Goal: Complete application form

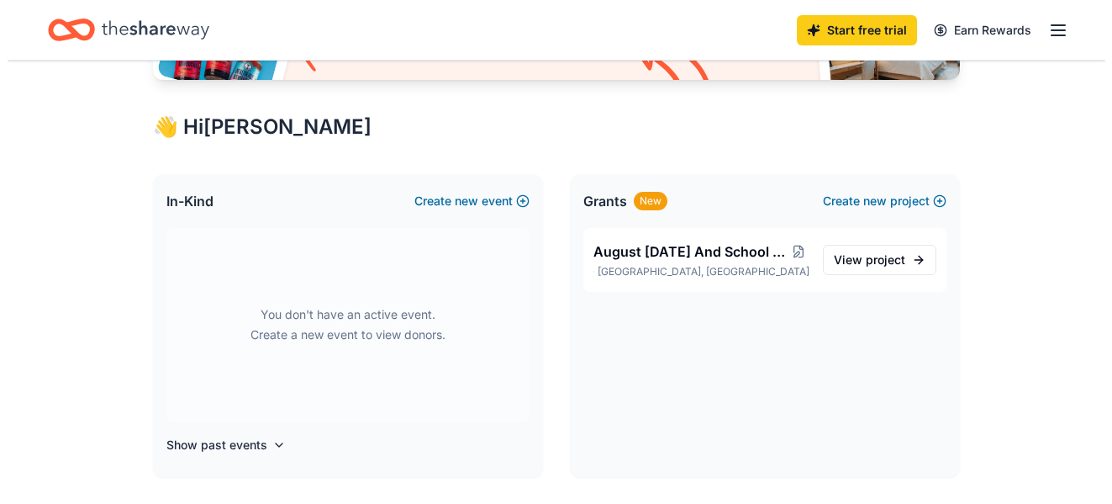
scroll to position [291, 0]
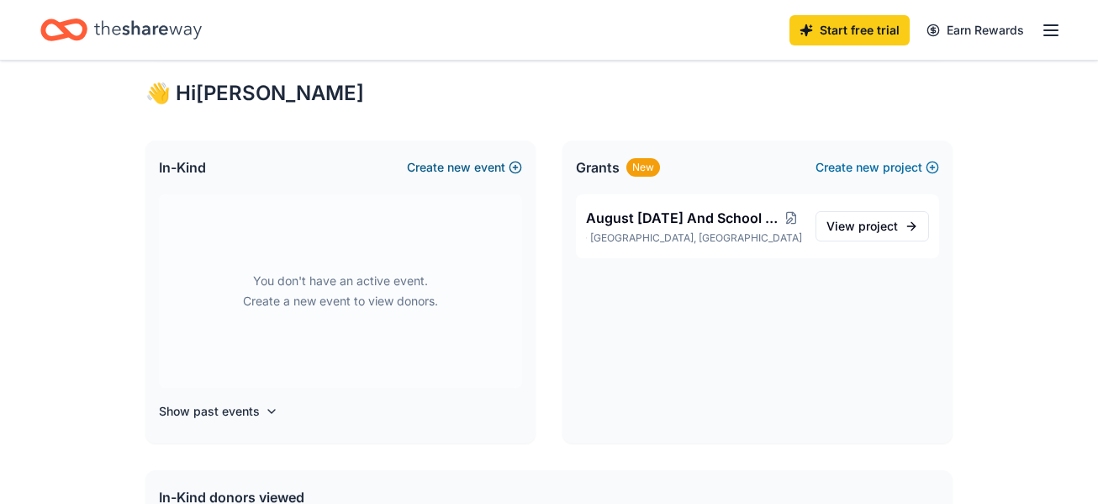
click at [475, 168] on button "Create new event" at bounding box center [464, 167] width 115 height 20
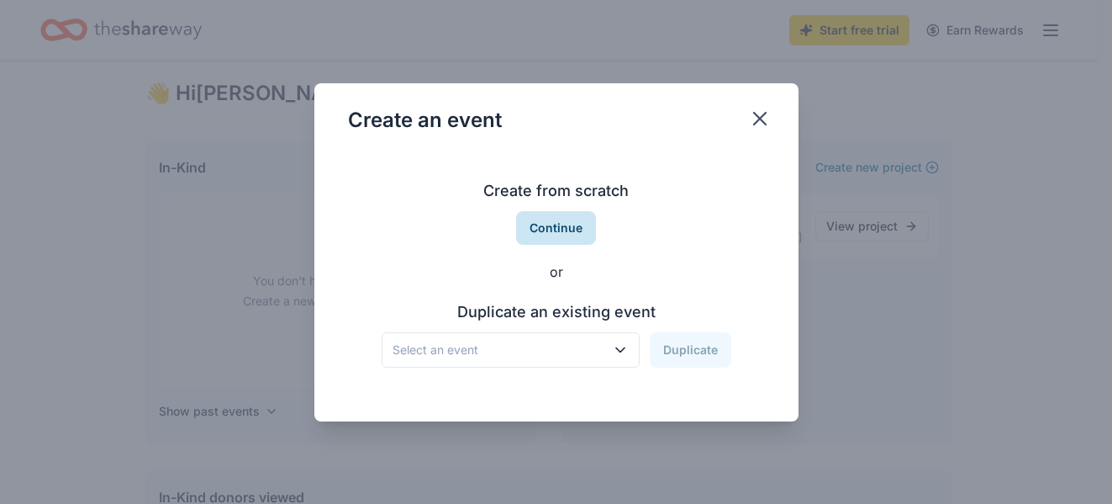
click at [570, 223] on button "Continue" at bounding box center [556, 228] width 80 height 34
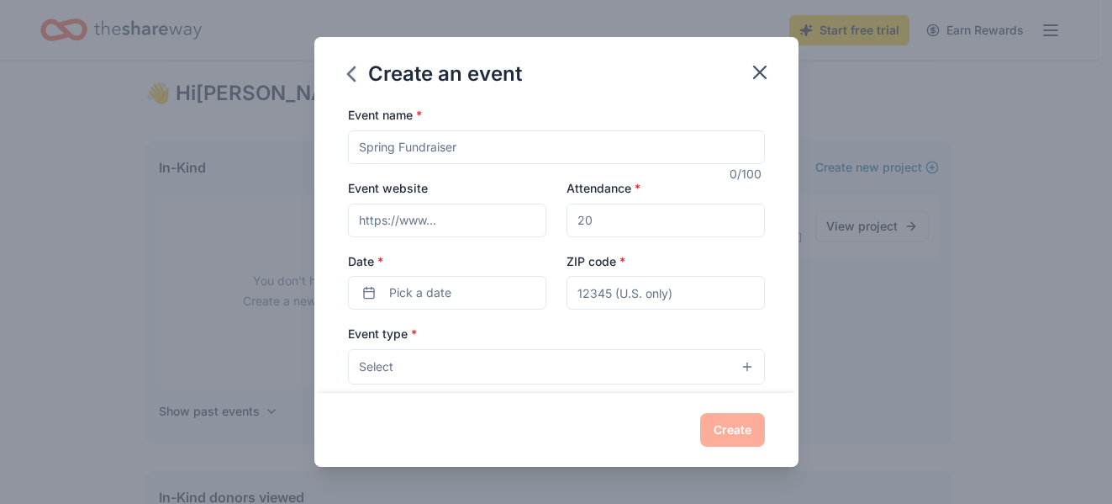
click at [468, 151] on input "Event name *" at bounding box center [556, 147] width 417 height 34
type input "w"
type input "community coat give away"
click at [440, 215] on input "Event website" at bounding box center [447, 220] width 198 height 34
click at [602, 223] on input "Attendance *" at bounding box center [666, 220] width 198 height 34
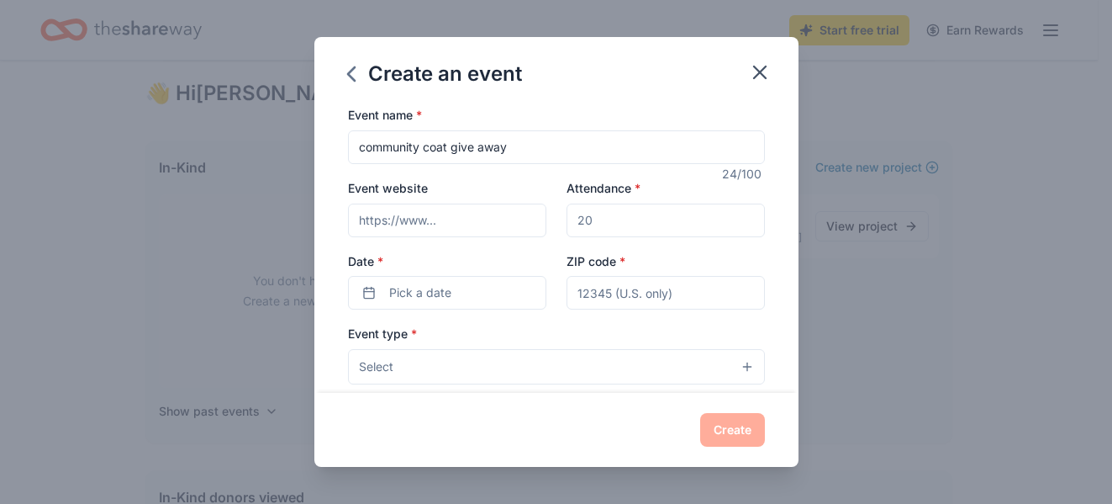
click at [614, 227] on input "Attendance *" at bounding box center [666, 220] width 198 height 34
type input "1"
type input "200"
click at [464, 290] on button "Pick a date" at bounding box center [447, 293] width 198 height 34
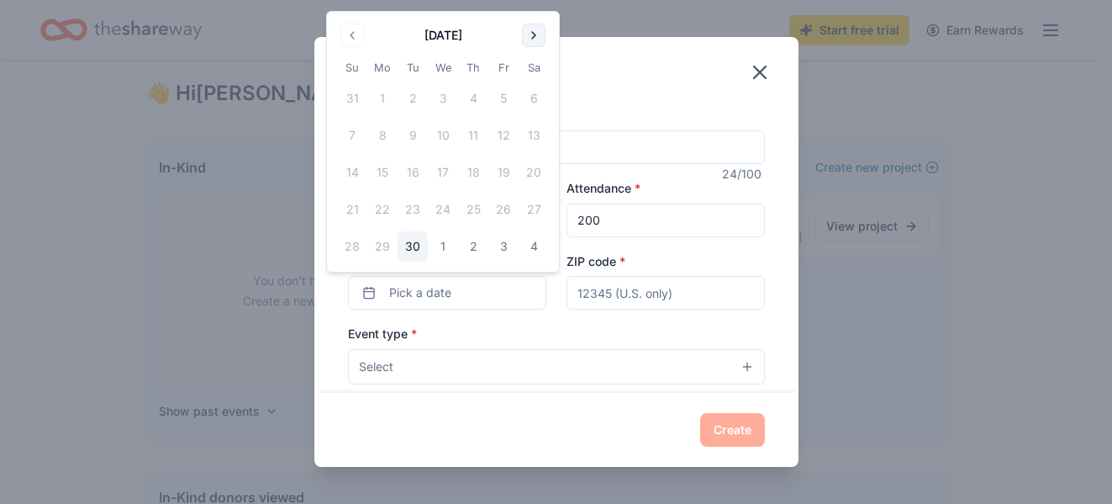
click at [533, 37] on button "Go to next month" at bounding box center [534, 36] width 24 height 24
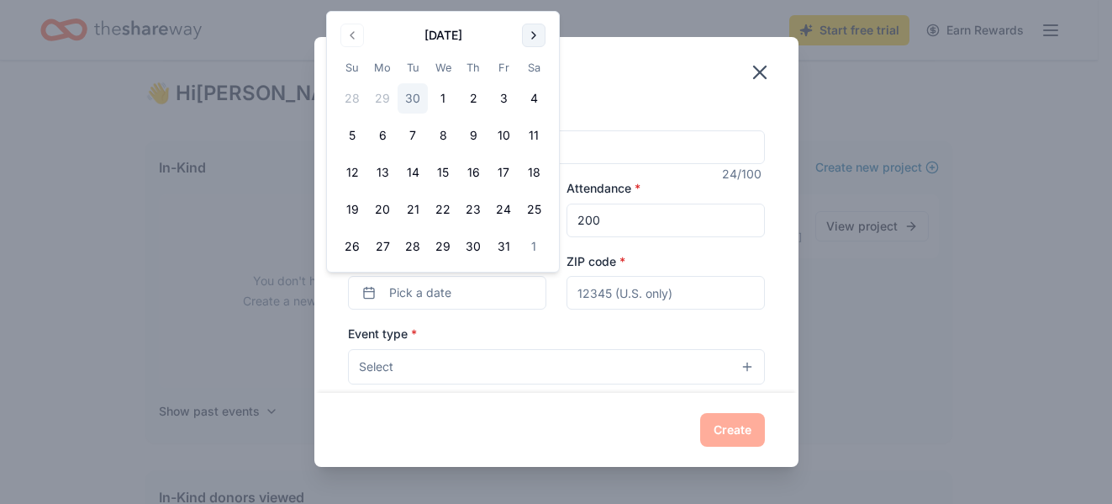
click at [533, 37] on button "Go to next month" at bounding box center [534, 36] width 24 height 24
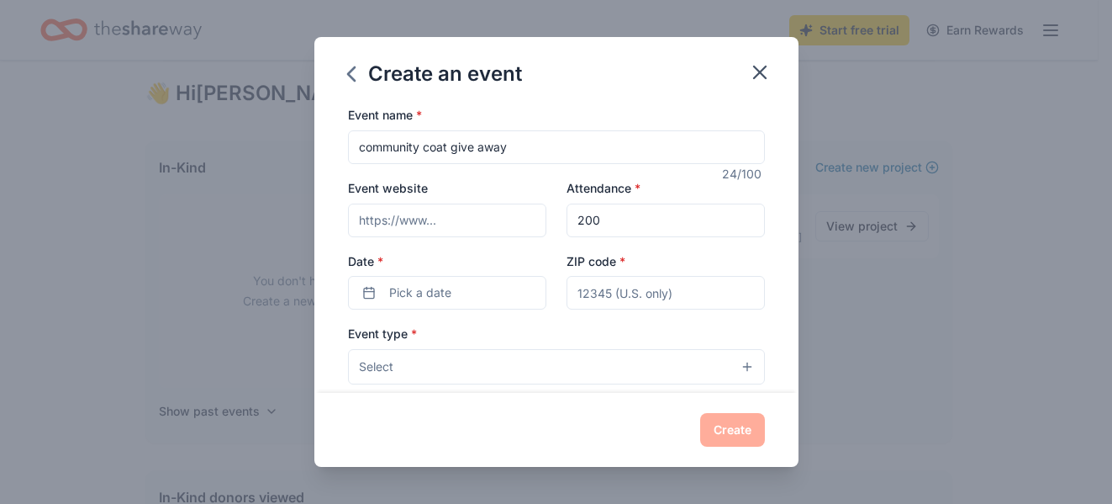
drag, startPoint x: 614, startPoint y: 43, endPoint x: 556, endPoint y: 39, distance: 58.2
click at [556, 39] on div "Create an event" at bounding box center [556, 70] width 484 height 67
click at [456, 289] on button "Pick a date" at bounding box center [447, 293] width 198 height 34
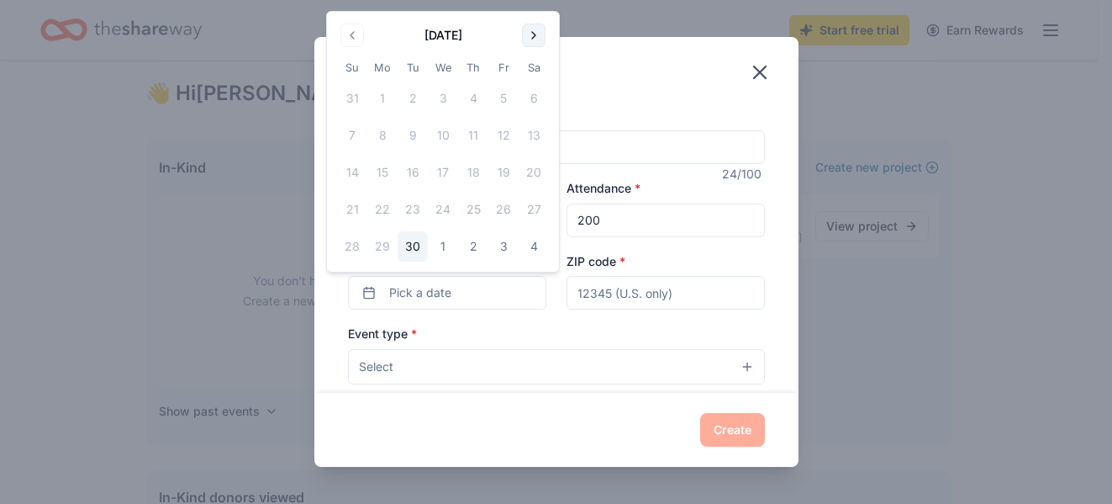
click at [534, 31] on button "Go to next month" at bounding box center [534, 36] width 24 height 24
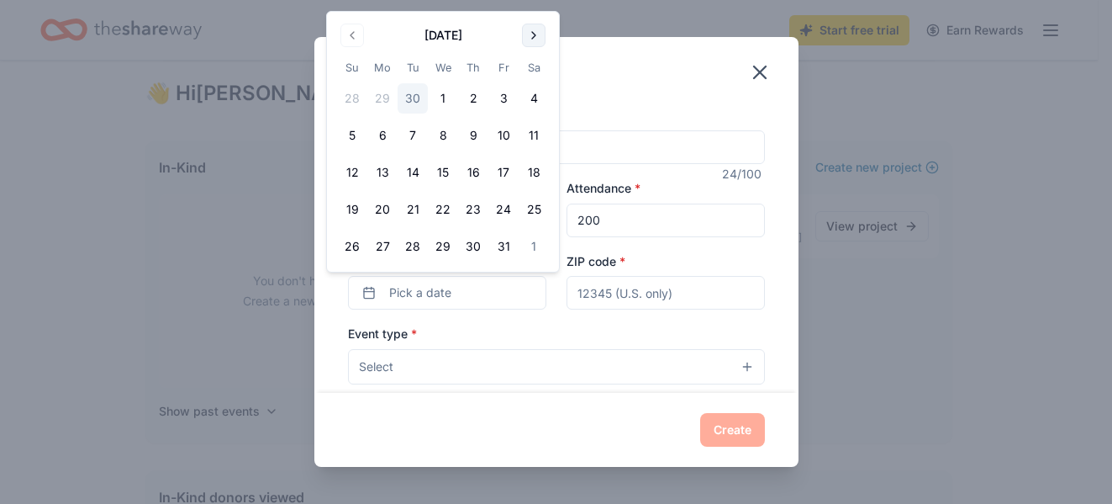
click at [534, 31] on button "Go to next month" at bounding box center [534, 36] width 24 height 24
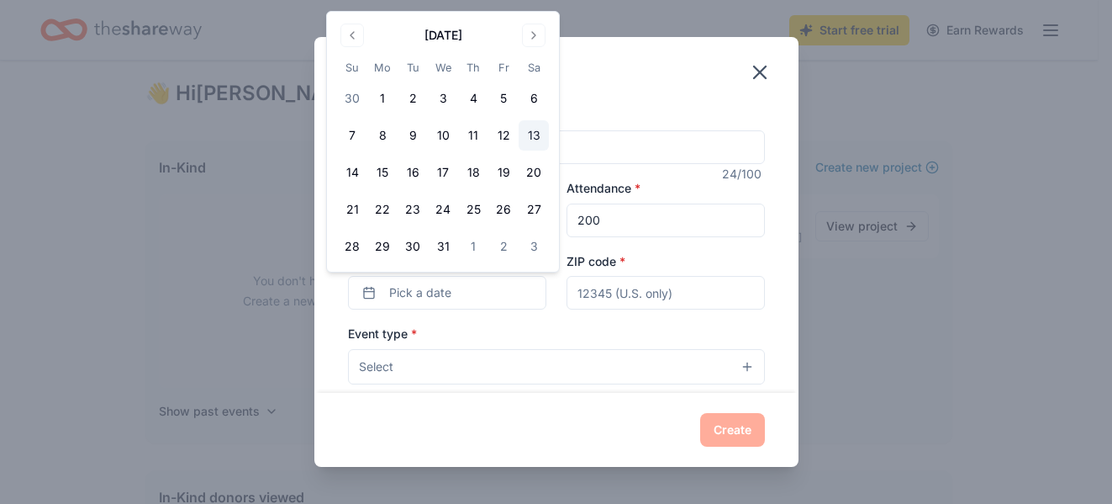
click at [535, 140] on button "13" at bounding box center [534, 135] width 30 height 30
click at [618, 292] on input "ZIP code *" at bounding box center [666, 293] width 198 height 34
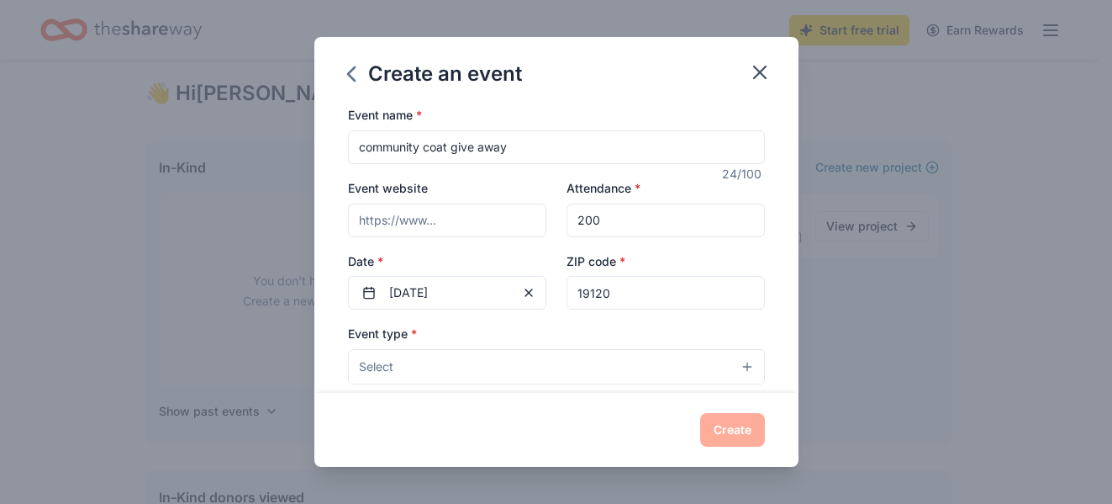
type input "19120"
click at [488, 358] on button "Select" at bounding box center [556, 366] width 417 height 35
click at [675, 370] on button "Select" at bounding box center [556, 366] width 417 height 35
click at [734, 369] on button "Select" at bounding box center [556, 366] width 417 height 35
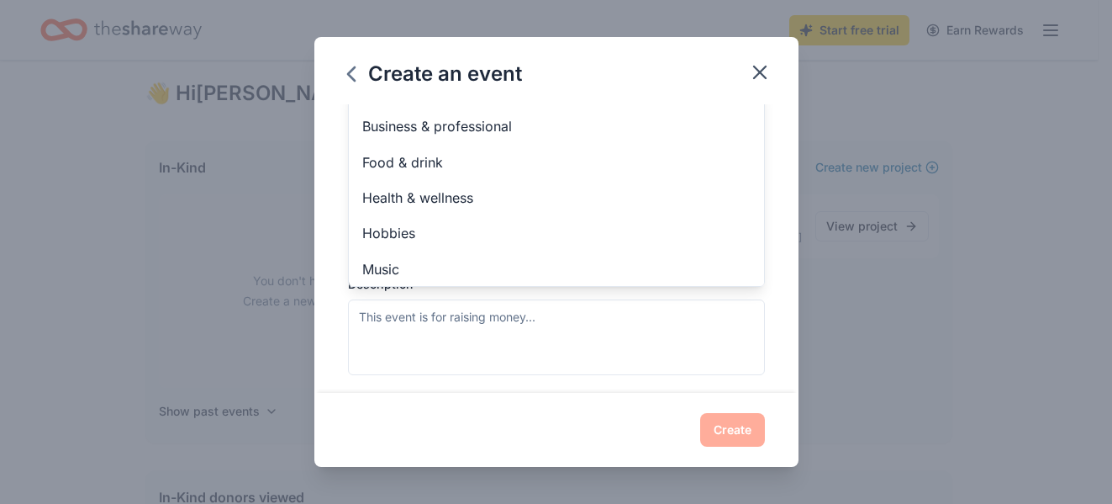
scroll to position [0, 0]
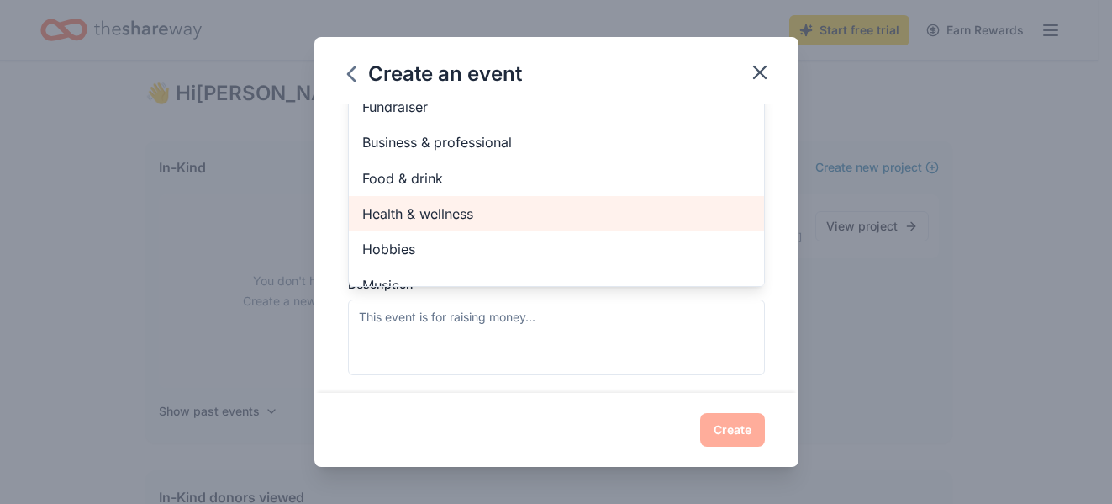
click at [518, 223] on span "Health & wellness" at bounding box center [556, 214] width 388 height 22
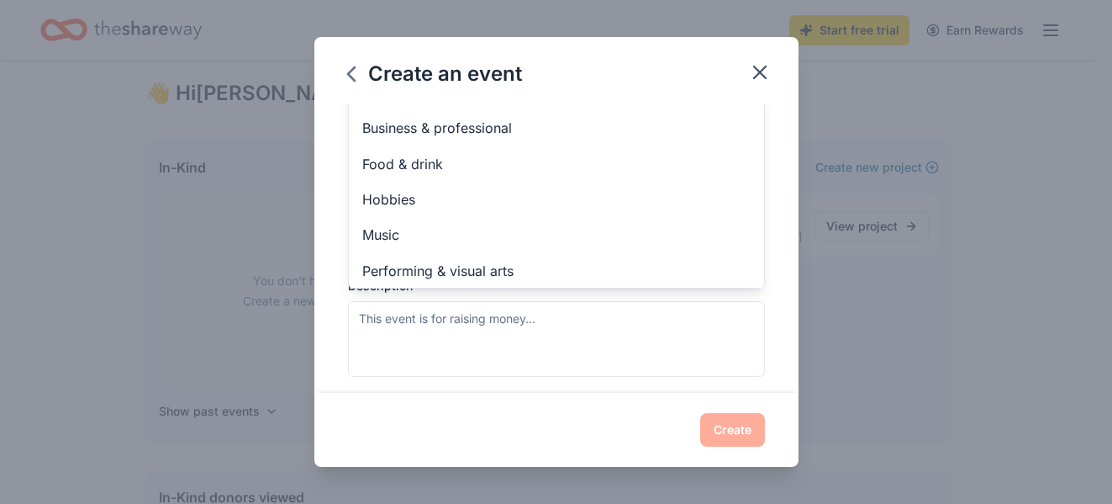
scroll to position [20, 0]
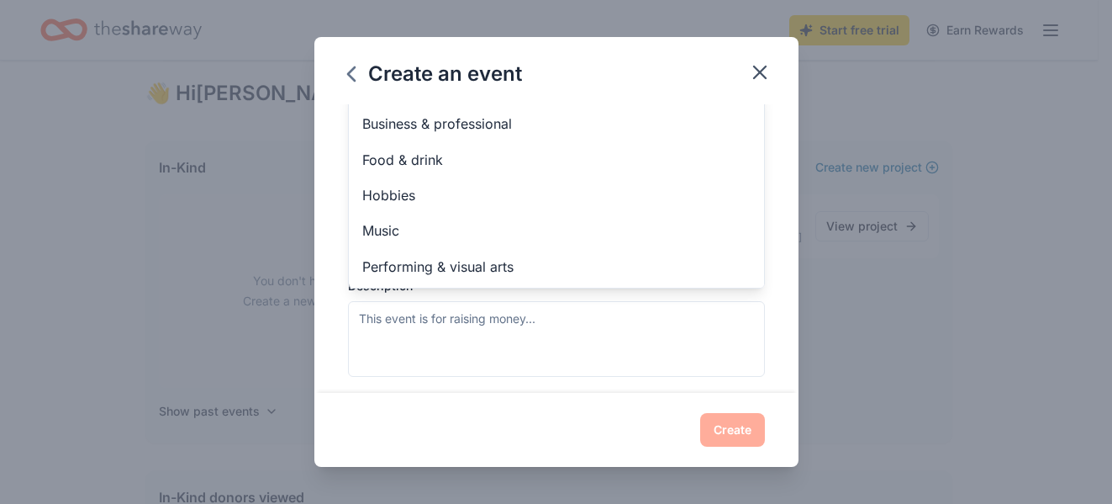
click at [764, 303] on div "Event name * community coat give away 24 /100 Event website Attendance * 200 Da…" at bounding box center [556, 248] width 484 height 288
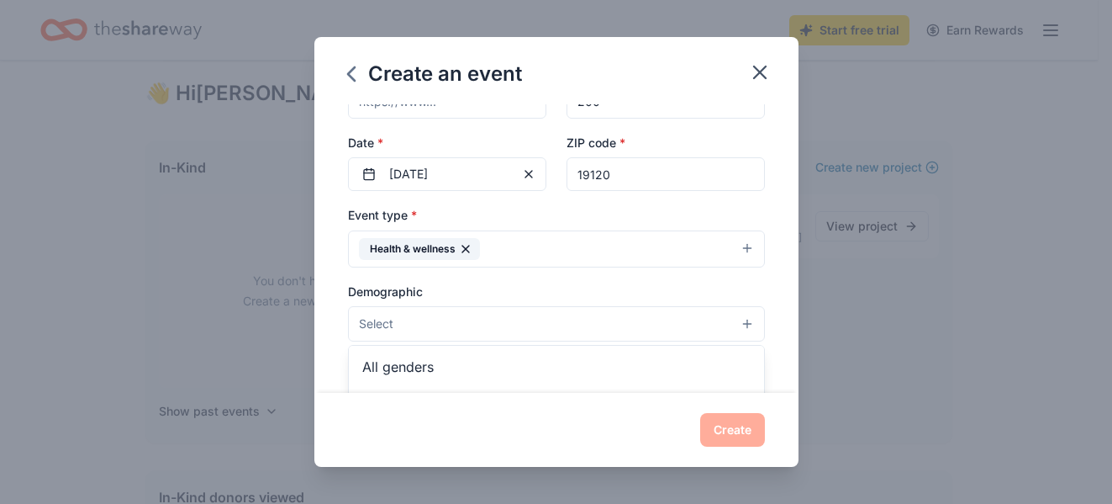
click at [729, 317] on button "Select" at bounding box center [556, 323] width 417 height 35
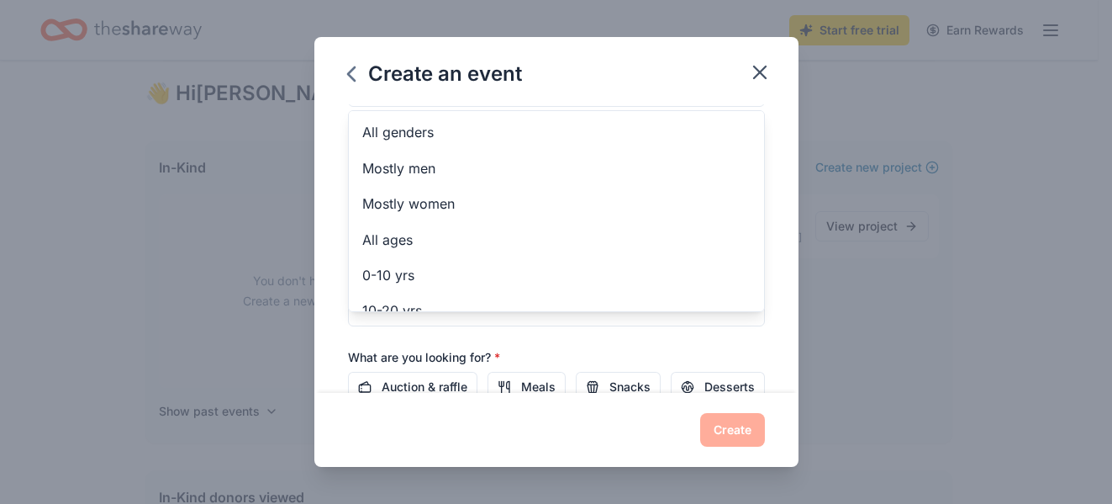
scroll to position [354, 0]
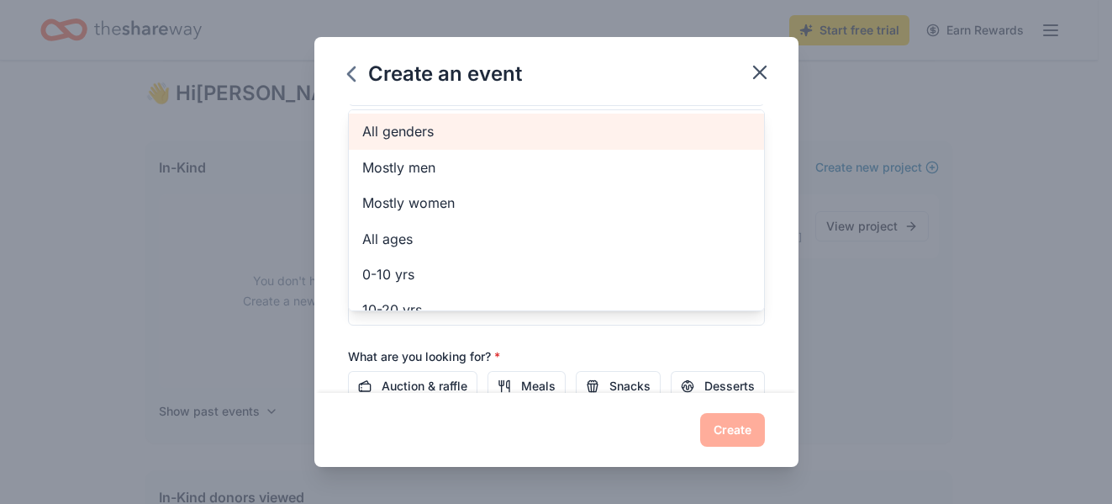
click at [415, 130] on span "All genders" at bounding box center [556, 131] width 388 height 22
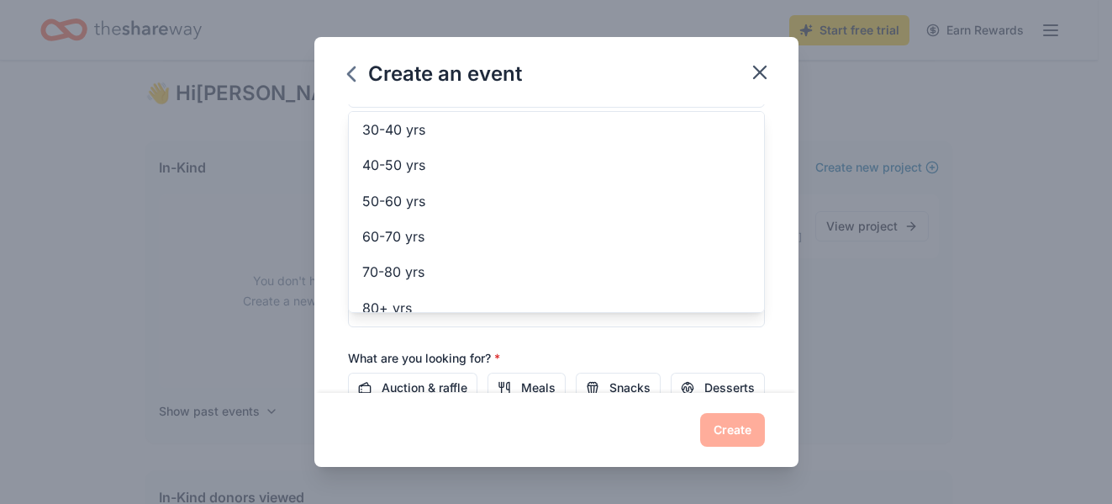
scroll to position [235, 0]
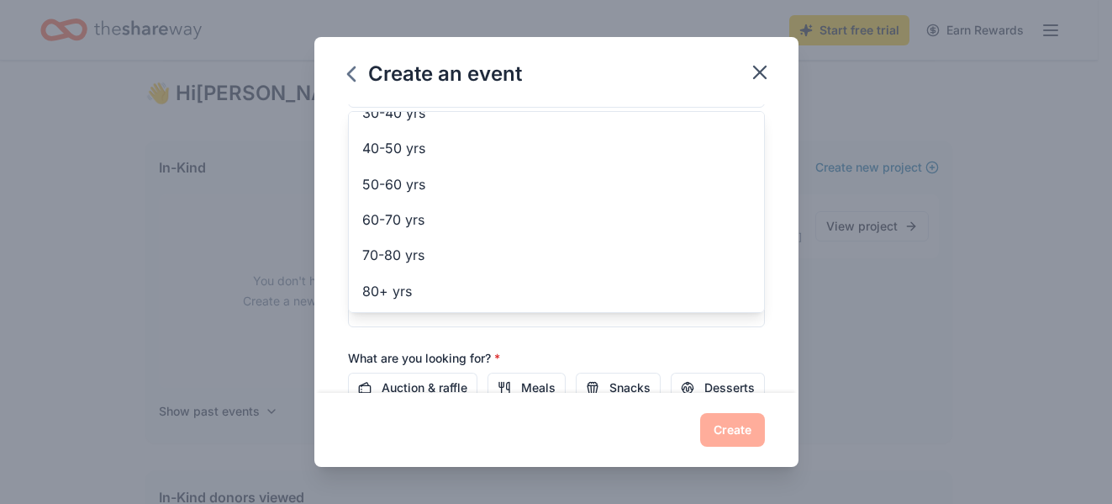
click at [750, 352] on div "Event name * community coat give away 24 /100 Event website Attendance * 200 Da…" at bounding box center [556, 140] width 417 height 780
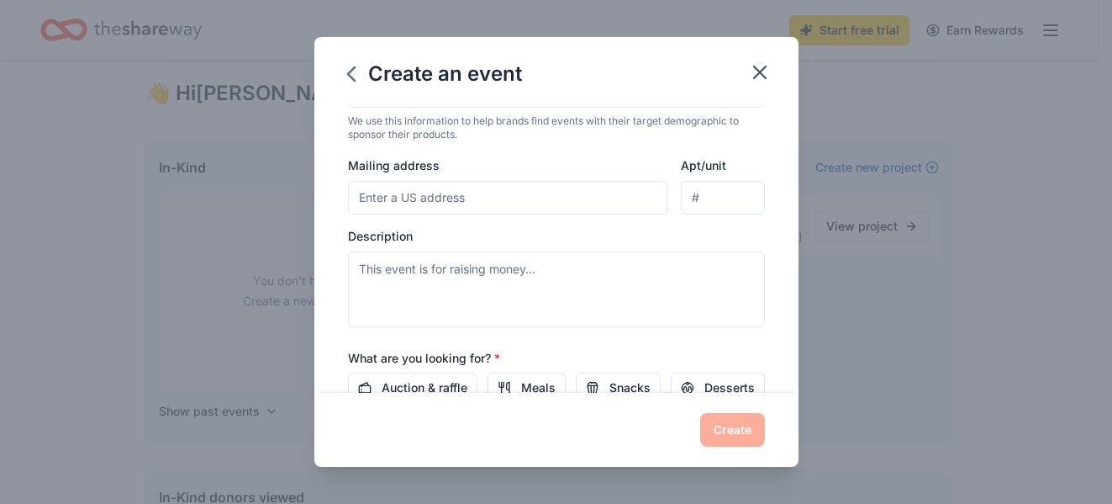
scroll to position [320, 0]
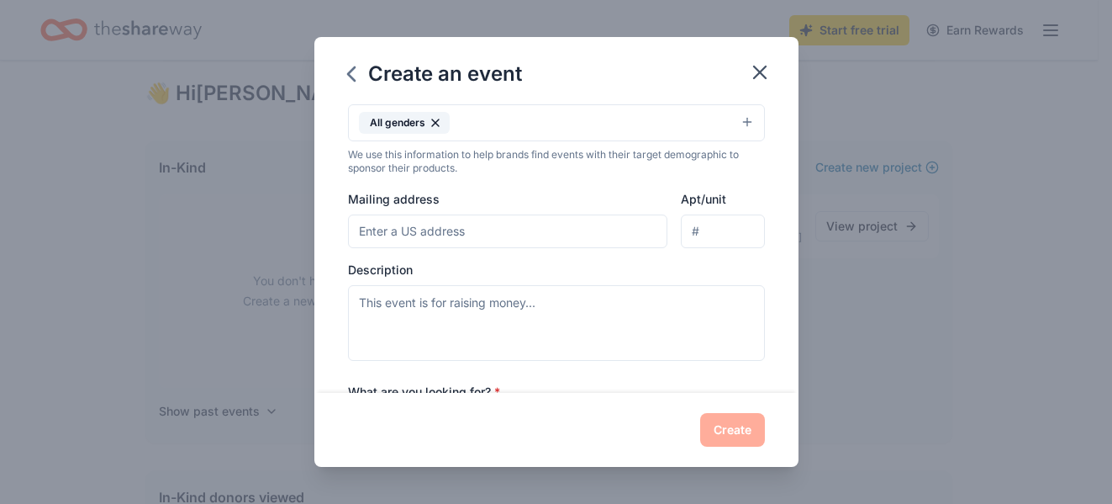
click at [562, 235] on input "Mailing address" at bounding box center [508, 231] width 320 height 34
type input "725 Lindley Avenue, Philadelphia, PA, 19120"
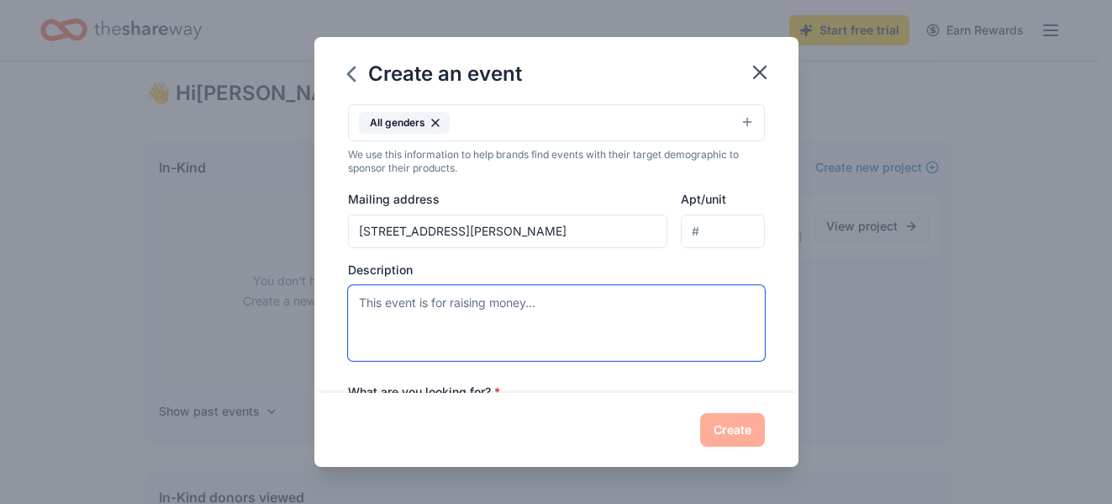
click at [498, 310] on textarea at bounding box center [556, 323] width 417 height 76
click at [462, 324] on textarea "This event is community based and was created to provide winter coats, hats, sh…" at bounding box center [556, 323] width 417 height 76
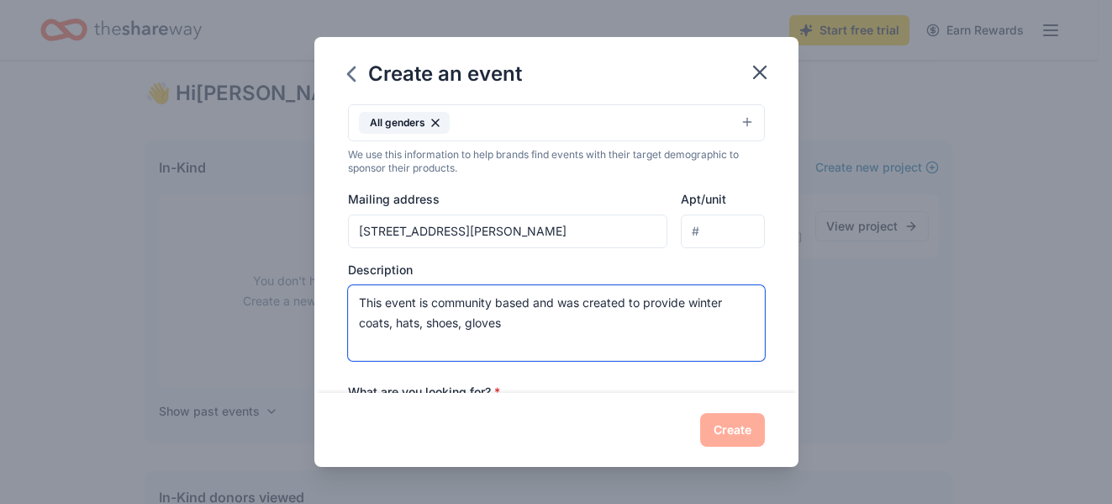
click at [501, 323] on textarea "This event is community based and was created to provide winter coats, hats, sh…" at bounding box center [556, 323] width 417 height 76
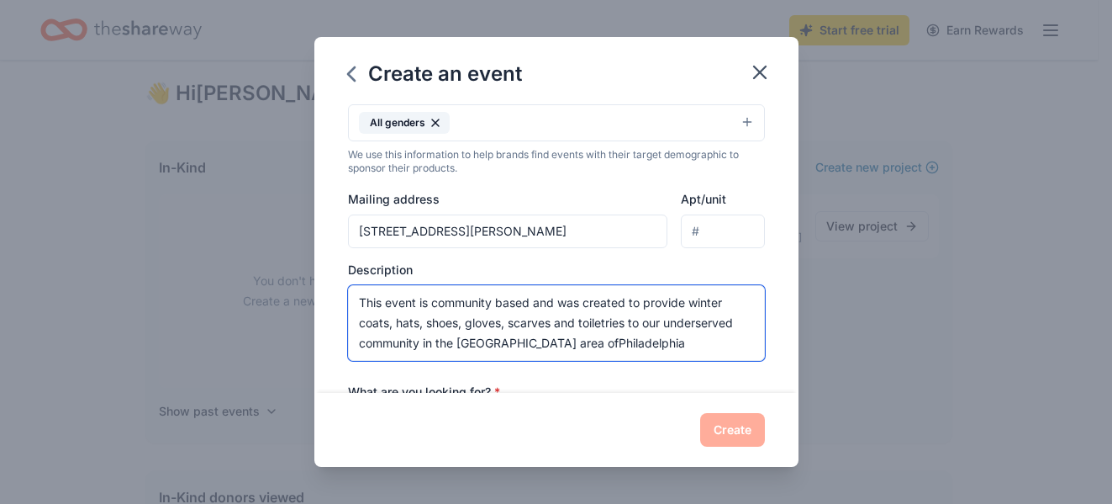
click at [537, 341] on textarea "This event is community based and was created to provide winter coats, hats, sh…" at bounding box center [556, 323] width 417 height 76
click at [607, 346] on textarea "This event is community based and was created to provide winter coats, hats, sh…" at bounding box center [556, 323] width 417 height 76
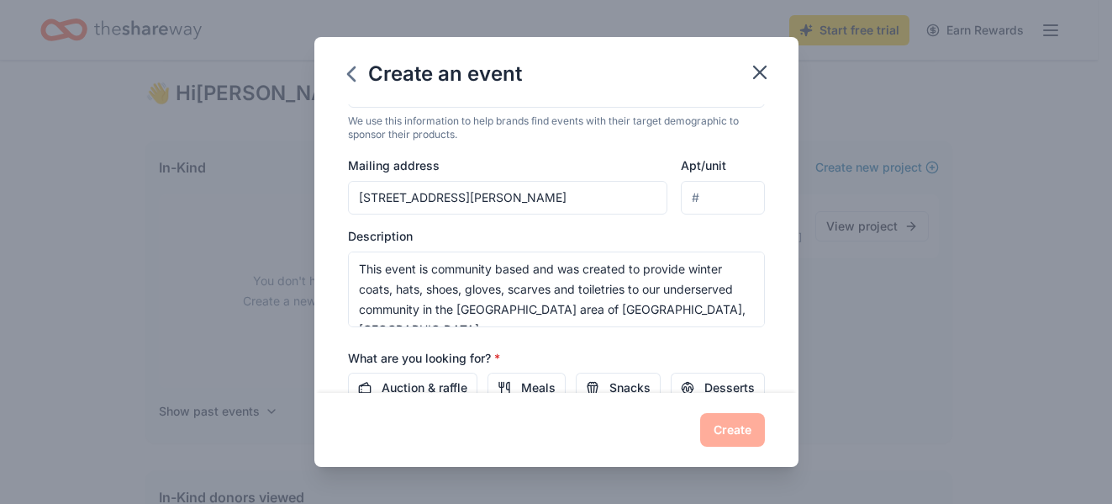
scroll to position [388, 0]
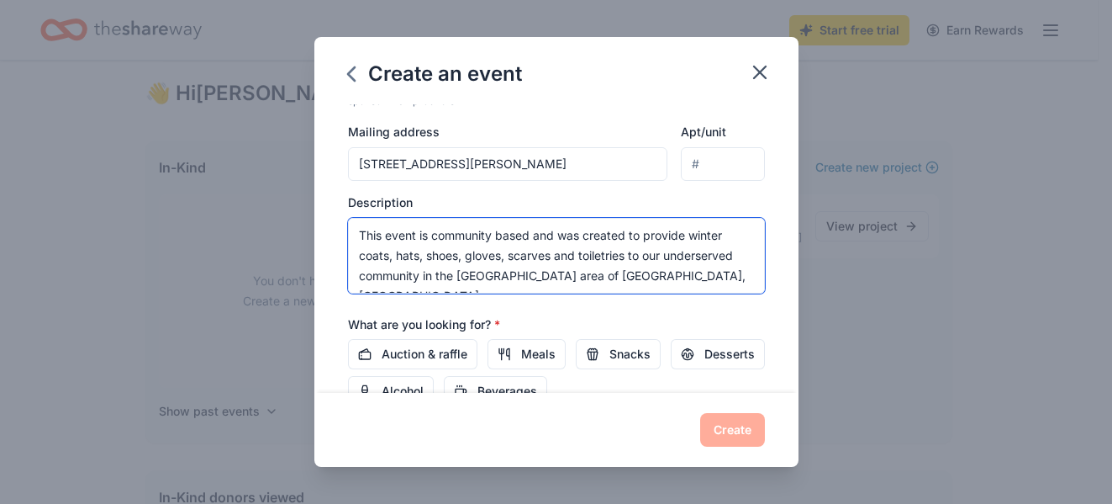
click at [658, 273] on textarea "This event is community based and was created to provide winter coats, hats, sh…" at bounding box center [556, 256] width 417 height 76
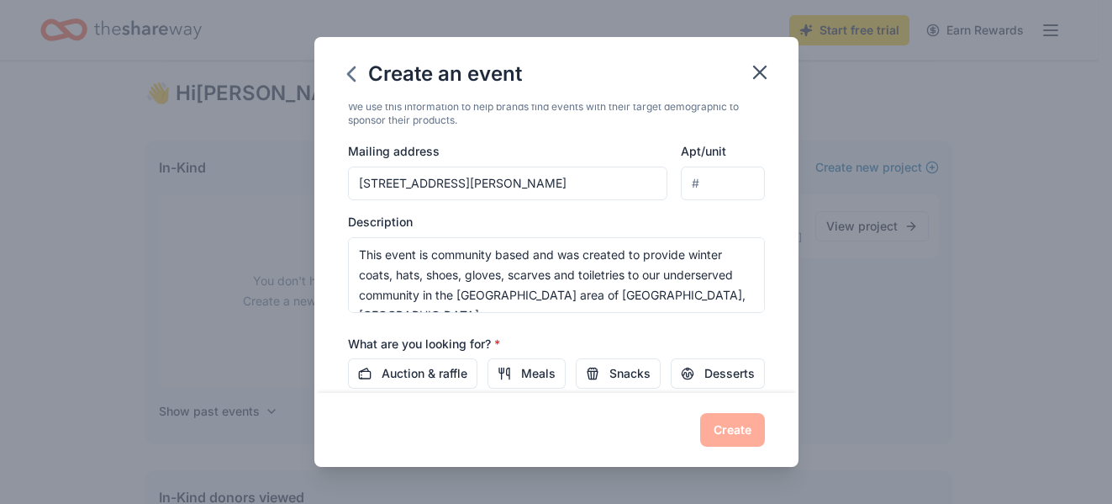
click at [734, 352] on div "What are you looking for? * Auction & raffle Meals Snacks Desserts Alcohol Beve…" at bounding box center [556, 379] width 417 height 93
click at [646, 293] on textarea "This event is community based and was created to provide winter coats, hats, sh…" at bounding box center [556, 275] width 417 height 76
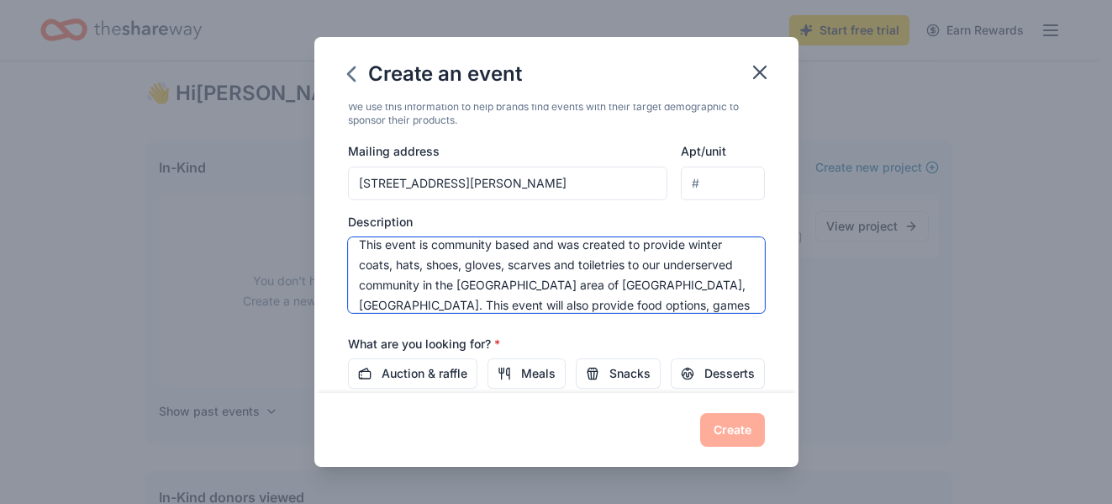
scroll to position [30, 0]
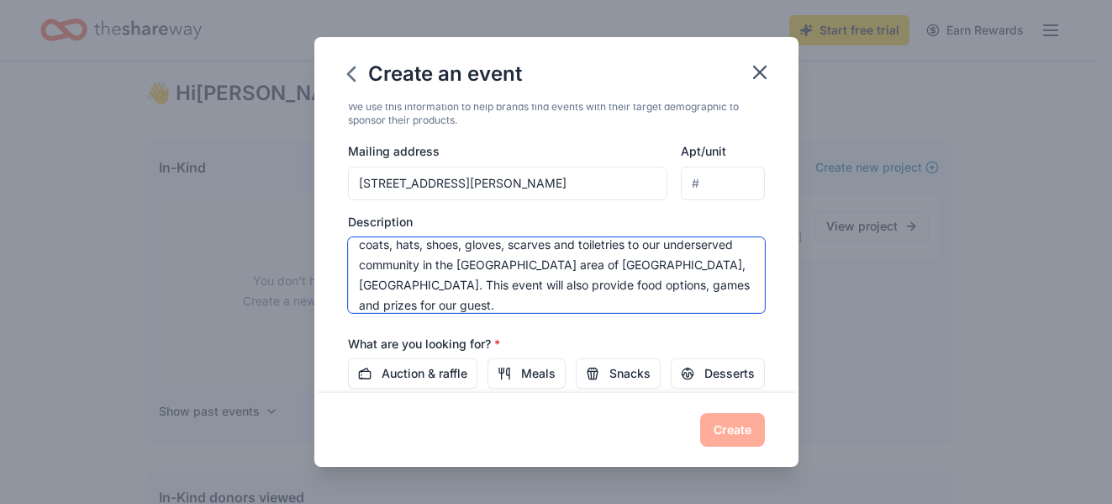
type textarea "This event is community based and was created to provide winter coats, hats, sh…"
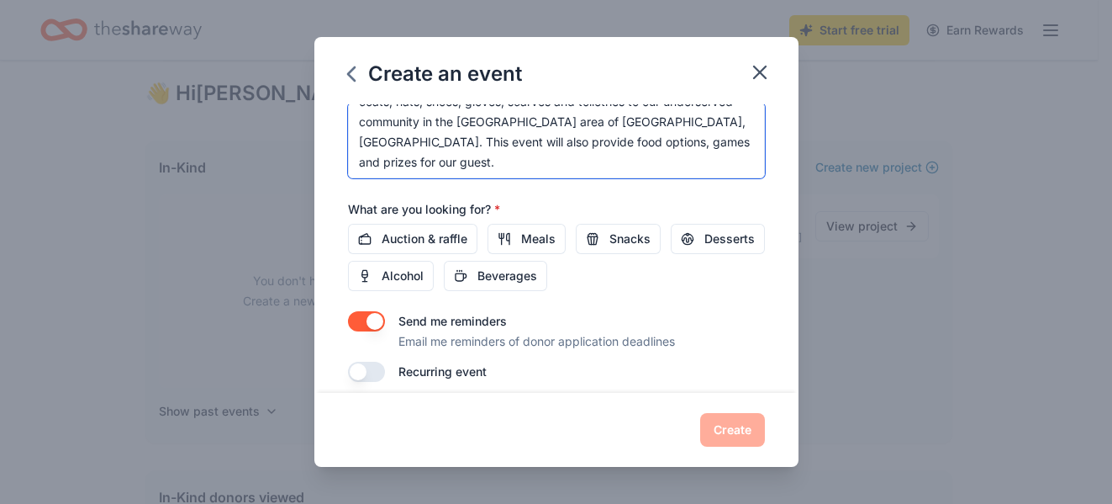
scroll to position [40, 0]
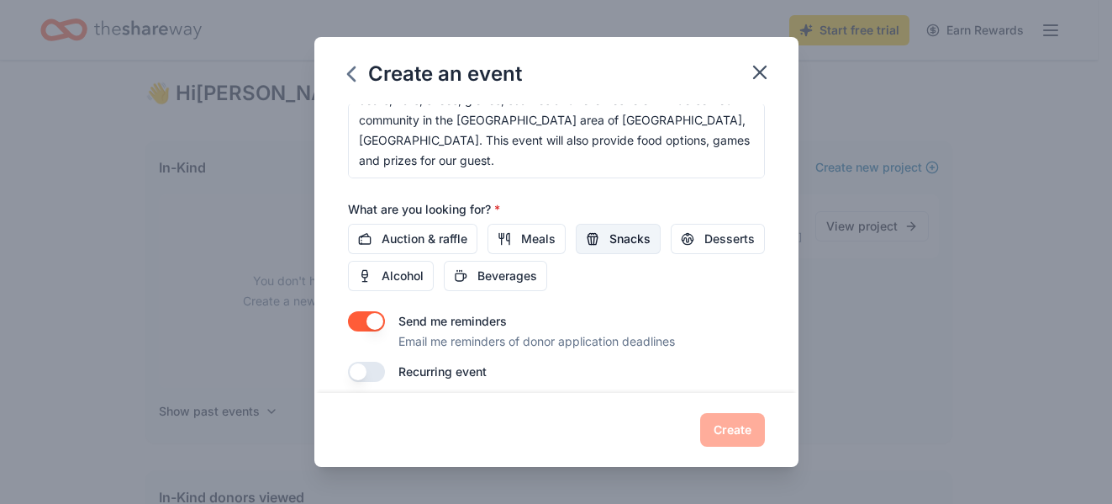
click at [636, 237] on span "Snacks" at bounding box center [629, 239] width 41 height 20
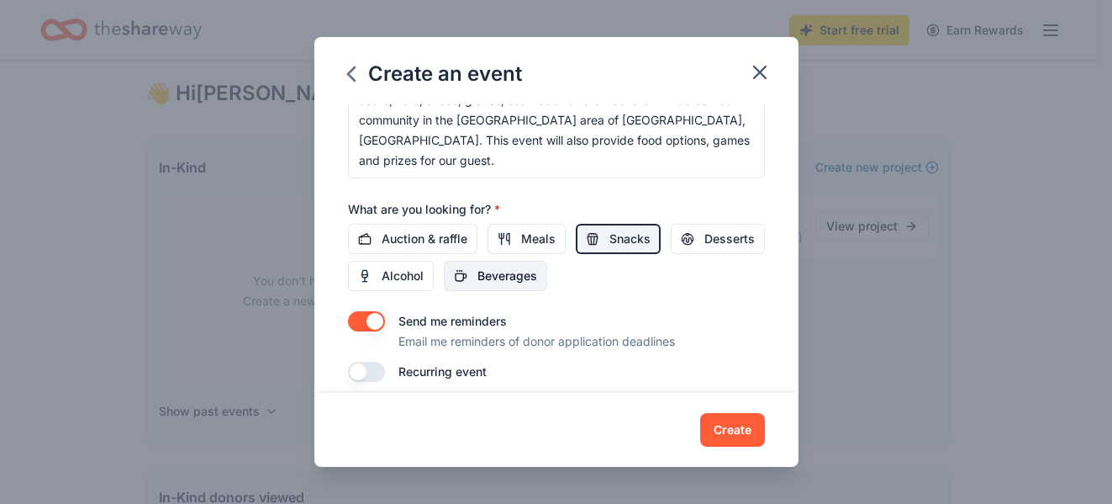
click at [537, 282] on span "Beverages" at bounding box center [507, 276] width 60 height 20
click at [704, 249] on span "Desserts" at bounding box center [729, 239] width 50 height 20
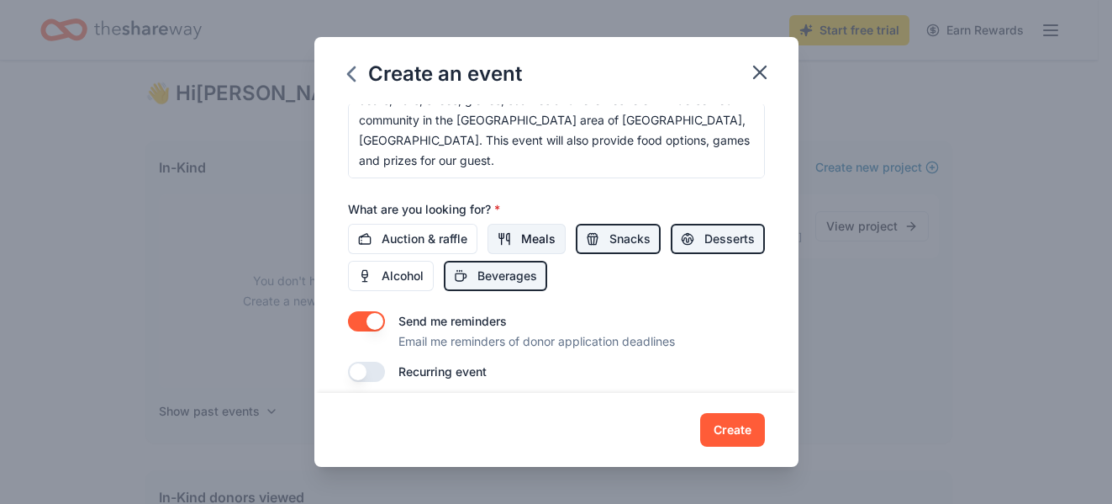
click at [523, 233] on span "Meals" at bounding box center [538, 239] width 34 height 20
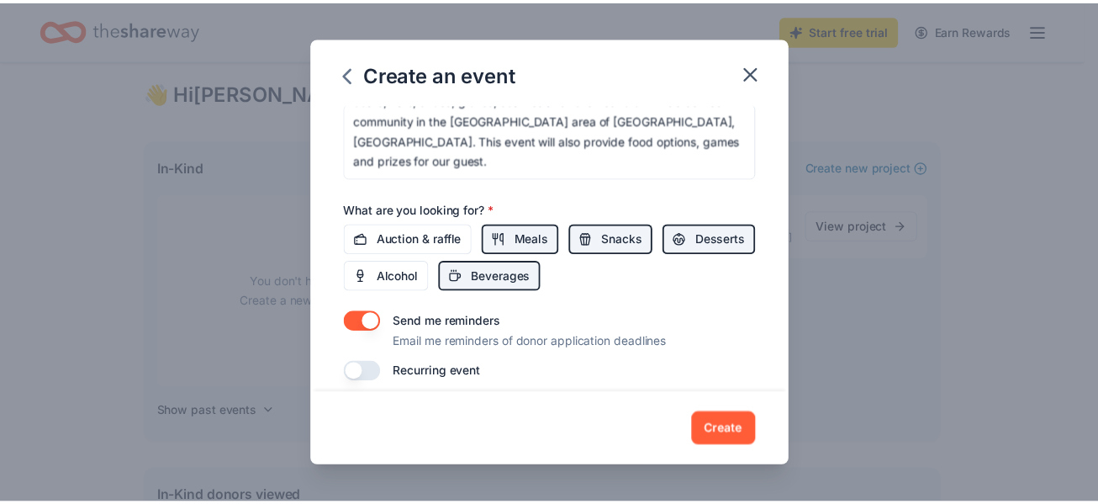
scroll to position [519, 0]
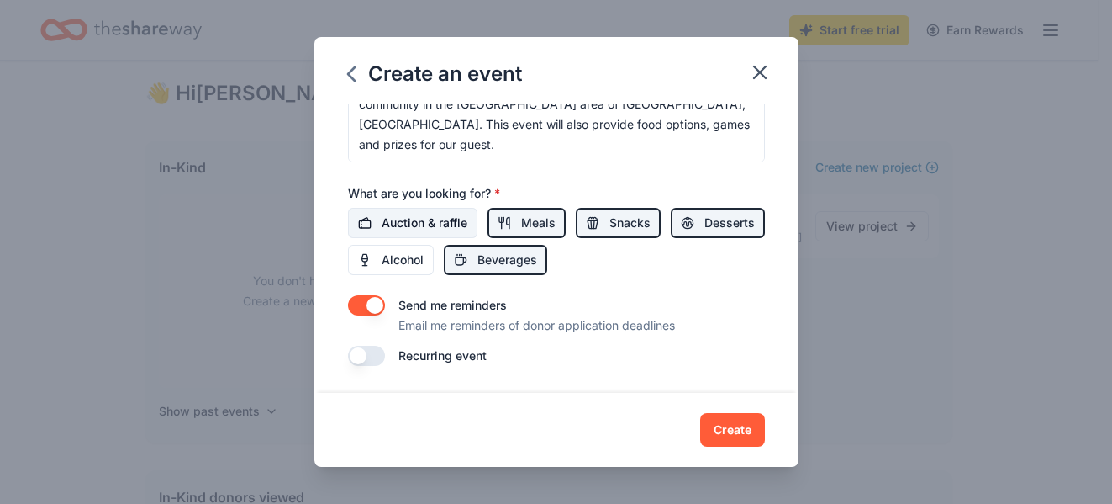
click at [405, 219] on span "Auction & raffle" at bounding box center [425, 223] width 86 height 20
click at [720, 425] on button "Create" at bounding box center [732, 430] width 65 height 34
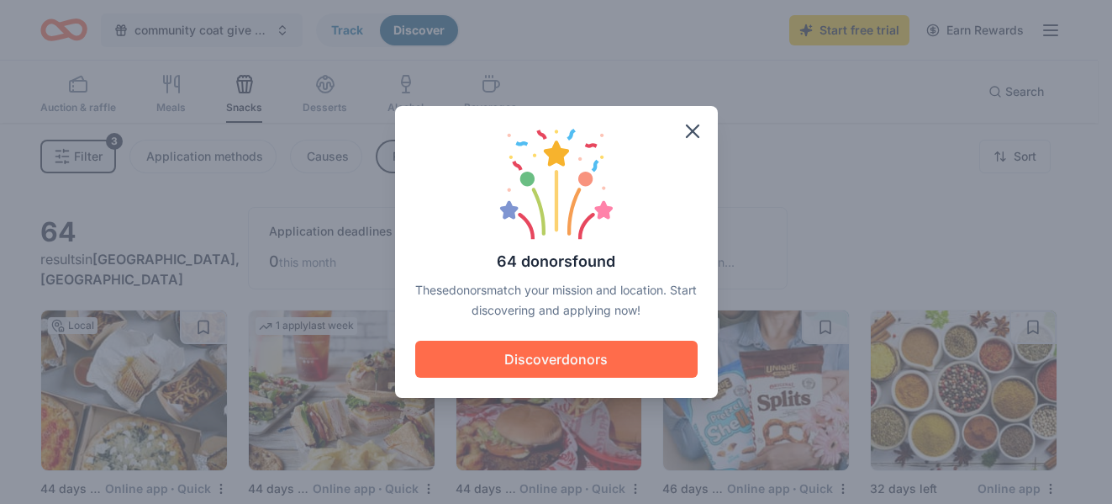
click at [599, 356] on button "Discover donors" at bounding box center [556, 358] width 282 height 37
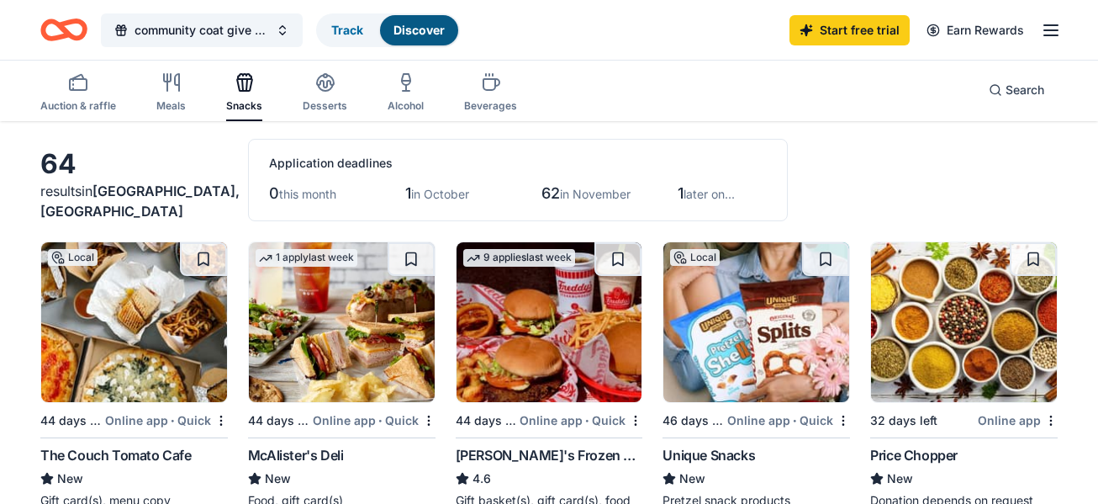
scroll to position [56, 0]
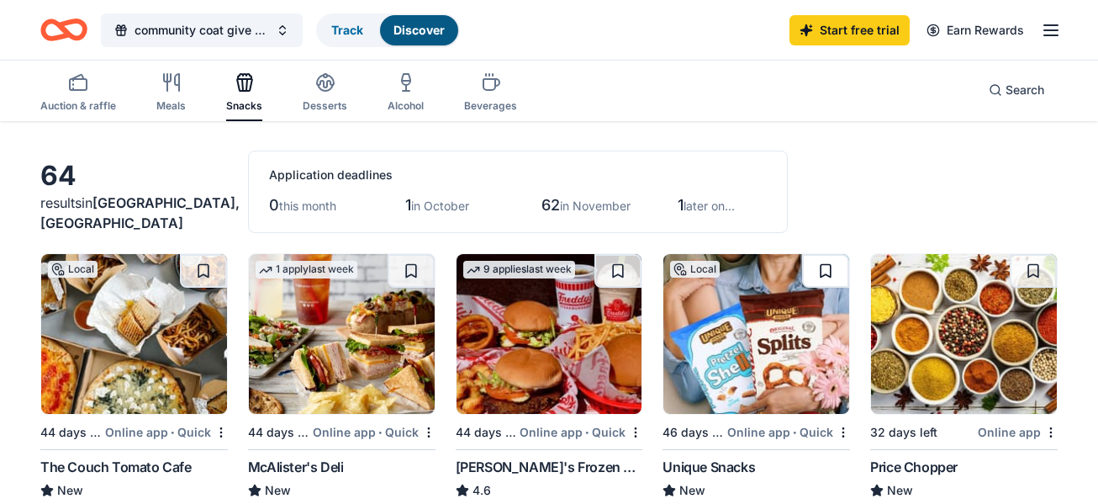
click at [831, 279] on button at bounding box center [825, 271] width 47 height 34
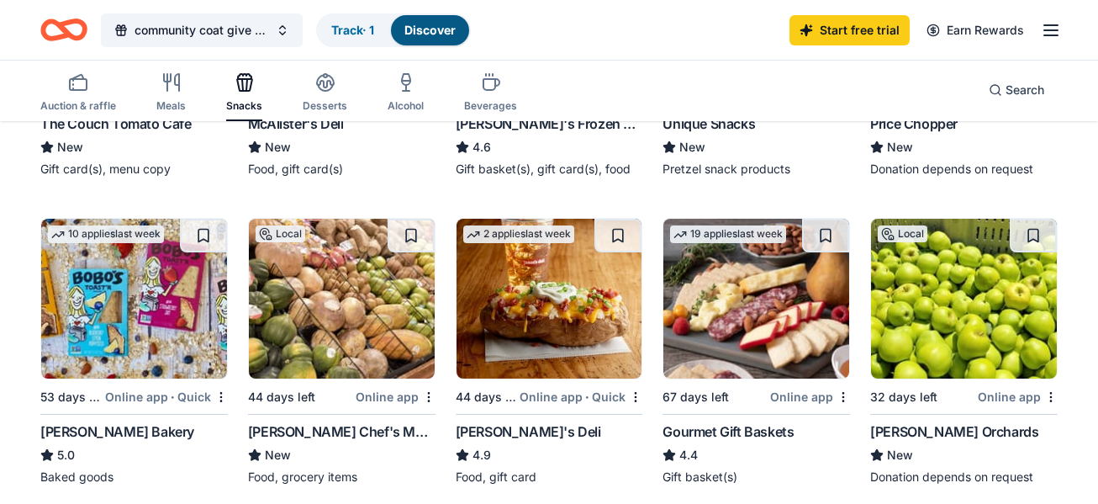
scroll to position [415, 0]
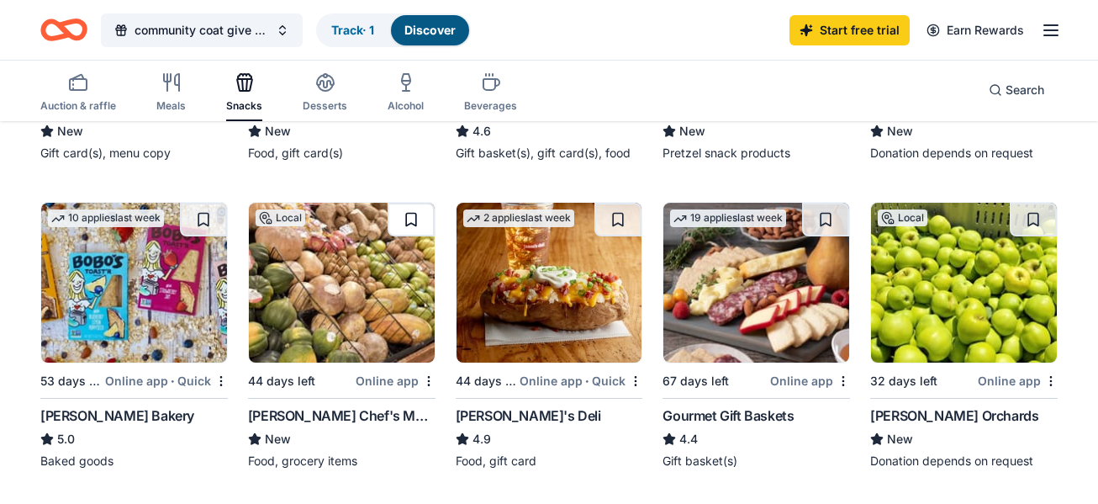
click at [414, 222] on button at bounding box center [411, 220] width 47 height 34
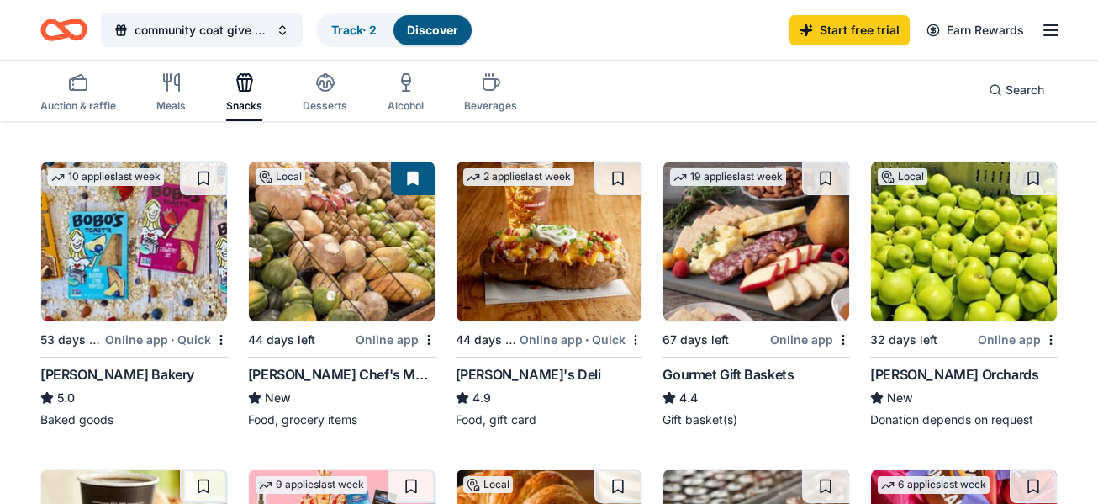
scroll to position [449, 0]
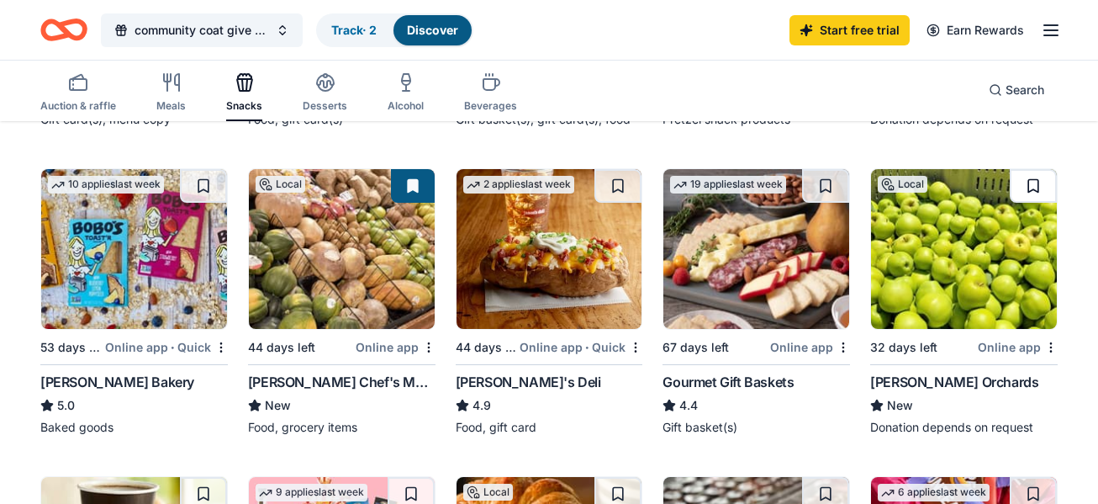
click at [1035, 186] on button at bounding box center [1033, 186] width 47 height 34
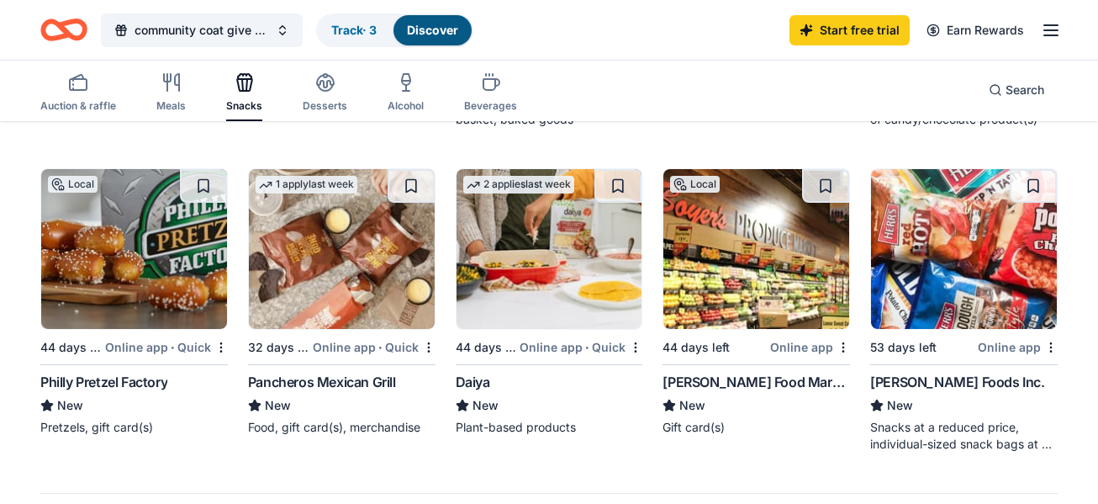
scroll to position [1088, 0]
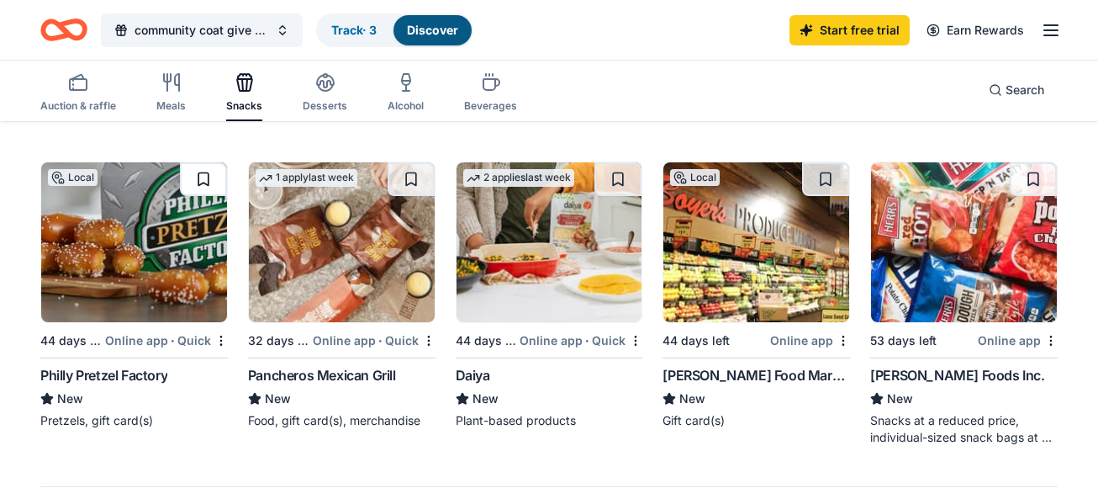
click at [202, 173] on button at bounding box center [203, 179] width 47 height 34
click at [1029, 177] on button at bounding box center [1033, 179] width 47 height 34
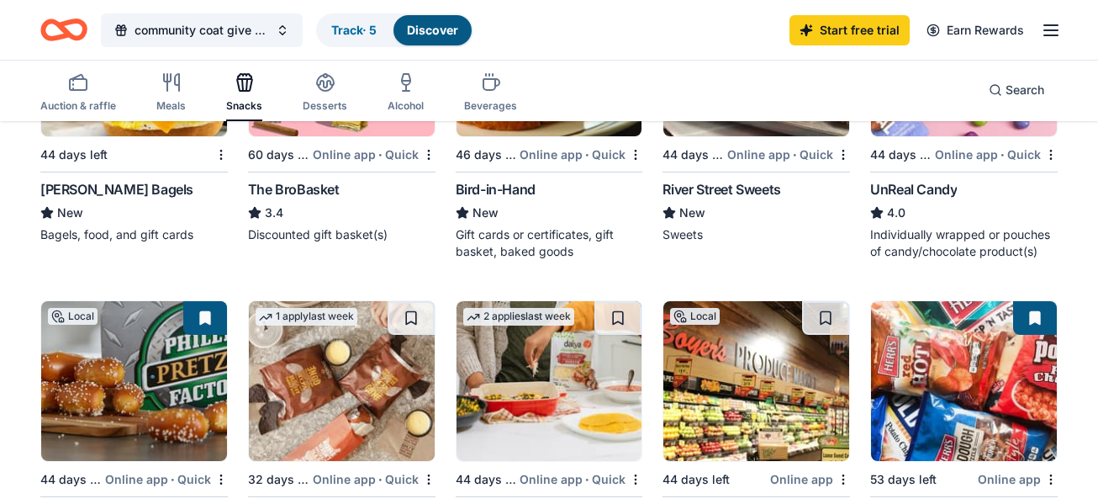
scroll to position [915, 0]
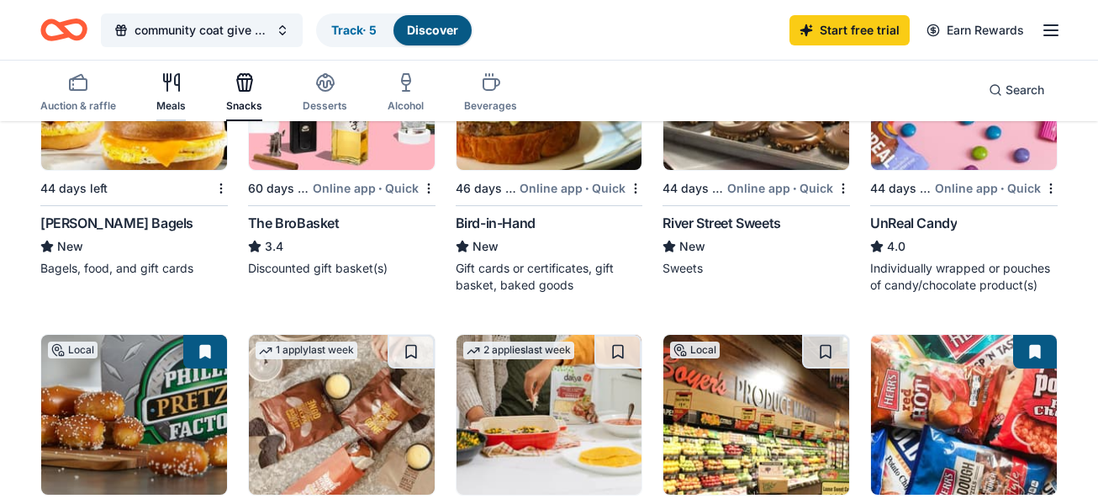
click at [166, 93] on div "Meals" at bounding box center [170, 92] width 29 height 40
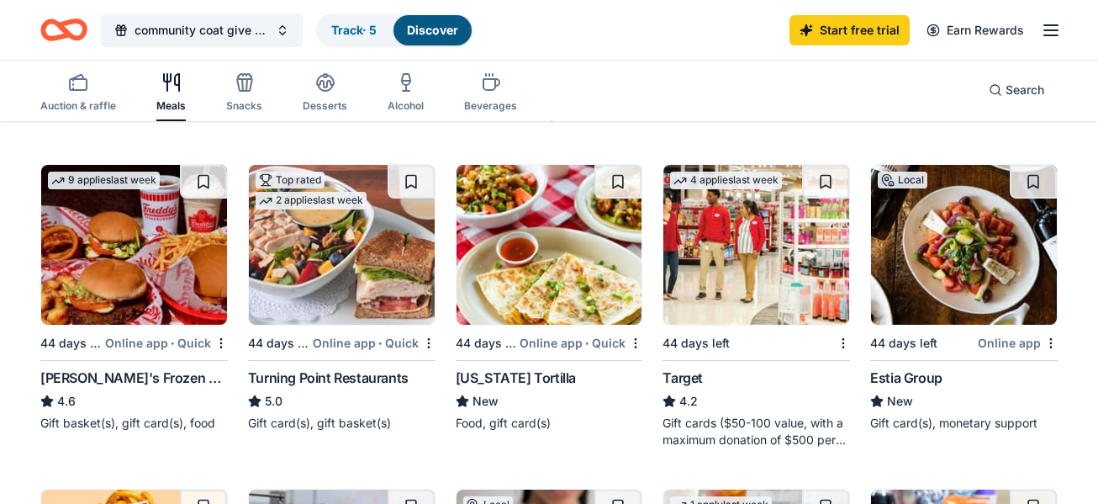
scroll to position [482, 0]
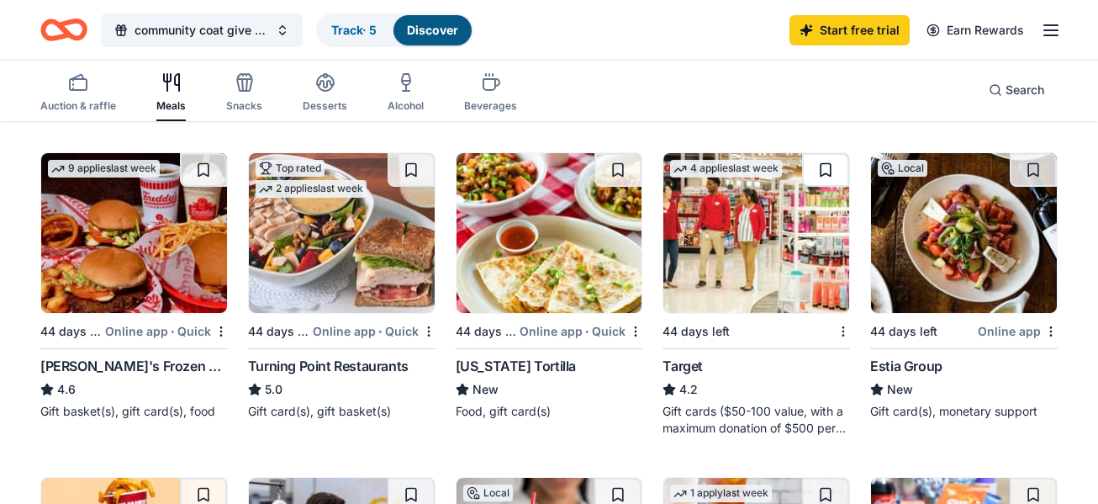
click at [826, 170] on button at bounding box center [825, 170] width 47 height 34
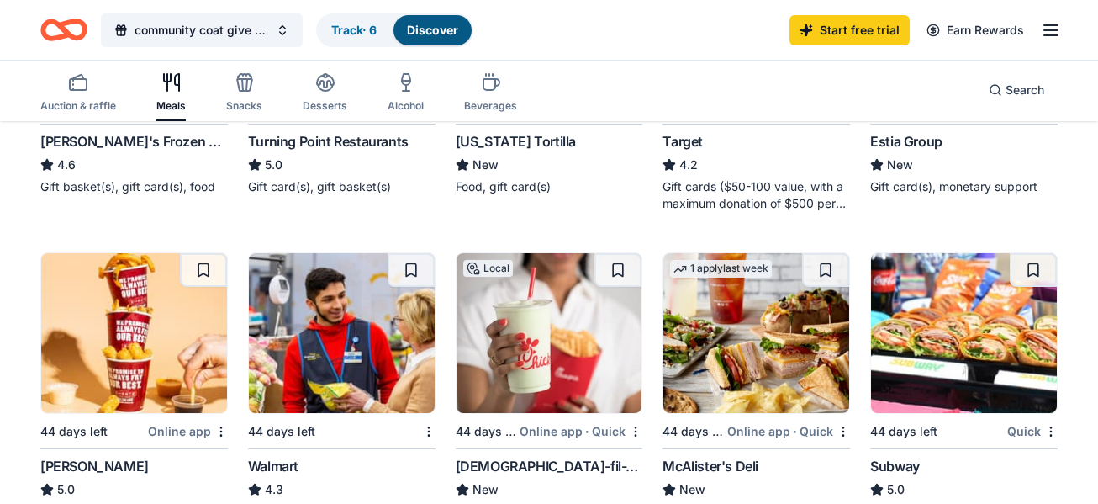
scroll to position [751, 0]
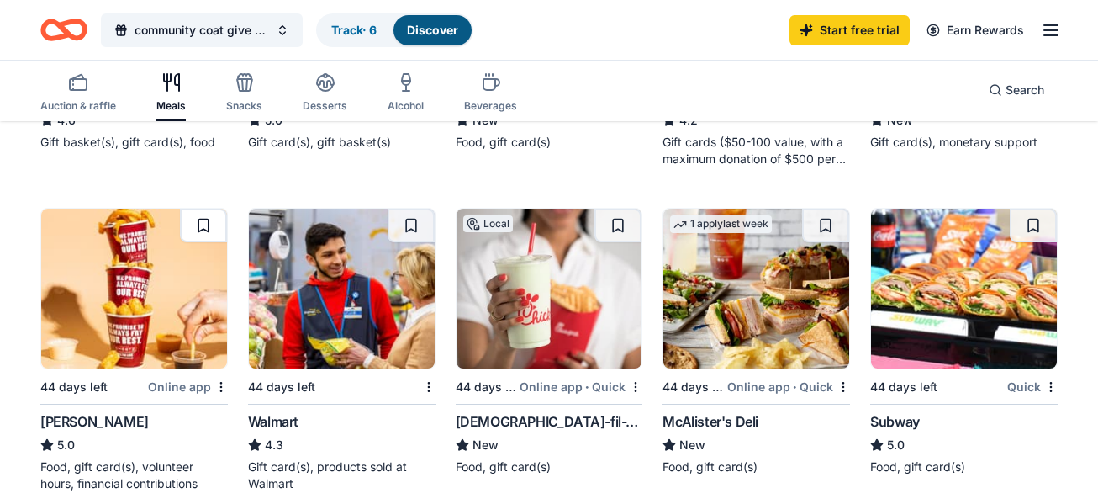
click at [200, 224] on button at bounding box center [203, 225] width 47 height 34
click at [612, 222] on button at bounding box center [617, 225] width 47 height 34
click at [1031, 229] on button at bounding box center [1033, 225] width 47 height 34
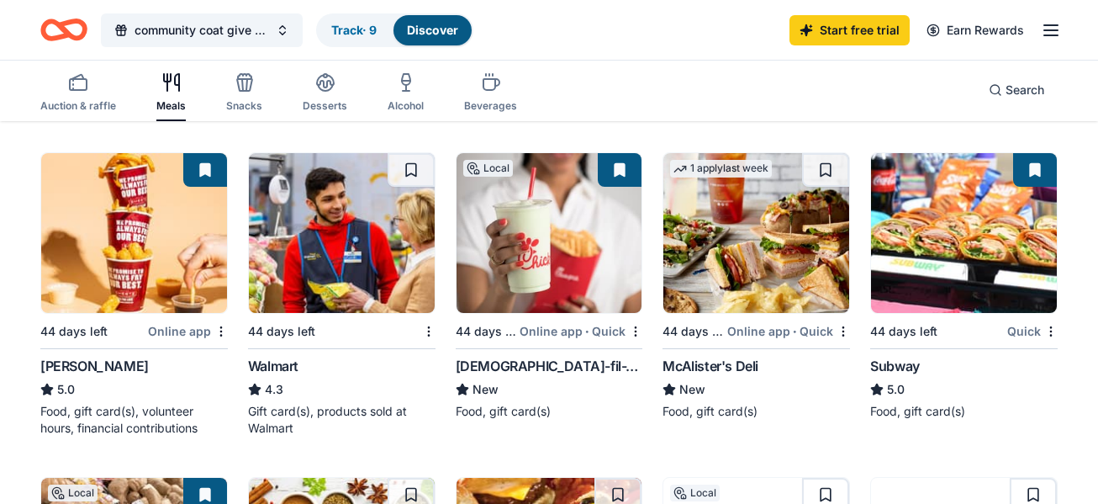
scroll to position [818, 0]
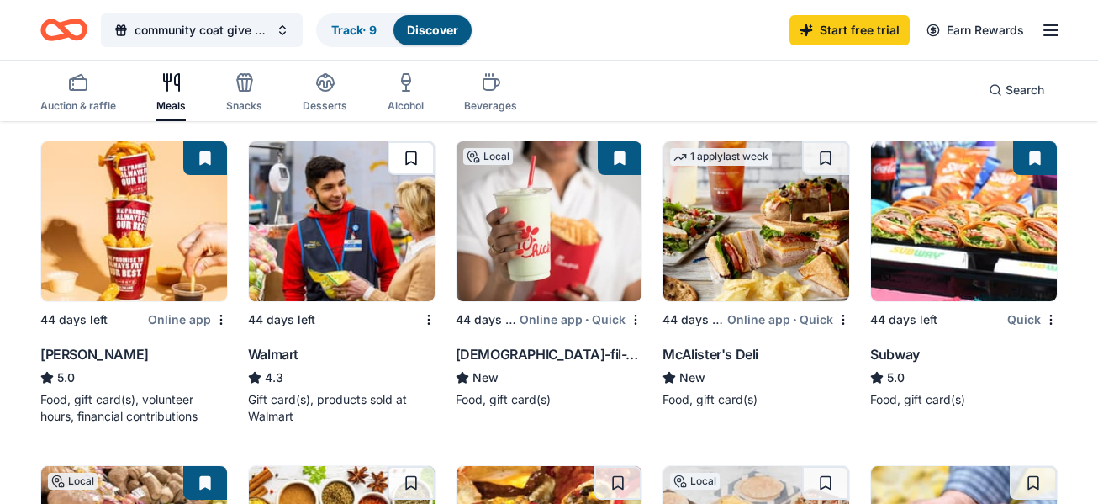
click at [407, 150] on button at bounding box center [411, 158] width 47 height 34
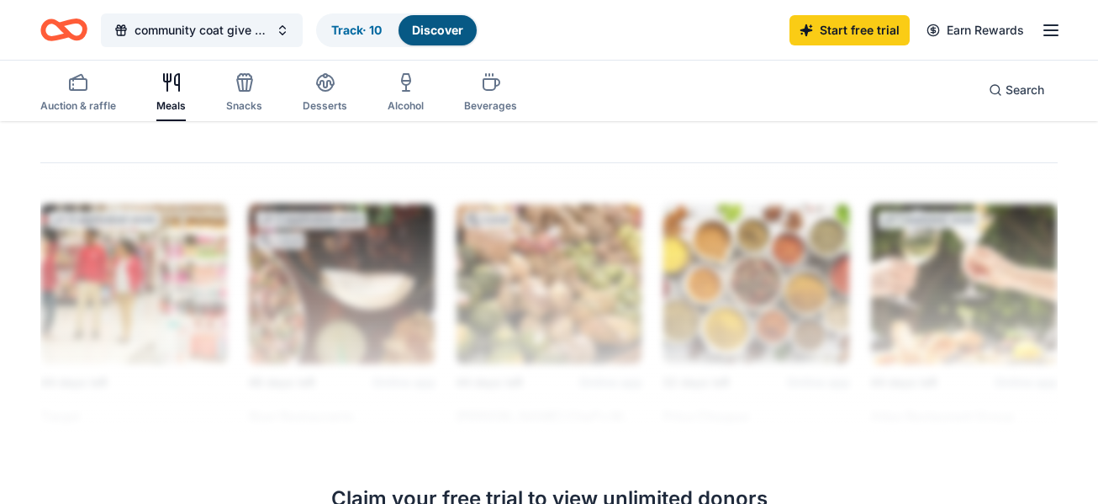
scroll to position [1479, 0]
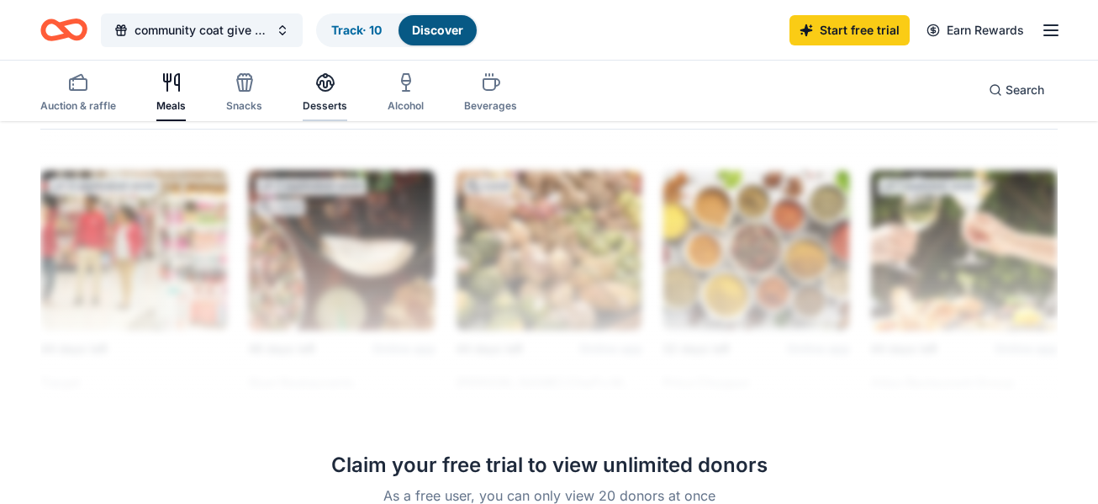
click at [326, 99] on div "Desserts" at bounding box center [325, 105] width 45 height 13
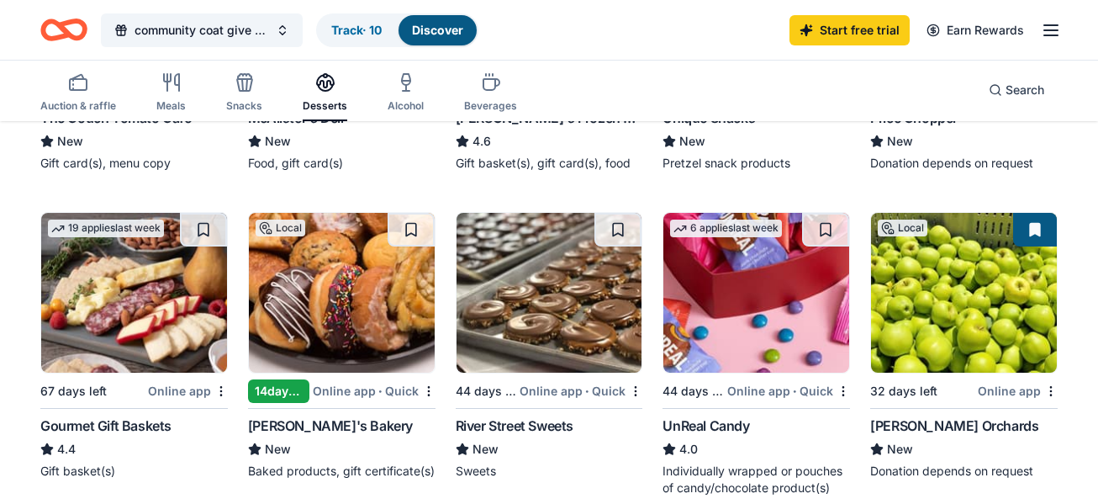
scroll to position [414, 0]
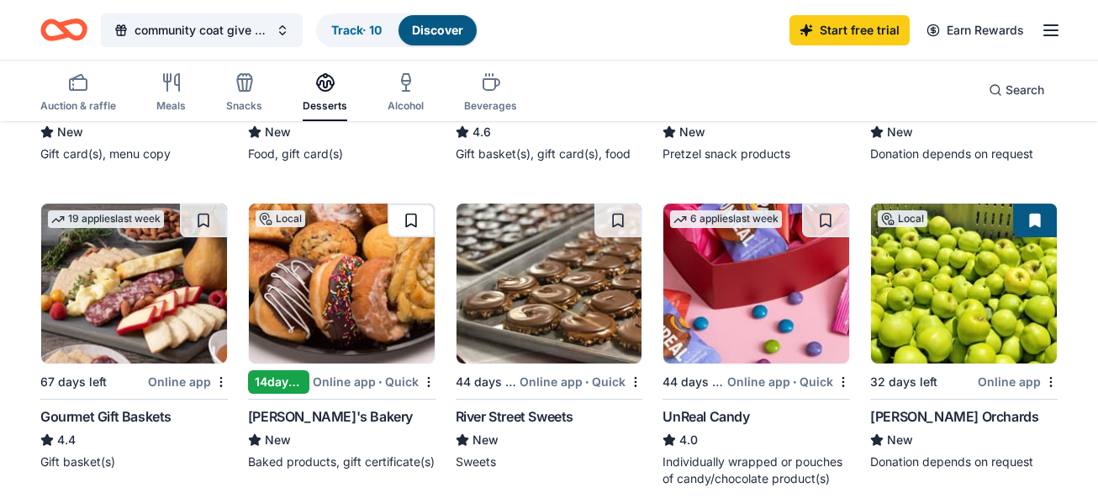
click at [406, 219] on button at bounding box center [411, 220] width 47 height 34
click at [198, 219] on button at bounding box center [203, 220] width 47 height 34
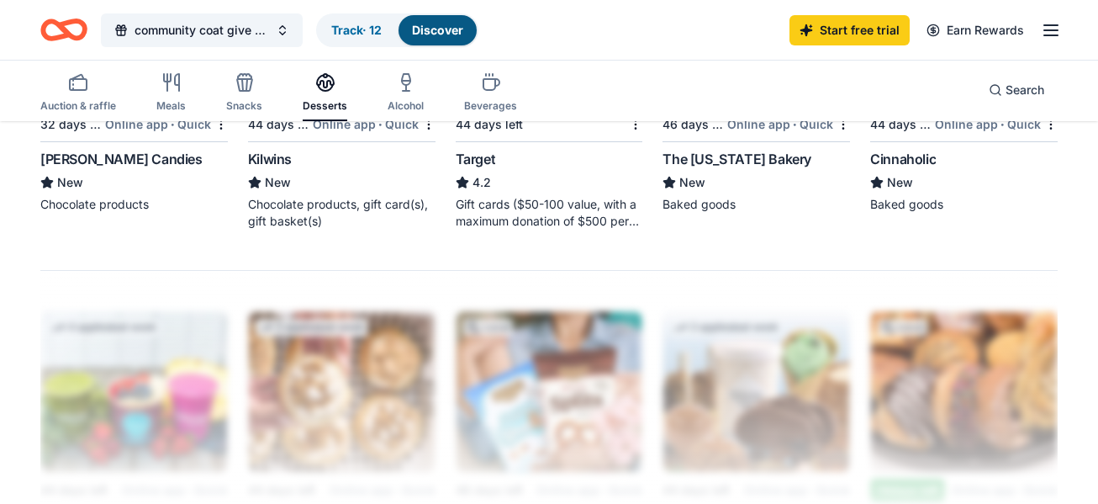
scroll to position [1377, 0]
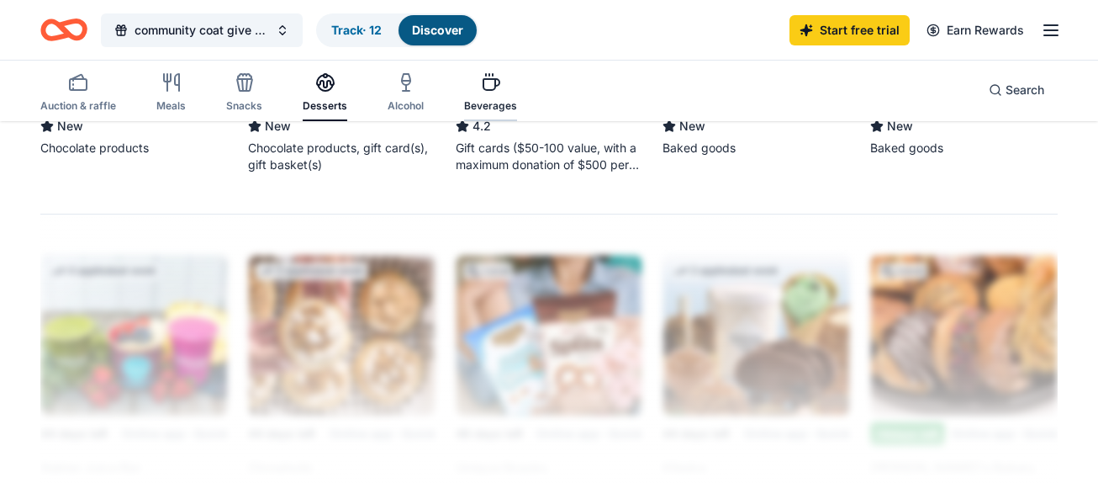
click at [487, 92] on div "Beverages" at bounding box center [490, 92] width 53 height 40
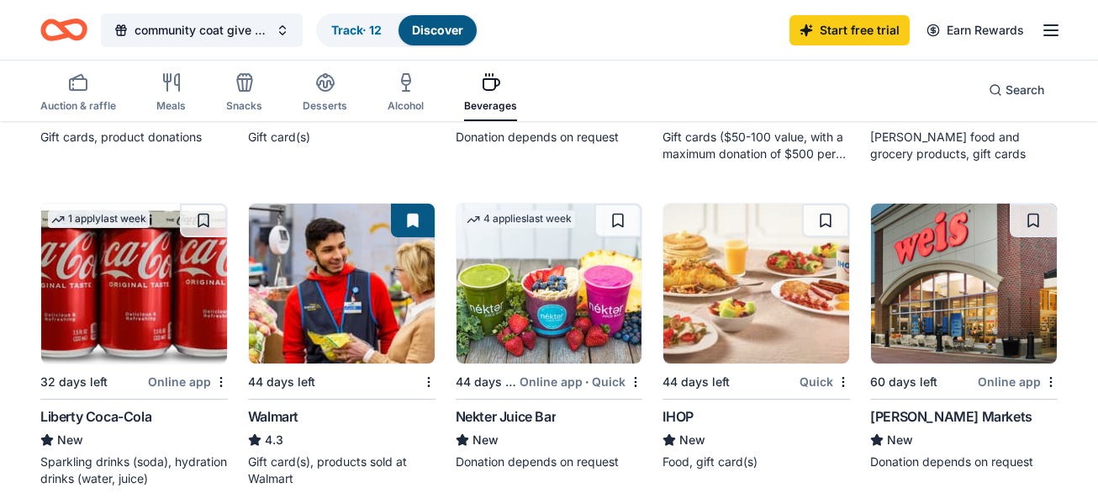
scroll to position [763, 0]
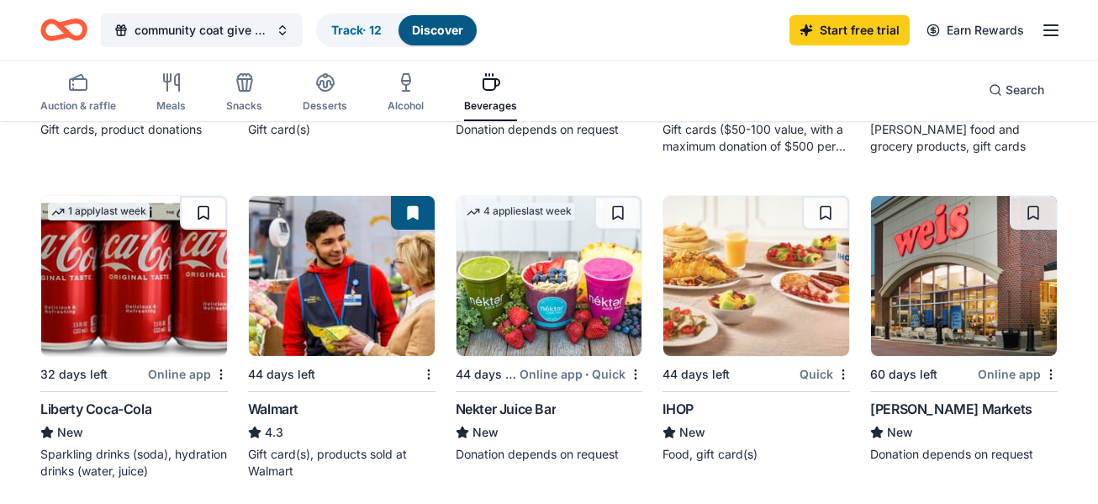
click at [202, 216] on button at bounding box center [203, 213] width 47 height 34
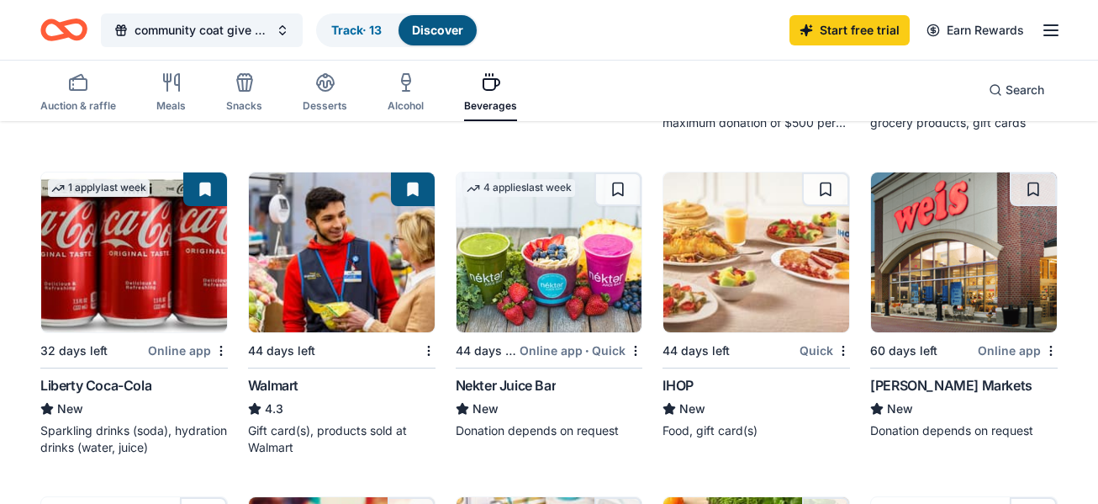
scroll to position [797, 0]
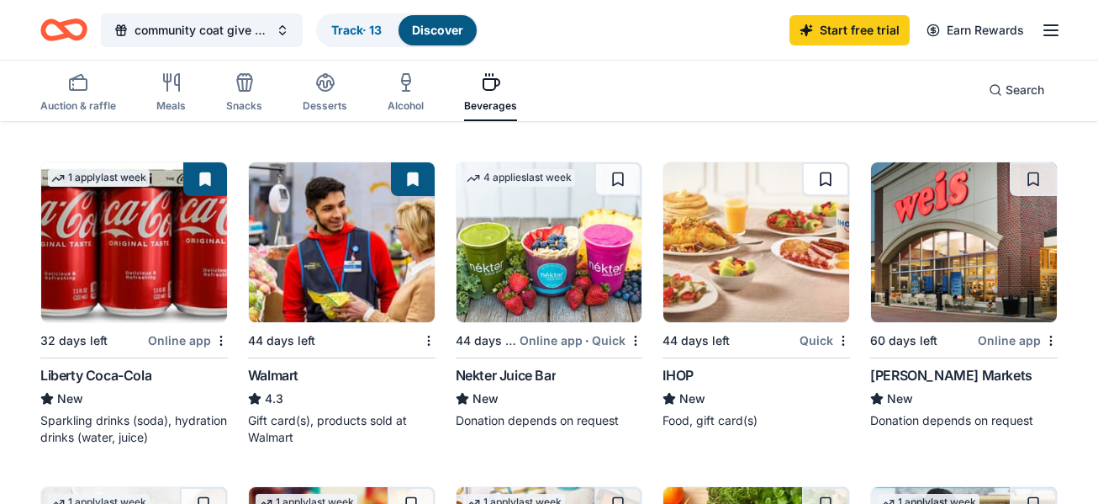
click at [825, 178] on button at bounding box center [825, 179] width 47 height 34
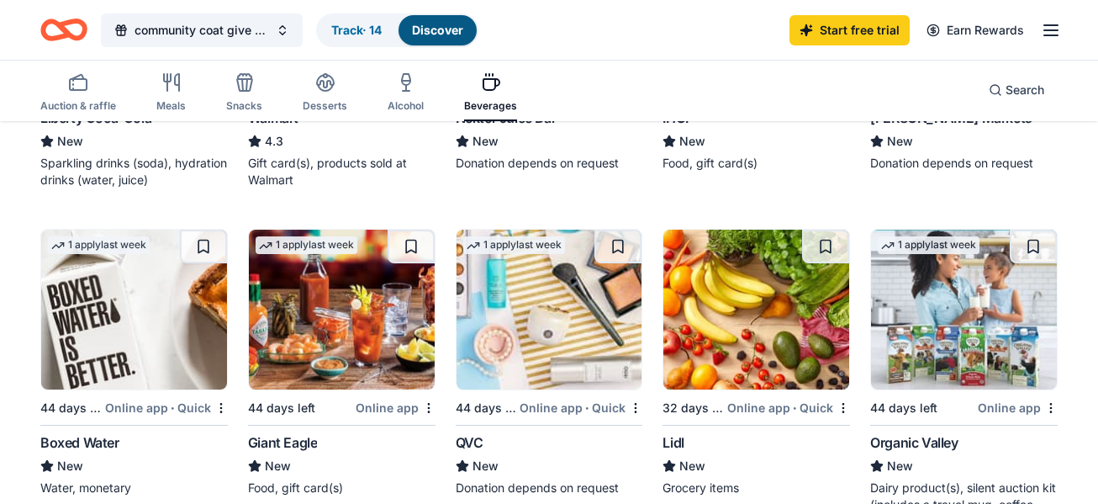
scroll to position [1133, 0]
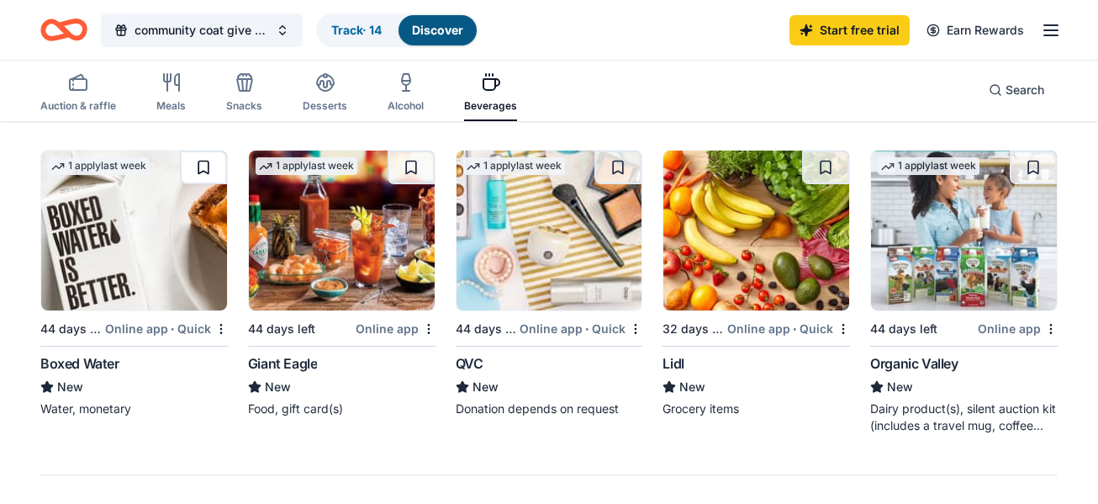
click at [201, 161] on button at bounding box center [203, 167] width 47 height 34
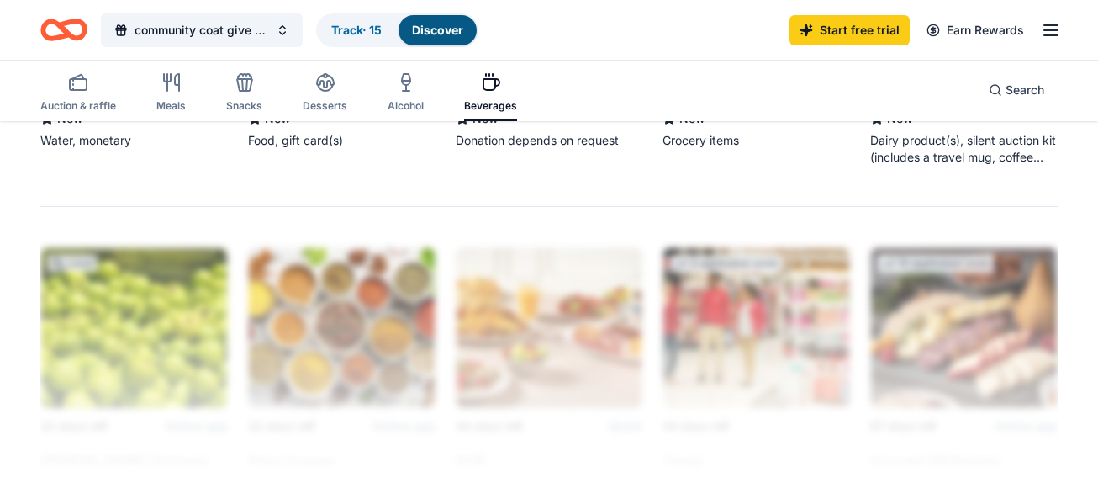
scroll to position [1412, 0]
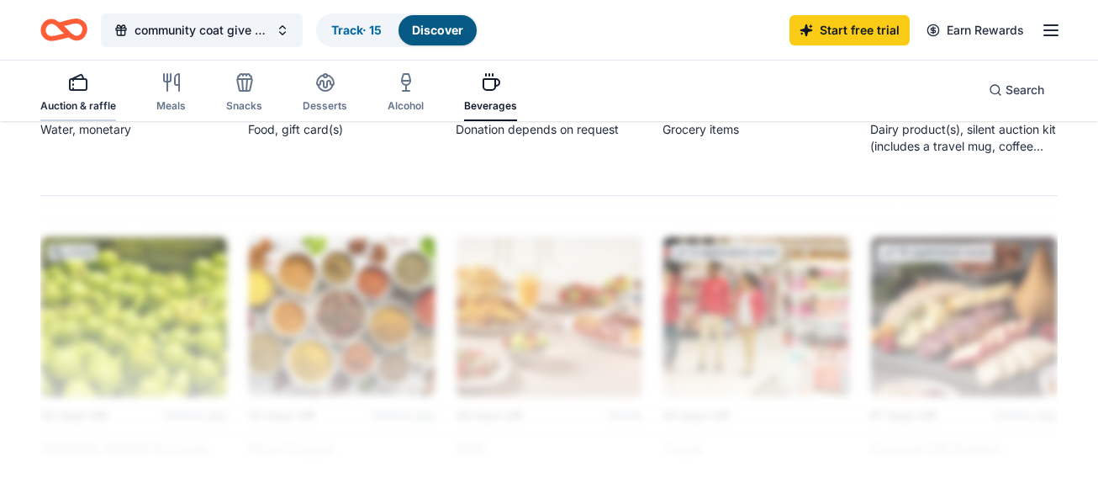
click at [68, 83] on icon "button" at bounding box center [78, 82] width 20 height 20
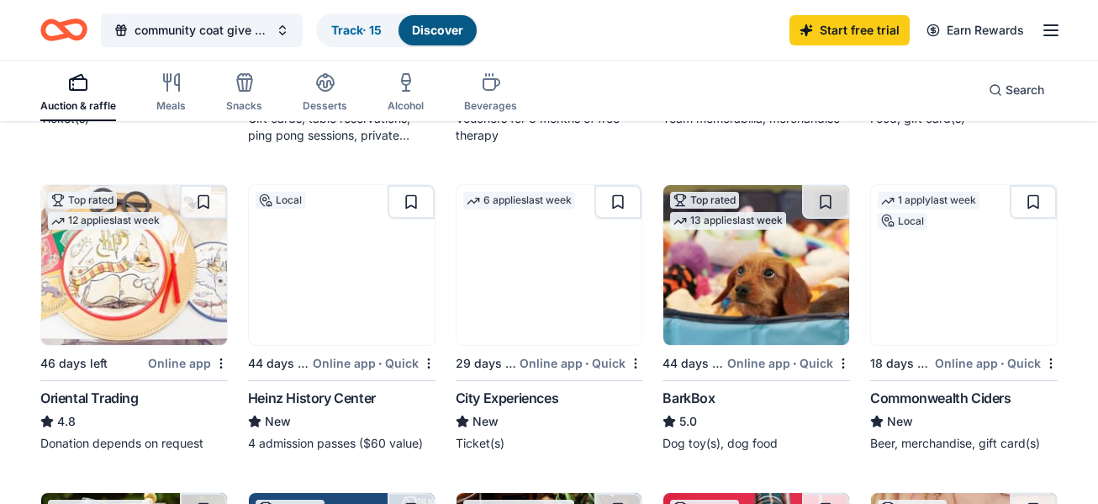
scroll to position [460, 0]
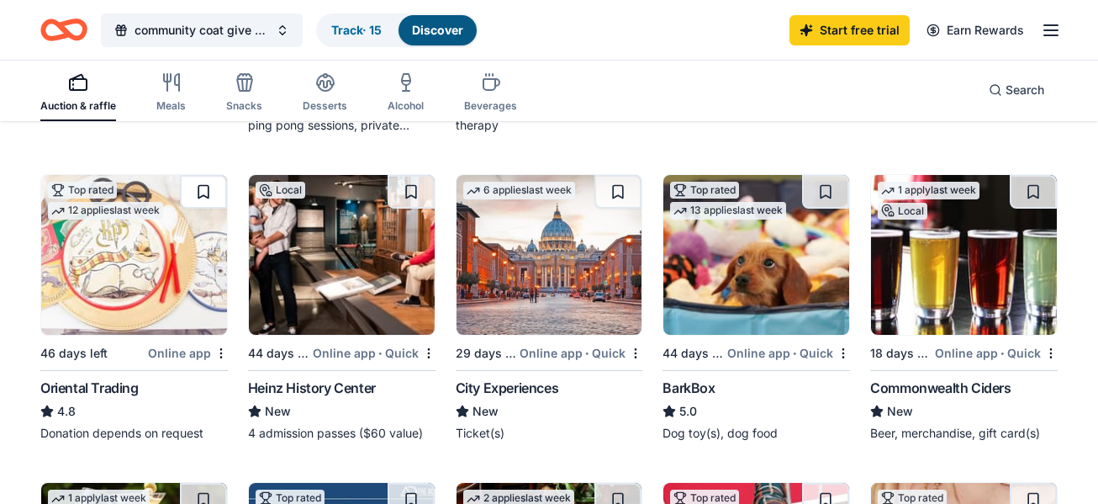
click at [204, 188] on button at bounding box center [203, 192] width 47 height 34
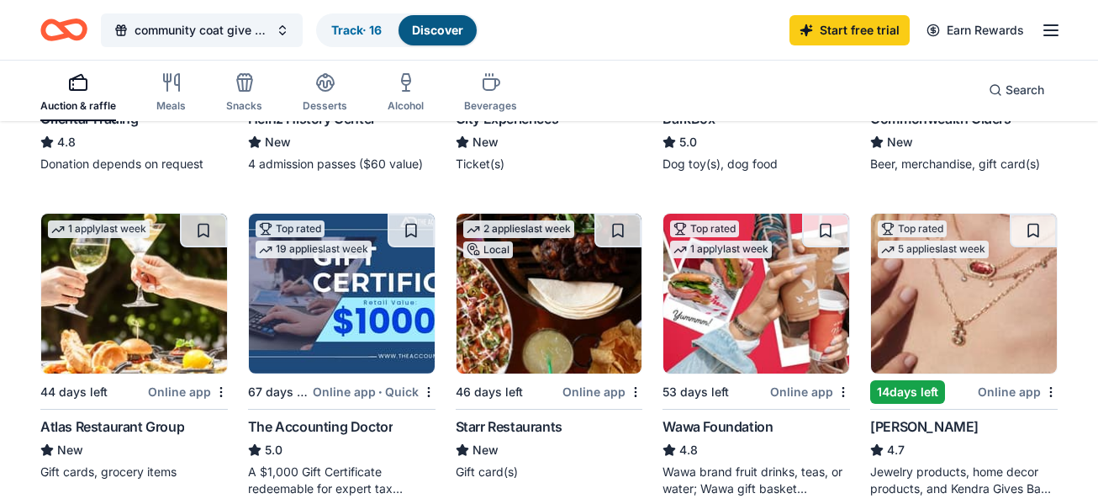
scroll to position [740, 0]
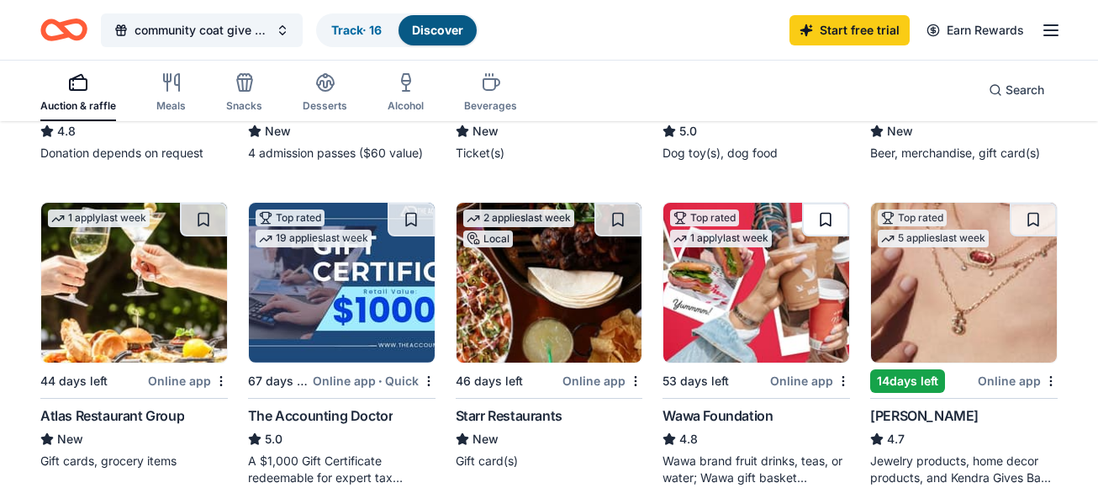
click at [824, 214] on button at bounding box center [825, 220] width 47 height 34
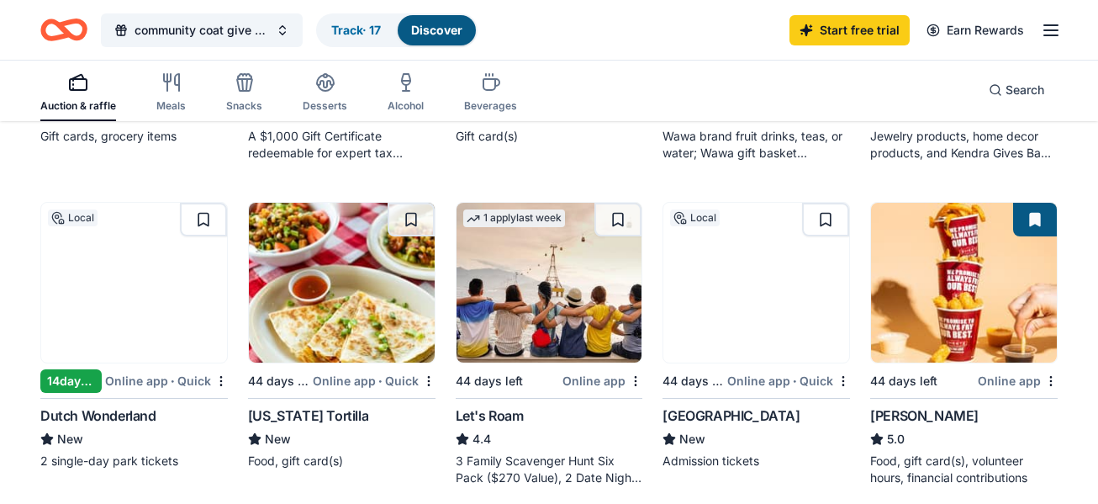
scroll to position [1098, 0]
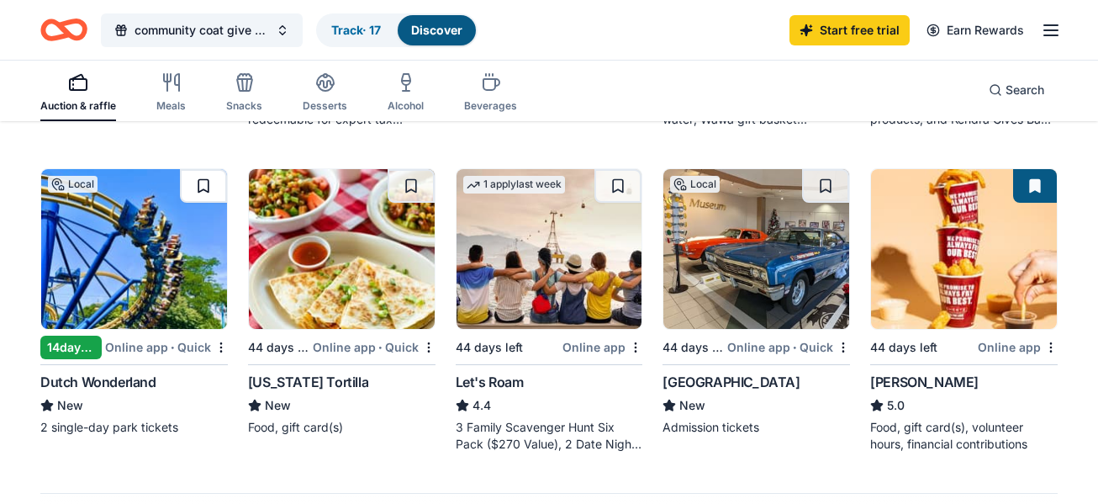
click at [205, 177] on button at bounding box center [203, 186] width 47 height 34
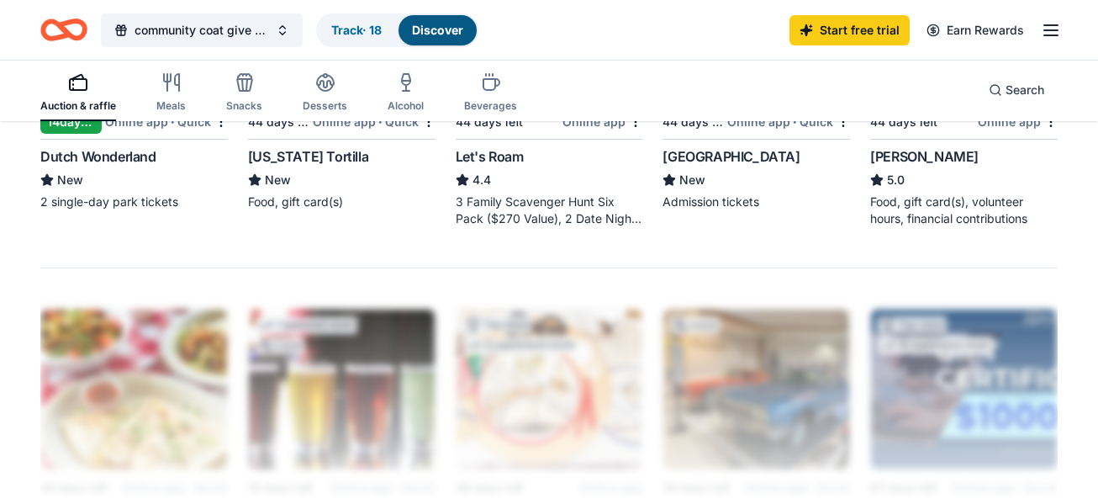
scroll to position [1446, 0]
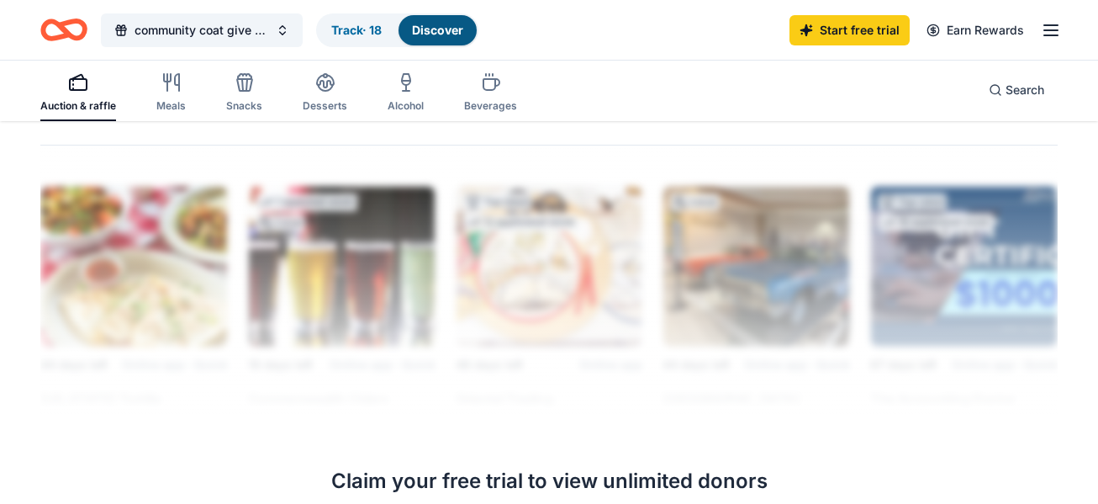
click at [447, 29] on link "Discover" at bounding box center [437, 30] width 51 height 14
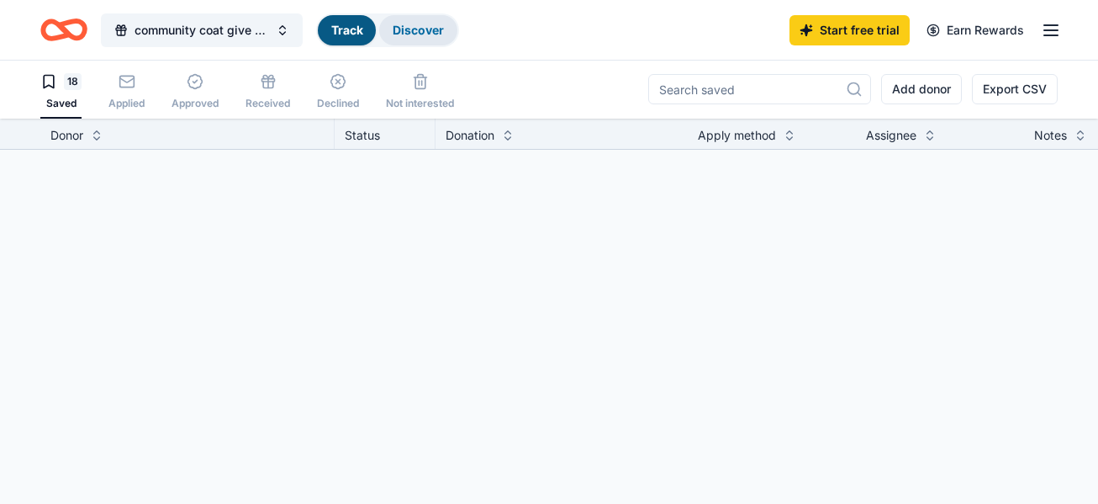
scroll to position [1, 0]
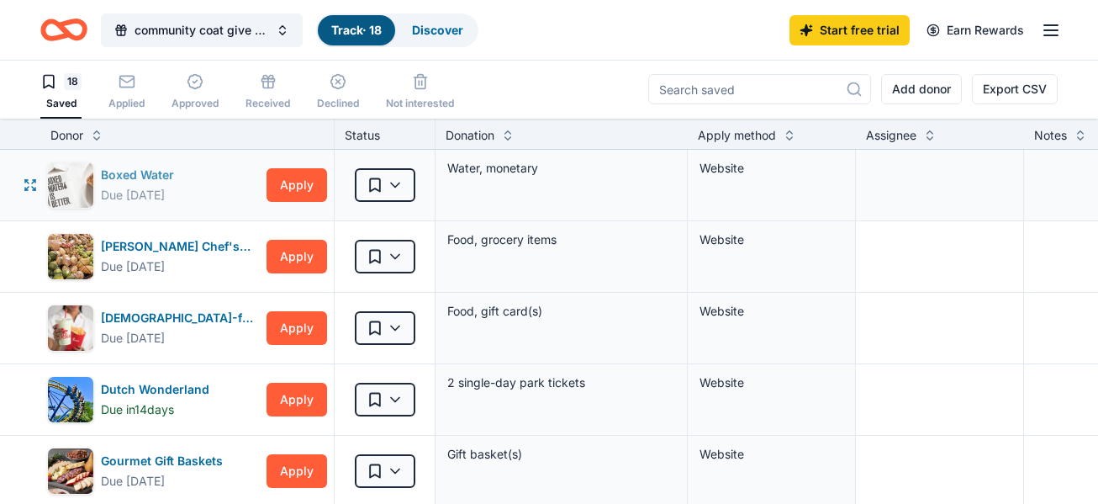
click at [124, 171] on div "Boxed Water" at bounding box center [141, 175] width 80 height 20
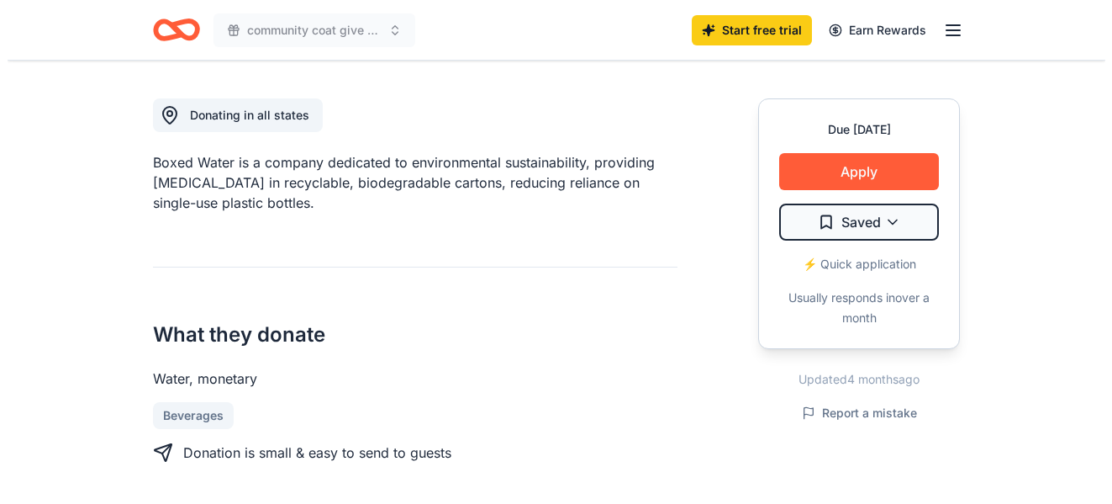
scroll to position [460, 0]
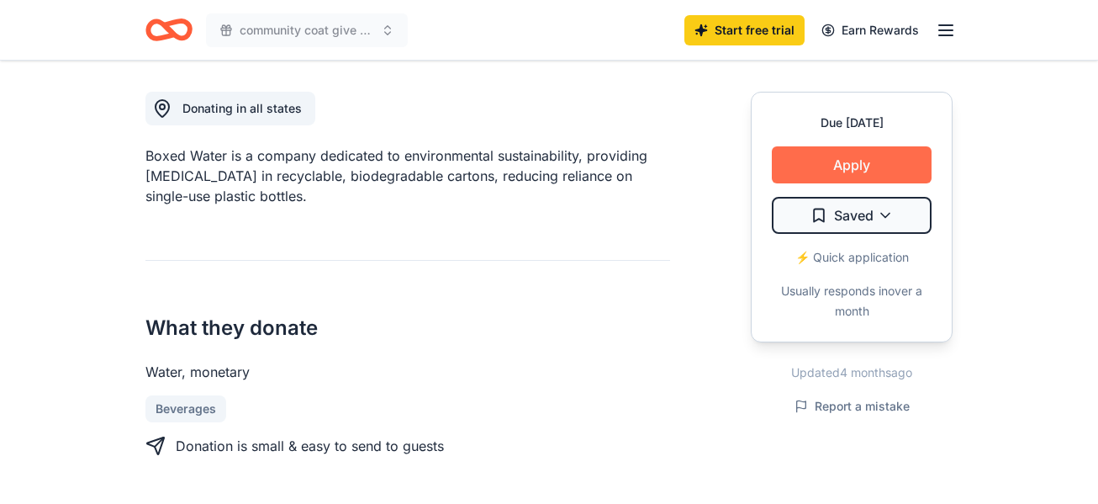
click at [834, 161] on button "Apply" at bounding box center [852, 164] width 160 height 37
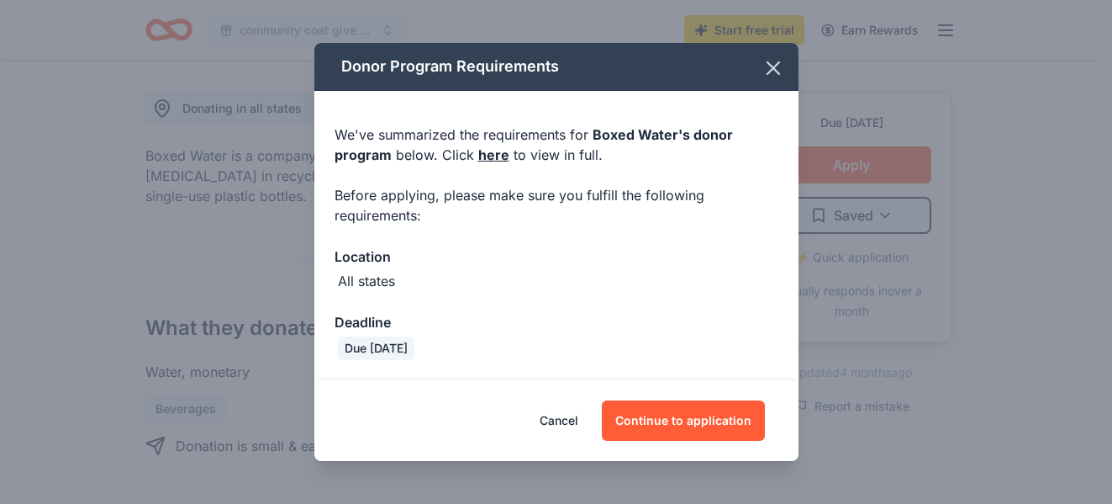
click at [594, 298] on div "We've summarized the requirements for Boxed Water 's donor program below. Click…" at bounding box center [556, 236] width 484 height 290
click at [596, 330] on div "Deadline" at bounding box center [557, 322] width 444 height 22
click at [682, 423] on button "Continue to application" at bounding box center [683, 420] width 163 height 40
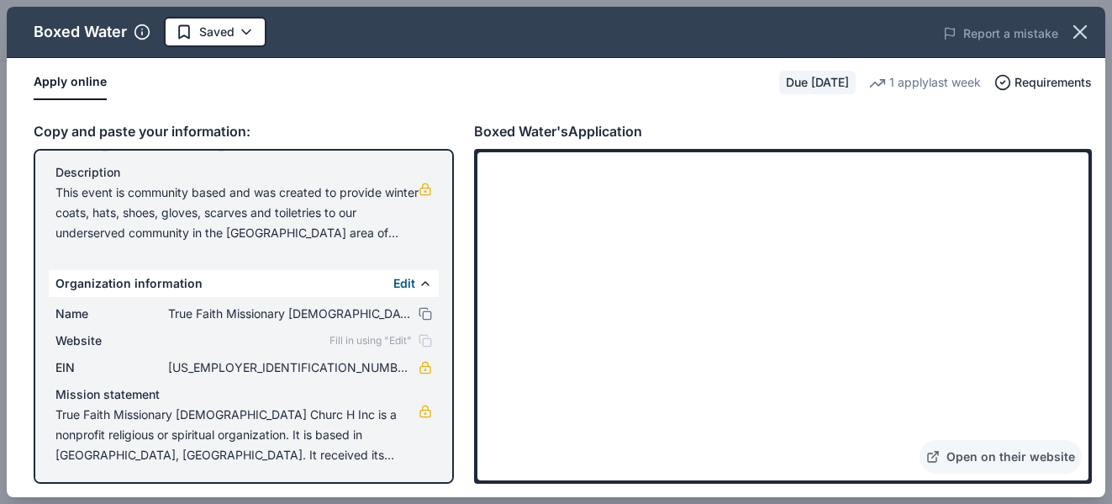
scroll to position [166, 0]
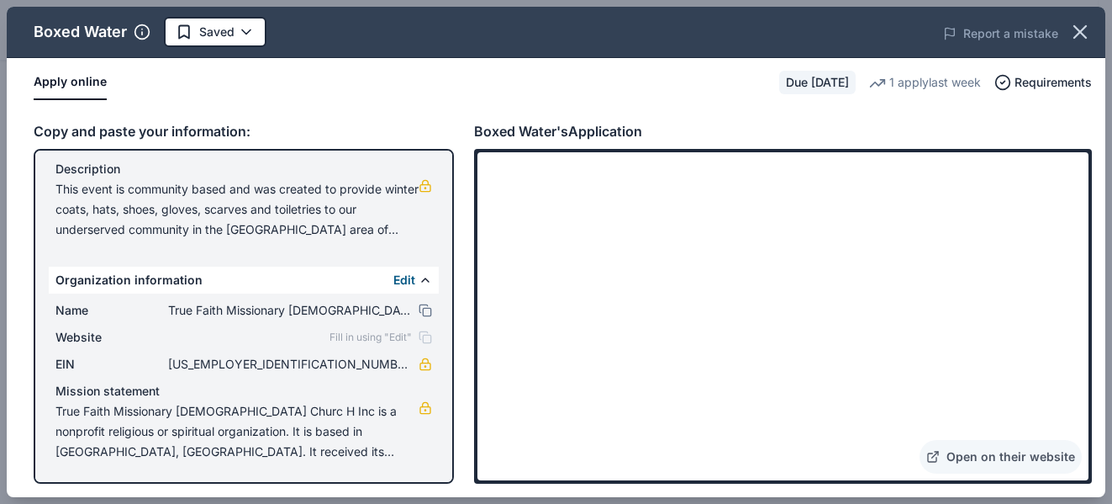
click at [279, 443] on span "True Faith Missionary [DEMOGRAPHIC_DATA] Churc H Inc is a nonprofit religious o…" at bounding box center [236, 431] width 363 height 61
click at [393, 279] on button "Edit" at bounding box center [404, 280] width 22 height 20
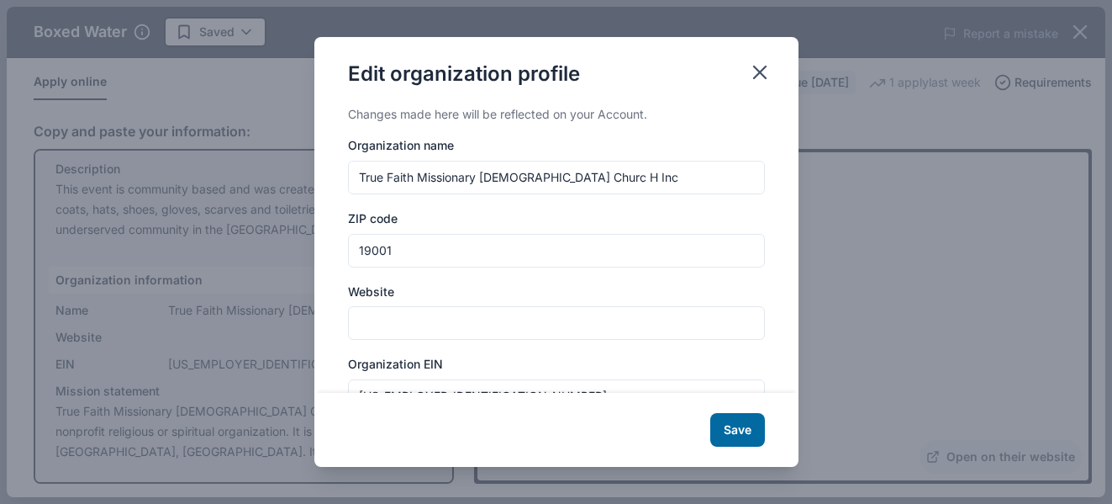
click at [595, 180] on input "True Faith Missionary [DEMOGRAPHIC_DATA] Churc H Inc" at bounding box center [556, 178] width 417 height 34
type input "True [DEMOGRAPHIC_DATA][PERSON_NAME][DEMOGRAPHIC_DATA] of Faith"
click at [424, 257] on input "19001" at bounding box center [556, 251] width 417 height 34
type input "19120"
click at [431, 326] on input "Website" at bounding box center [556, 323] width 417 height 34
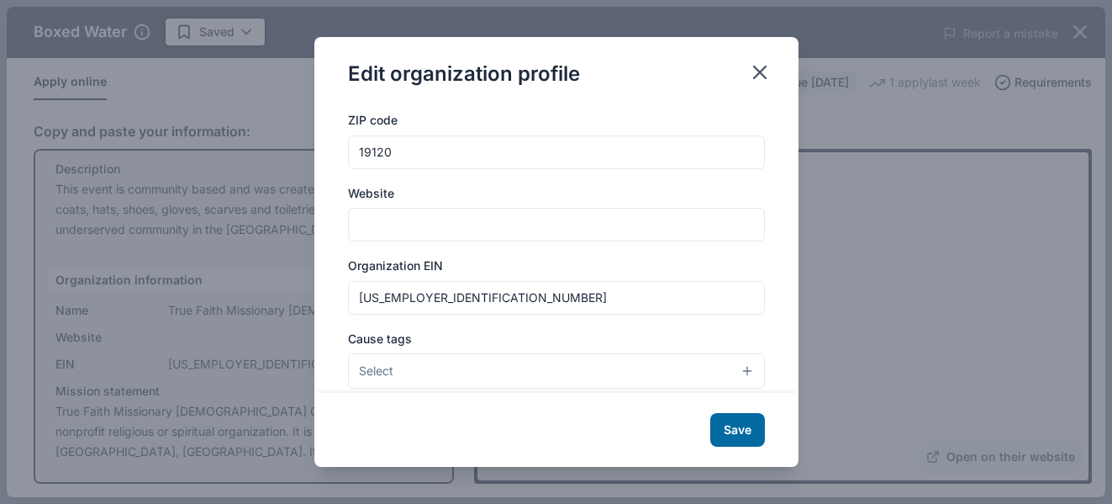
scroll to position [101, 0]
click at [470, 289] on input "[US_EMPLOYER_IDENTIFICATION_NUMBER]" at bounding box center [556, 295] width 417 height 34
drag, startPoint x: 773, startPoint y: 291, endPoint x: 736, endPoint y: 313, distance: 43.0
click at [736, 313] on div "Changes made here will be reflected on your Account. Organization name True [DE…" at bounding box center [556, 248] width 484 height 288
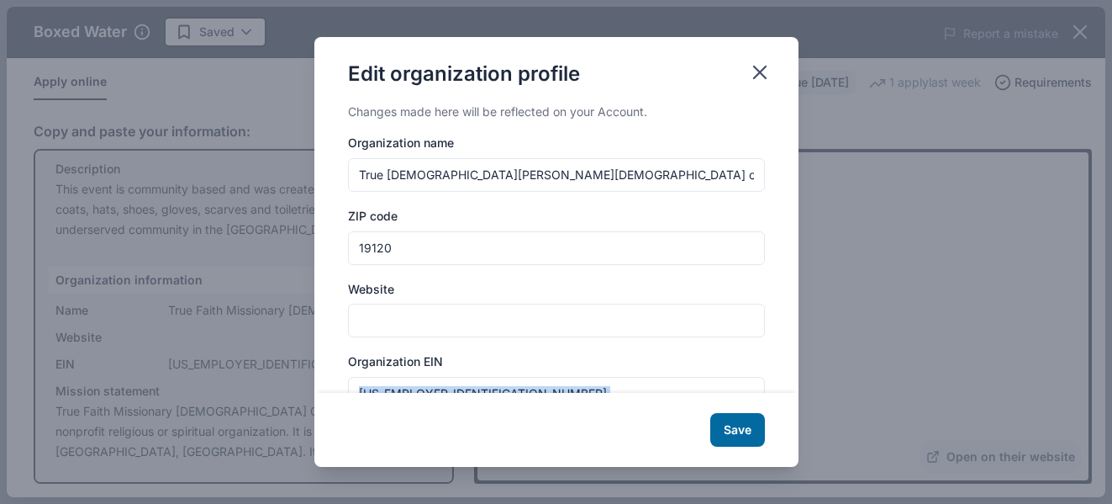
scroll to position [0, 0]
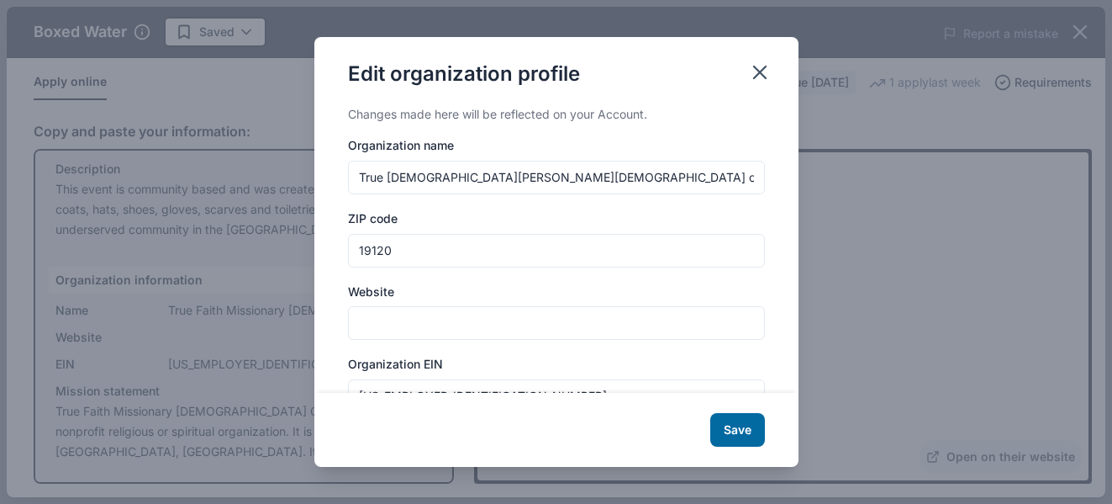
click at [535, 182] on input "True [DEMOGRAPHIC_DATA][PERSON_NAME][DEMOGRAPHIC_DATA] of Faith" at bounding box center [556, 178] width 417 height 34
type input "True [DEMOGRAPHIC_DATA][PERSON_NAME][DEMOGRAPHIC_DATA][GEOGRAPHIC_DATA][DEMOGRA…"
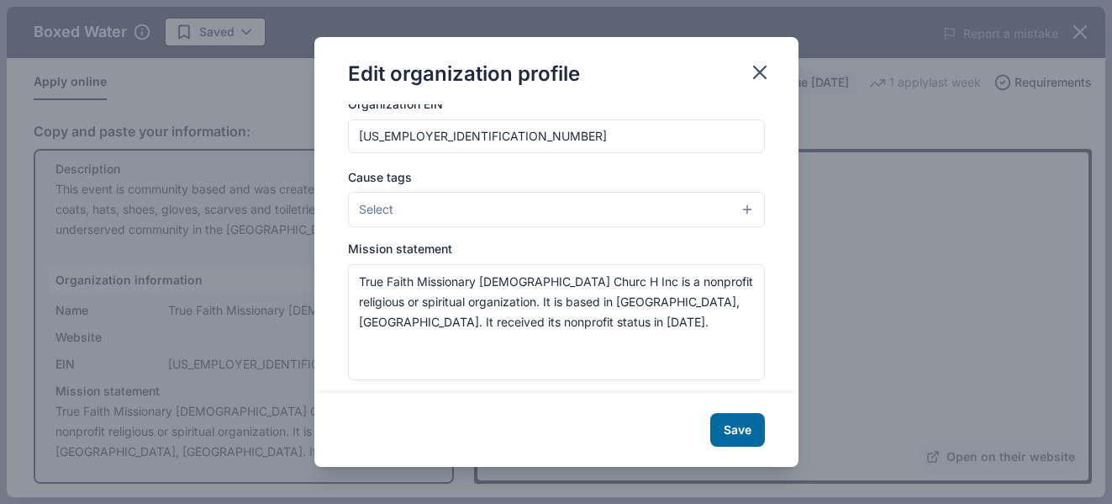
scroll to position [274, 0]
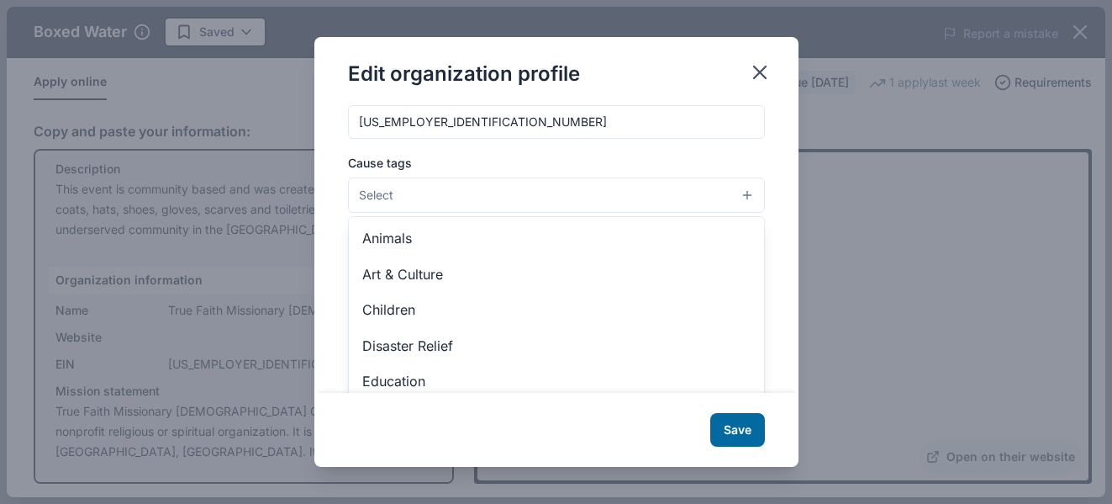
click at [729, 193] on button "Select" at bounding box center [556, 194] width 417 height 35
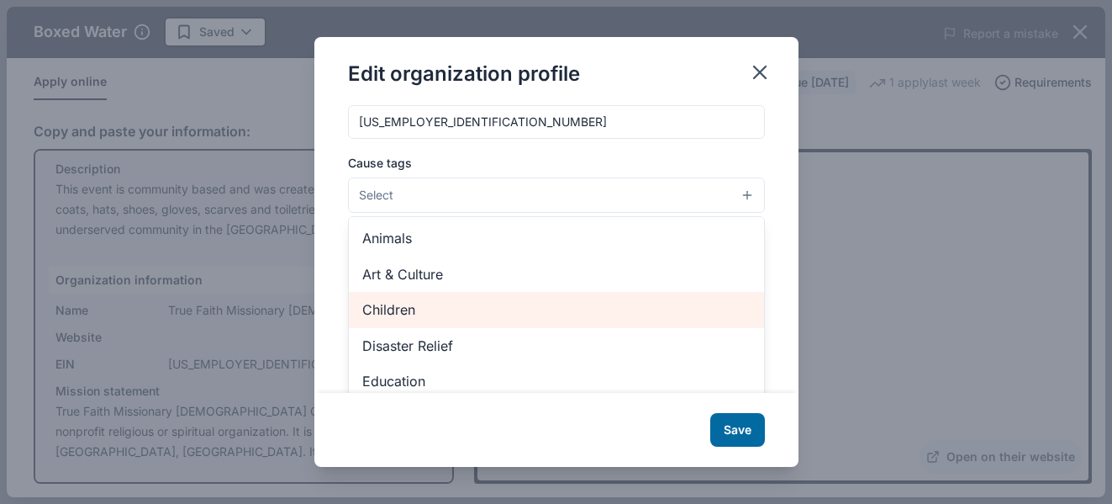
drag, startPoint x: 526, startPoint y: 313, endPoint x: 459, endPoint y: 302, distance: 68.1
click at [459, 302] on span "Children" at bounding box center [556, 309] width 388 height 22
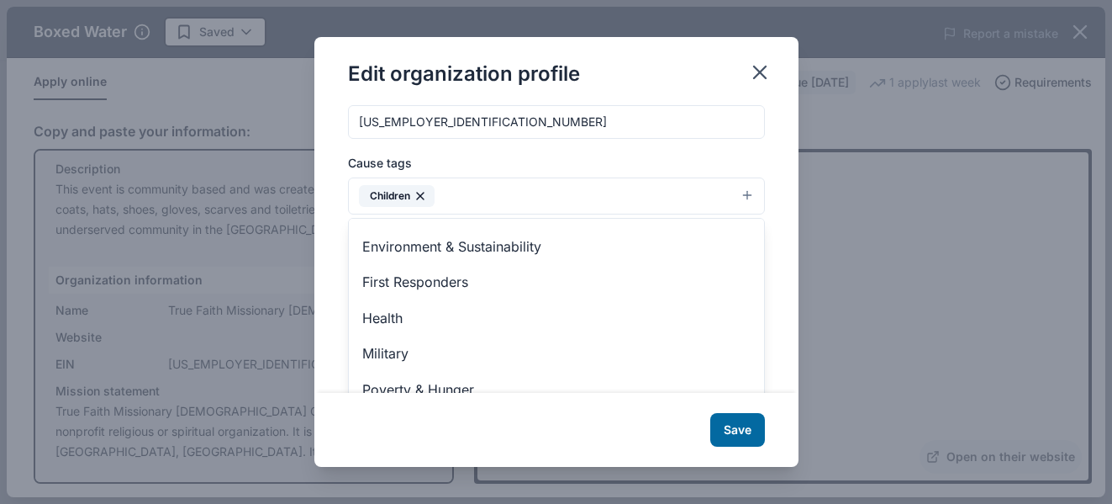
scroll to position [175, 0]
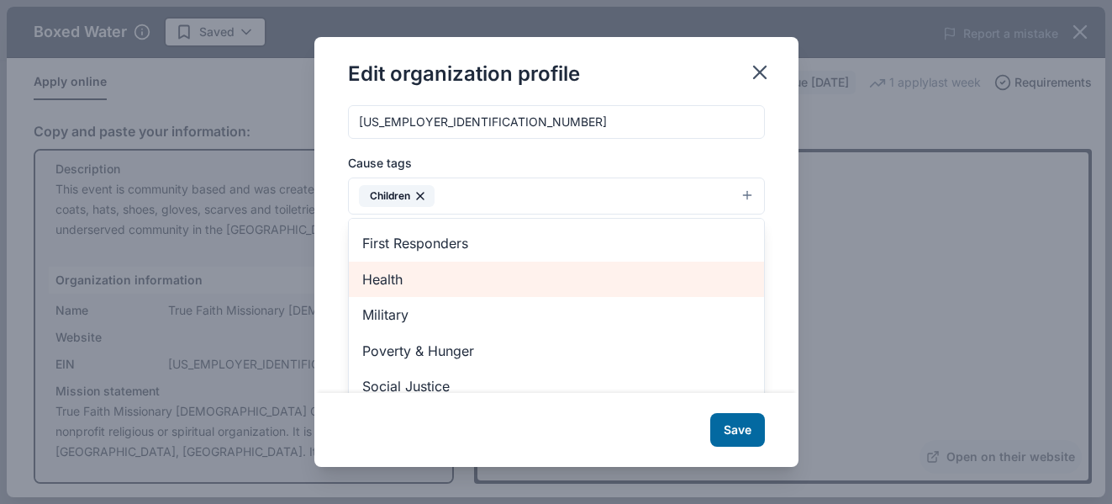
click at [520, 270] on span "Health" at bounding box center [556, 279] width 388 height 22
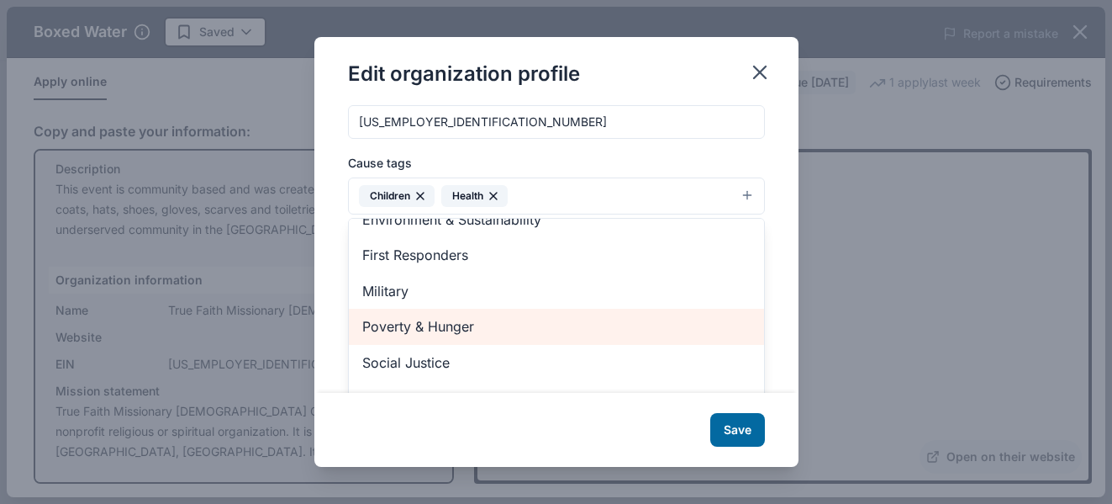
click at [680, 335] on span "Poverty & Hunger" at bounding box center [556, 326] width 388 height 22
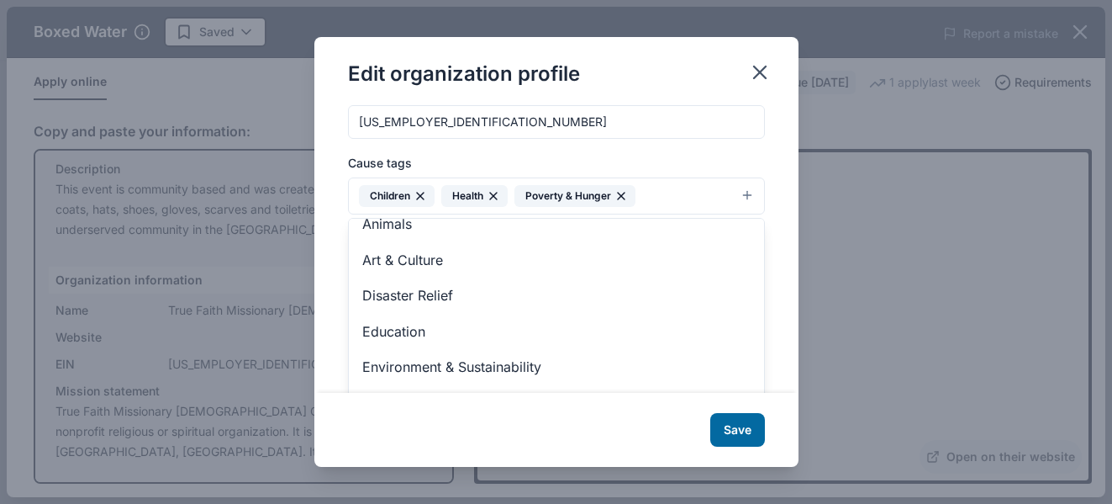
scroll to position [0, 0]
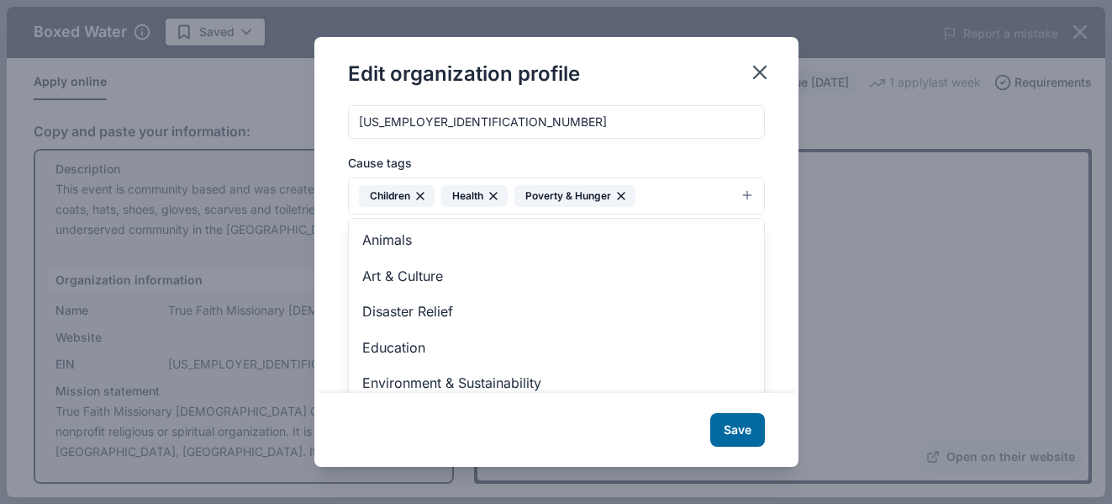
click at [741, 424] on div "Edit organization profile Changes made here will be reflected on your Account. …" at bounding box center [556, 251] width 484 height 429
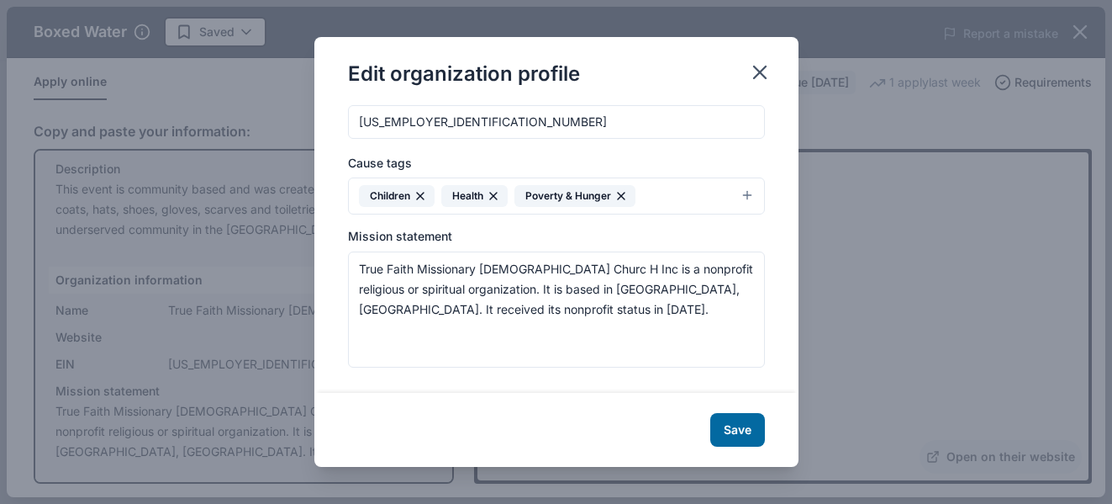
scroll to position [276, 0]
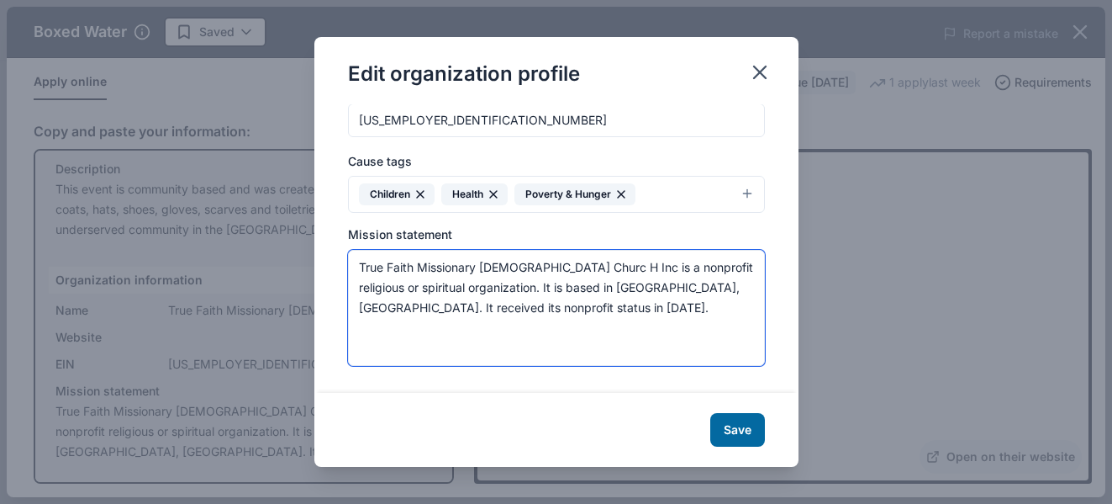
click at [503, 317] on textarea "True Faith Missionary [DEMOGRAPHIC_DATA] Churc H Inc is a nonprofit religious o…" at bounding box center [556, 308] width 417 height 116
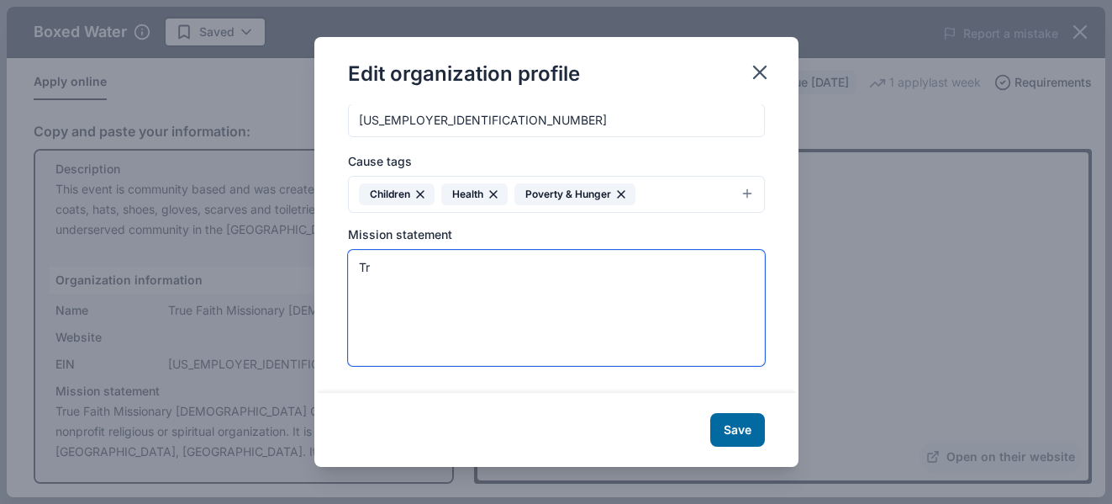
type textarea "T"
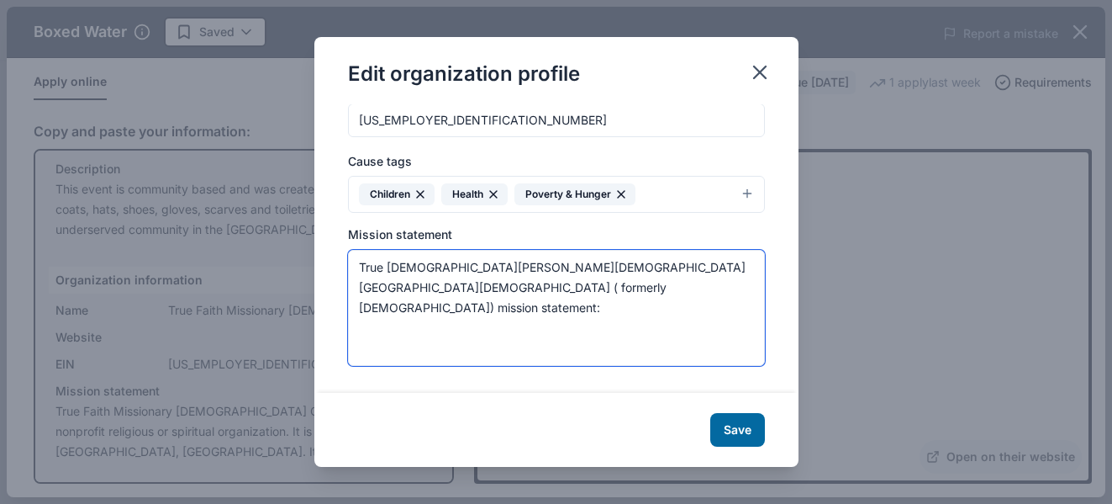
paste textarea "To worship [DEMOGRAPHIC_DATA]; to edify [DEMOGRAPHIC_DATA]; to spread the [DEMO…"
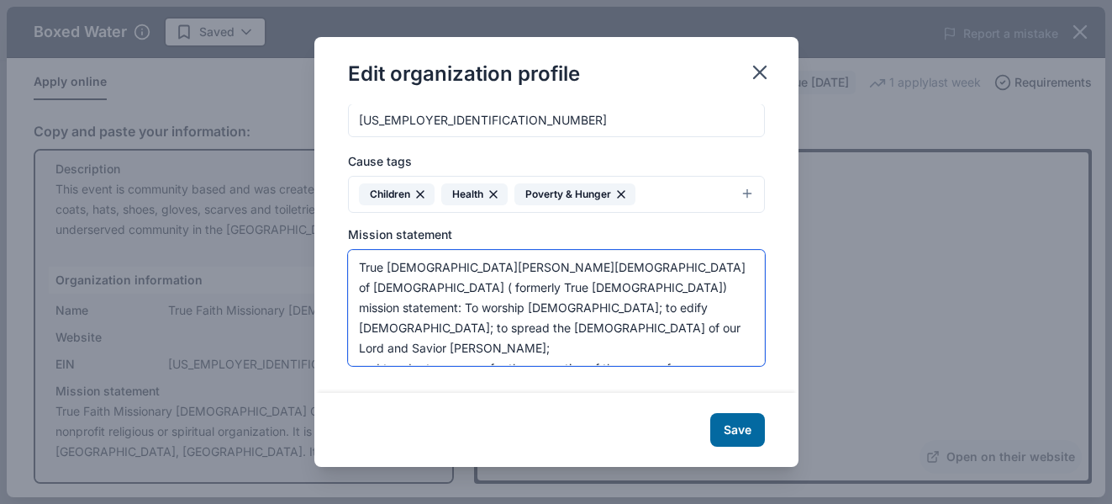
scroll to position [71, 0]
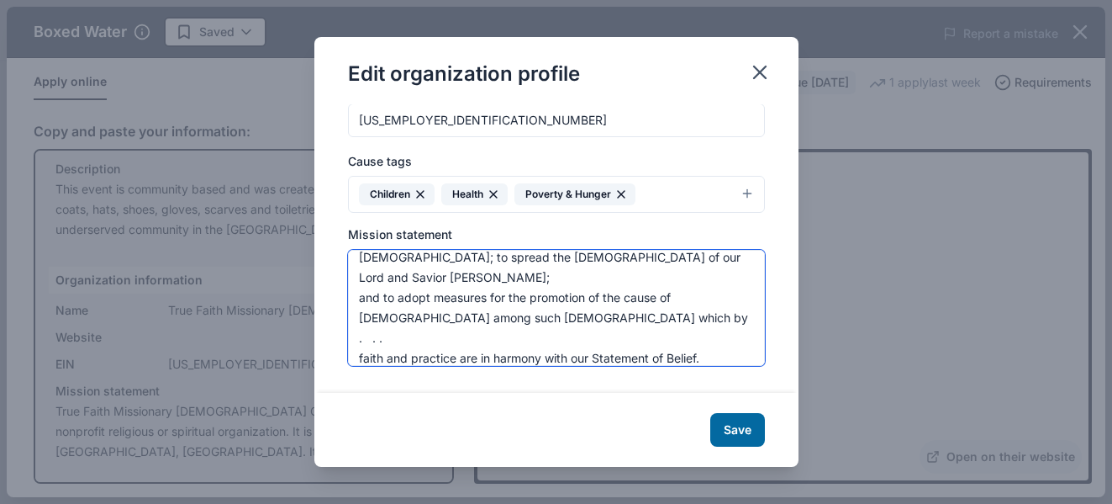
click at [441, 323] on textarea "True [DEMOGRAPHIC_DATA][PERSON_NAME][DEMOGRAPHIC_DATA] of [DEMOGRAPHIC_DATA] ( …" at bounding box center [556, 308] width 417 height 116
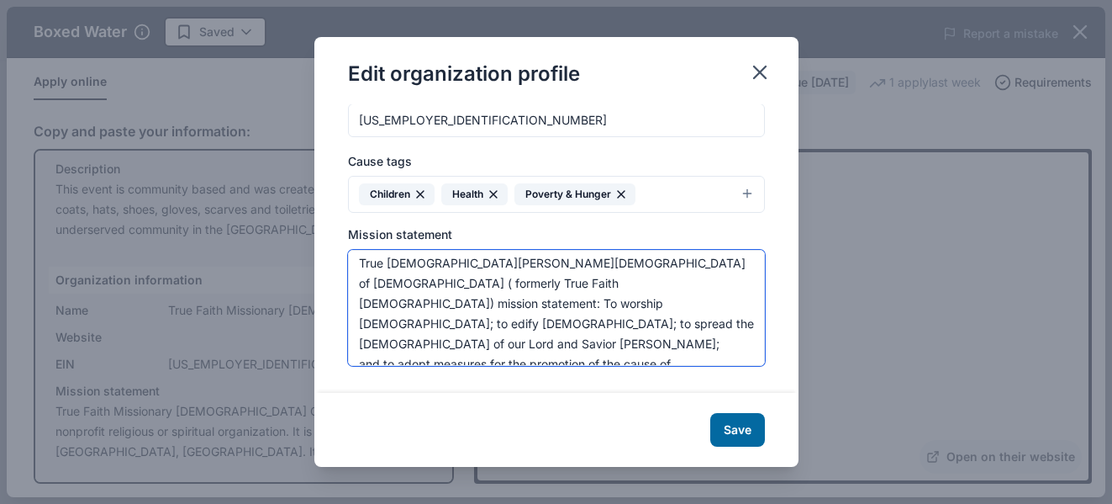
scroll to position [0, 0]
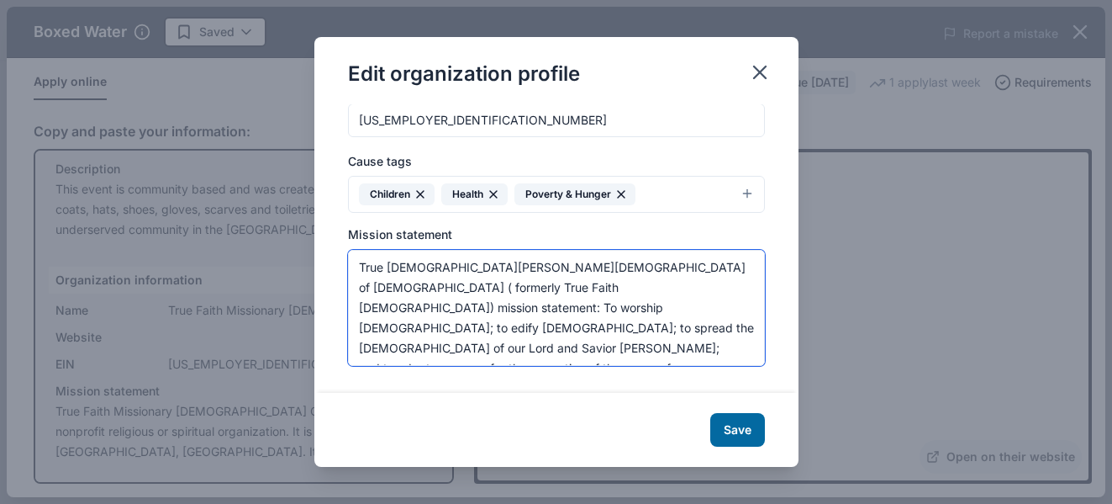
click at [359, 352] on textarea "True [DEMOGRAPHIC_DATA][PERSON_NAME][DEMOGRAPHIC_DATA] of [DEMOGRAPHIC_DATA] ( …" at bounding box center [556, 308] width 417 height 116
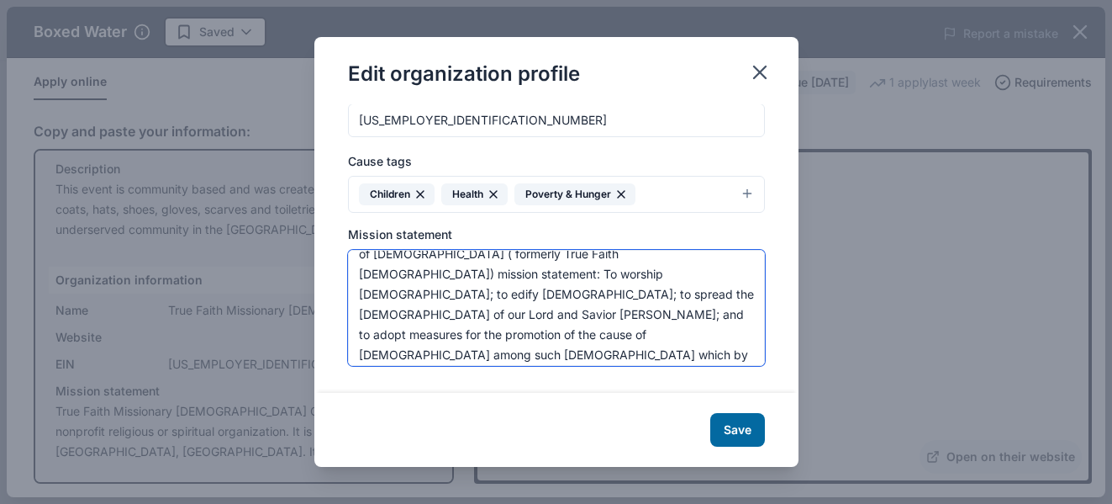
scroll to position [40, 0]
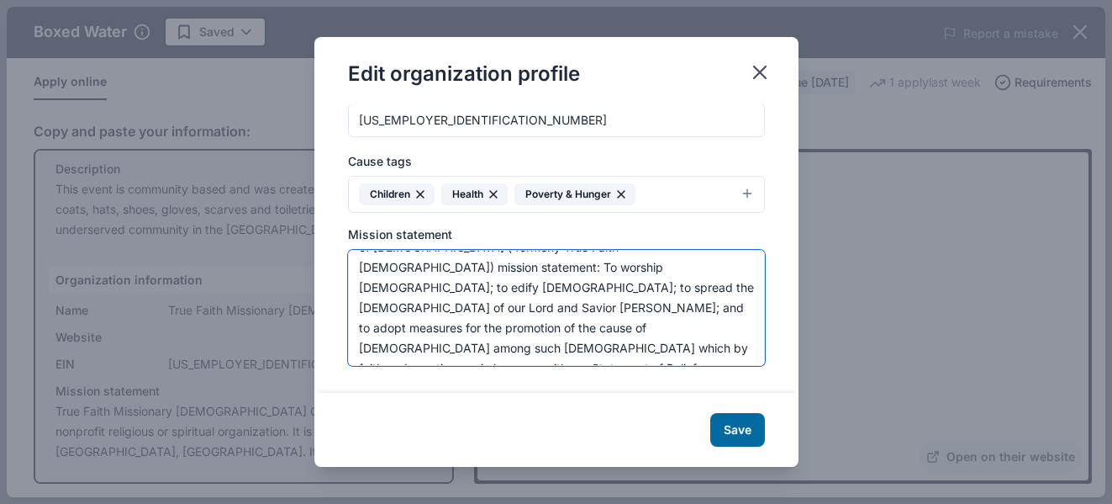
click at [355, 325] on textarea "True [DEMOGRAPHIC_DATA][PERSON_NAME][DEMOGRAPHIC_DATA] of [DEMOGRAPHIC_DATA] ( …" at bounding box center [556, 308] width 417 height 116
click at [609, 332] on textarea "True [DEMOGRAPHIC_DATA][PERSON_NAME][DEMOGRAPHIC_DATA] of [DEMOGRAPHIC_DATA] ( …" at bounding box center [556, 308] width 417 height 116
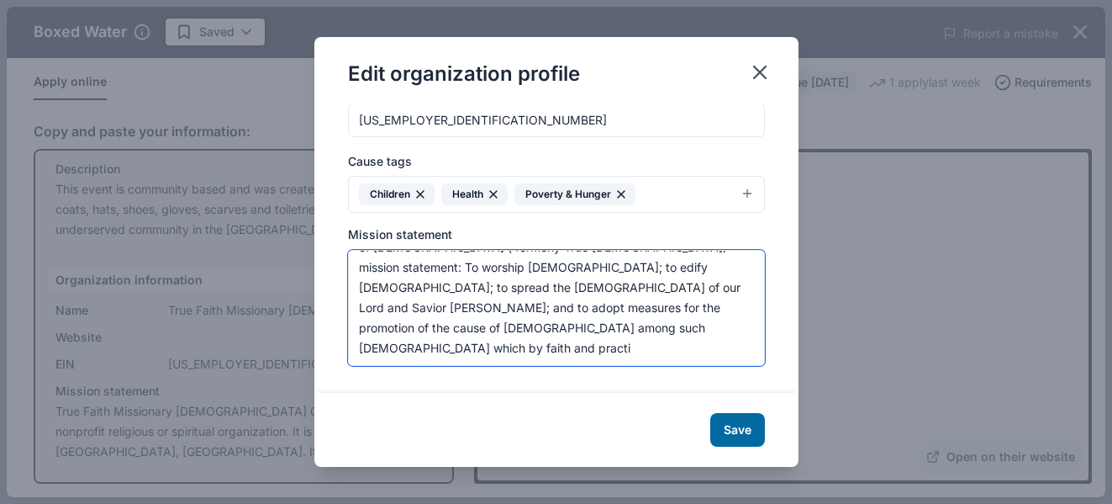
scroll to position [20, 0]
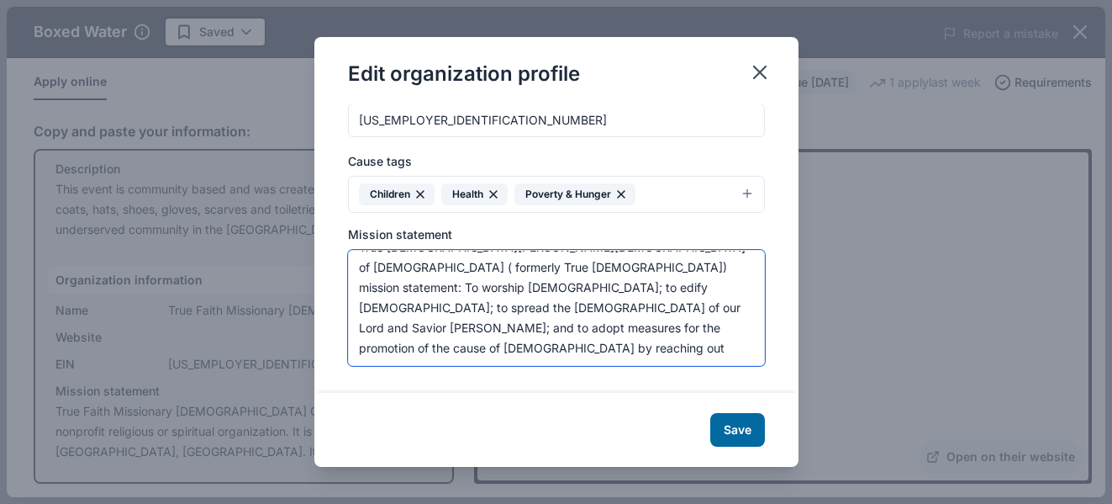
click at [624, 264] on textarea "True [DEMOGRAPHIC_DATA][PERSON_NAME][DEMOGRAPHIC_DATA] of [DEMOGRAPHIC_DATA] ( …" at bounding box center [556, 308] width 417 height 116
click at [621, 266] on textarea "True [DEMOGRAPHIC_DATA][PERSON_NAME][DEMOGRAPHIC_DATA] of [DEMOGRAPHIC_DATA] ( …" at bounding box center [556, 308] width 417 height 116
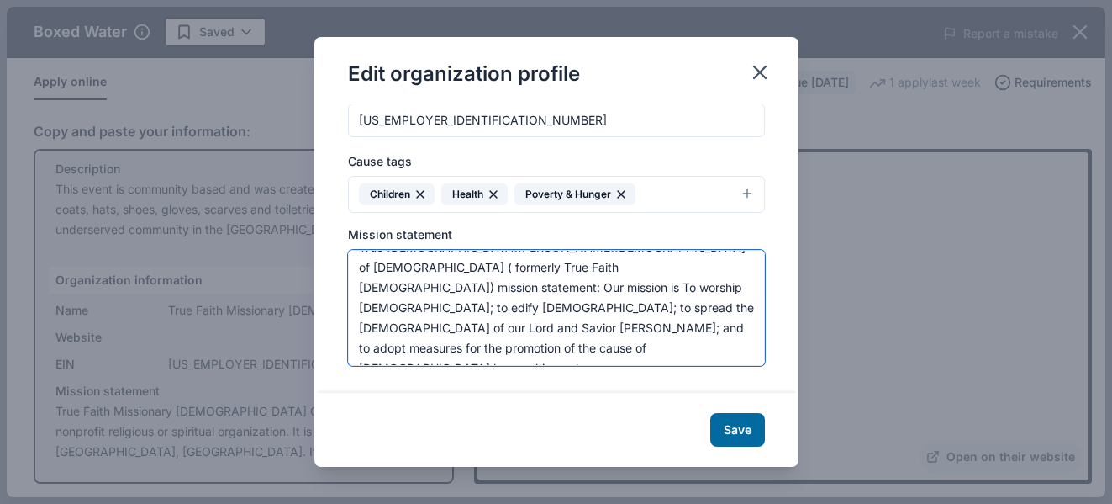
click at [708, 264] on textarea "True [DEMOGRAPHIC_DATA][PERSON_NAME][DEMOGRAPHIC_DATA] of [DEMOGRAPHIC_DATA] ( …" at bounding box center [556, 308] width 417 height 116
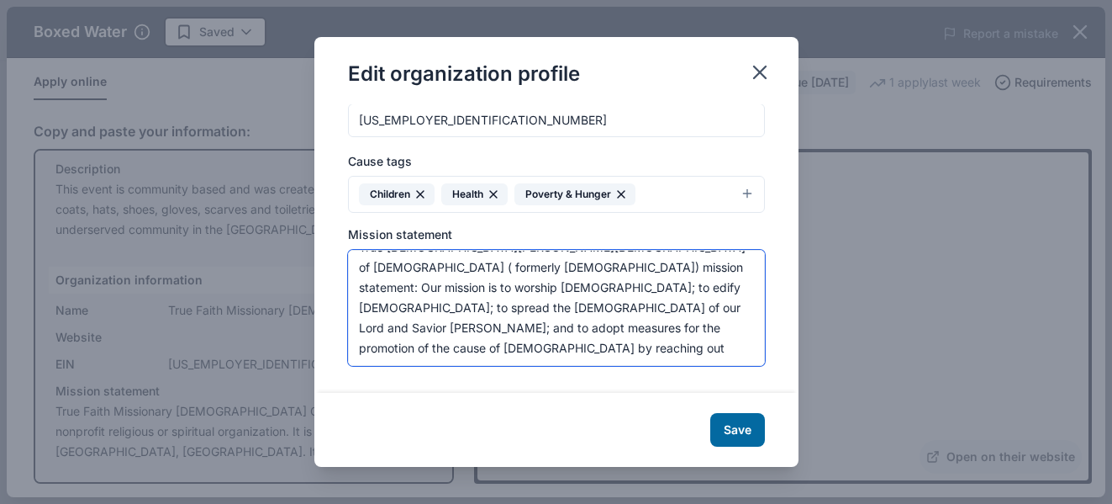
click at [569, 321] on textarea "True [DEMOGRAPHIC_DATA][PERSON_NAME][DEMOGRAPHIC_DATA] of [DEMOGRAPHIC_DATA] ( …" at bounding box center [556, 308] width 417 height 116
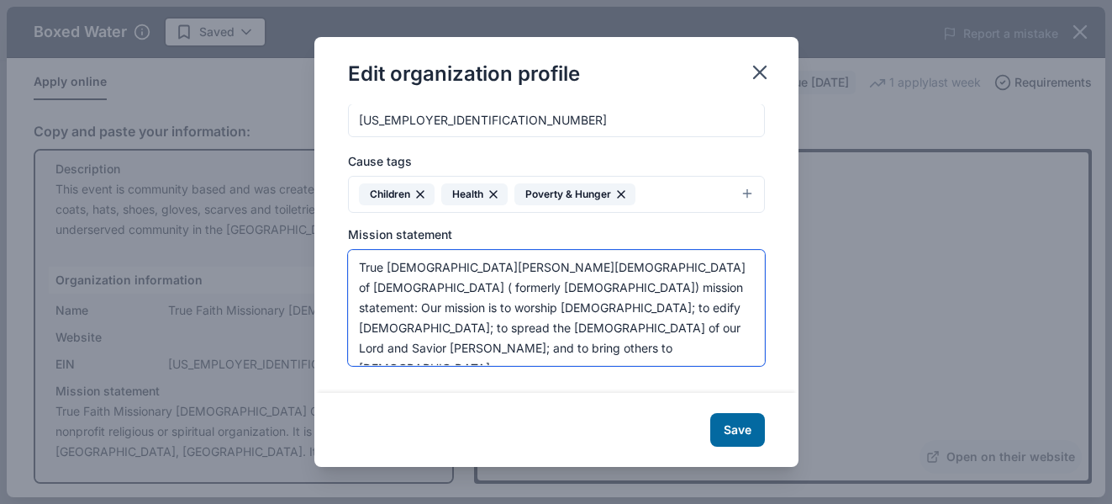
click at [514, 325] on textarea "True [DEMOGRAPHIC_DATA][PERSON_NAME][DEMOGRAPHIC_DATA] of [DEMOGRAPHIC_DATA] ( …" at bounding box center [556, 308] width 417 height 116
click at [530, 328] on textarea "True [DEMOGRAPHIC_DATA][PERSON_NAME][DEMOGRAPHIC_DATA] of [DEMOGRAPHIC_DATA] ( …" at bounding box center [556, 308] width 417 height 116
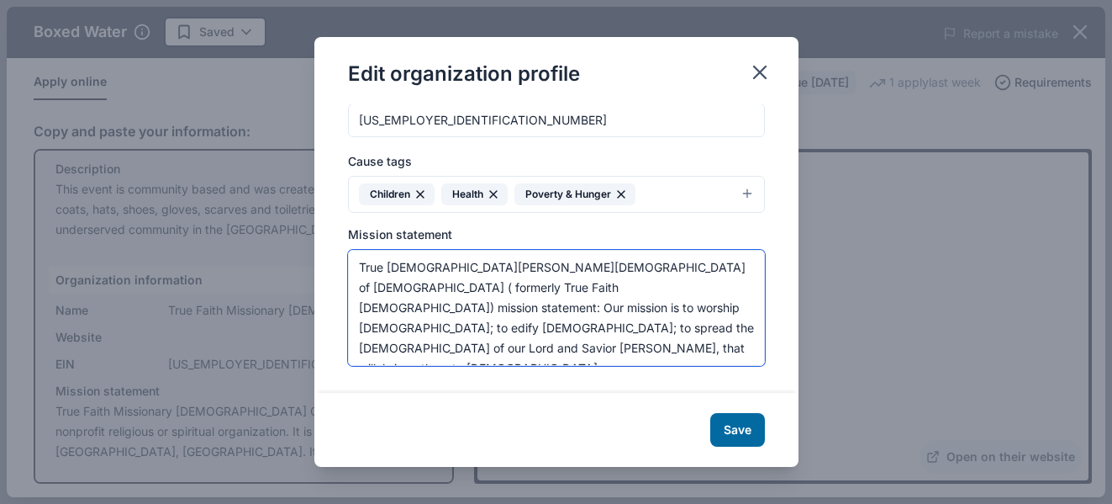
click at [673, 325] on textarea "True [DEMOGRAPHIC_DATA][PERSON_NAME][DEMOGRAPHIC_DATA] of [DEMOGRAPHIC_DATA] ( …" at bounding box center [556, 308] width 417 height 116
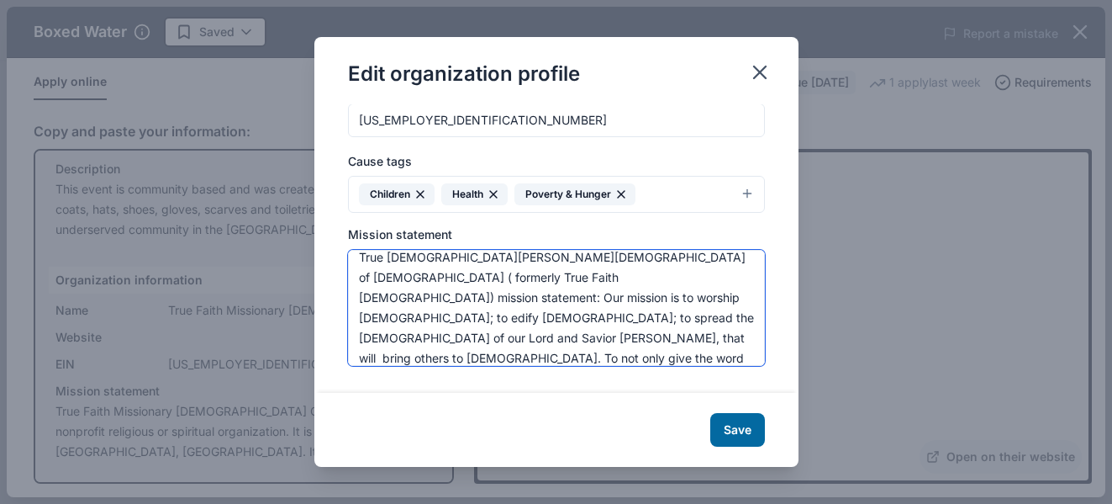
scroll to position [40, 0]
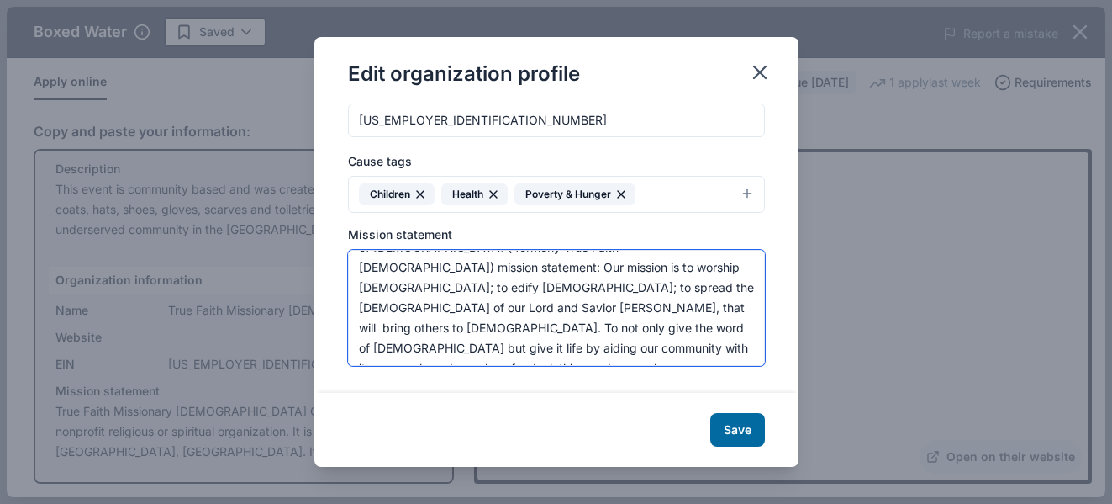
click at [697, 323] on textarea "True [DEMOGRAPHIC_DATA][PERSON_NAME][DEMOGRAPHIC_DATA] of [DEMOGRAPHIC_DATA] ( …" at bounding box center [556, 308] width 417 height 116
type textarea "True [DEMOGRAPHIC_DATA][PERSON_NAME][DEMOGRAPHIC_DATA] of [DEMOGRAPHIC_DATA] ( …"
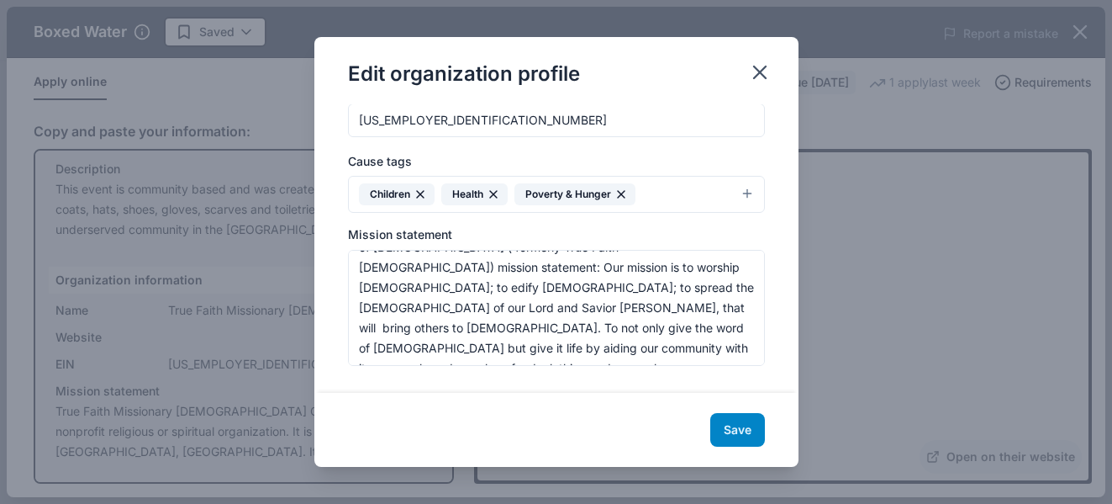
click at [737, 425] on button "Save" at bounding box center [737, 430] width 55 height 34
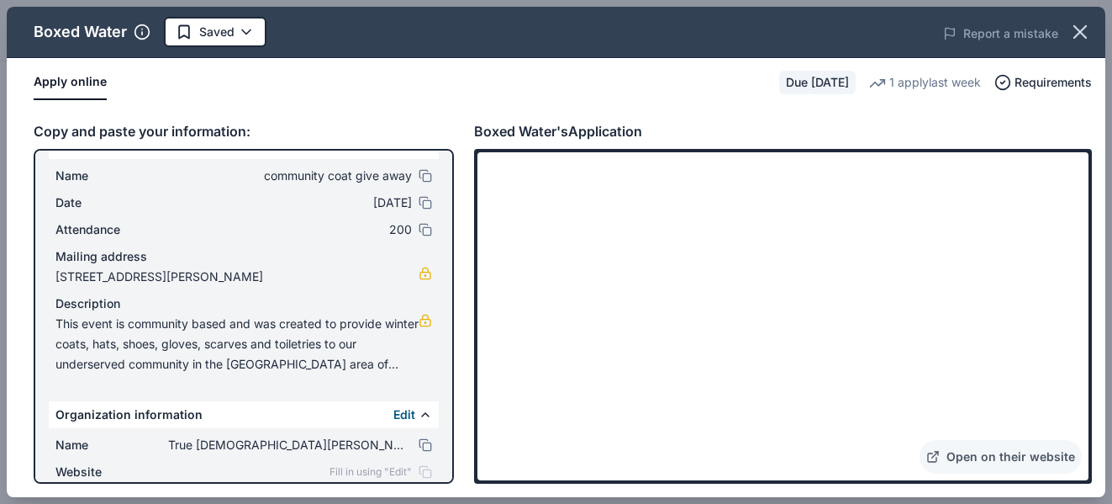
scroll to position [0, 0]
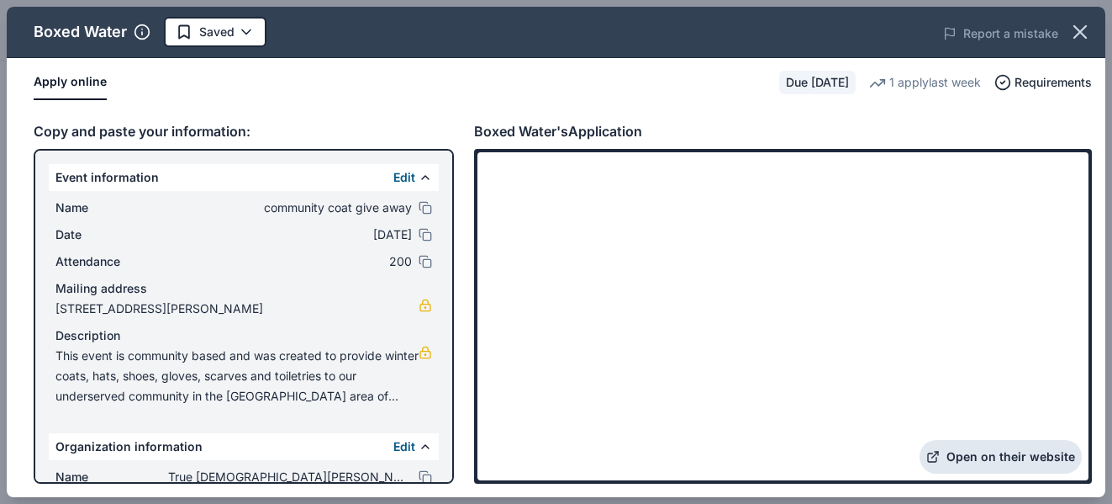
click at [1077, 463] on link "Open on their website" at bounding box center [1001, 457] width 162 height 34
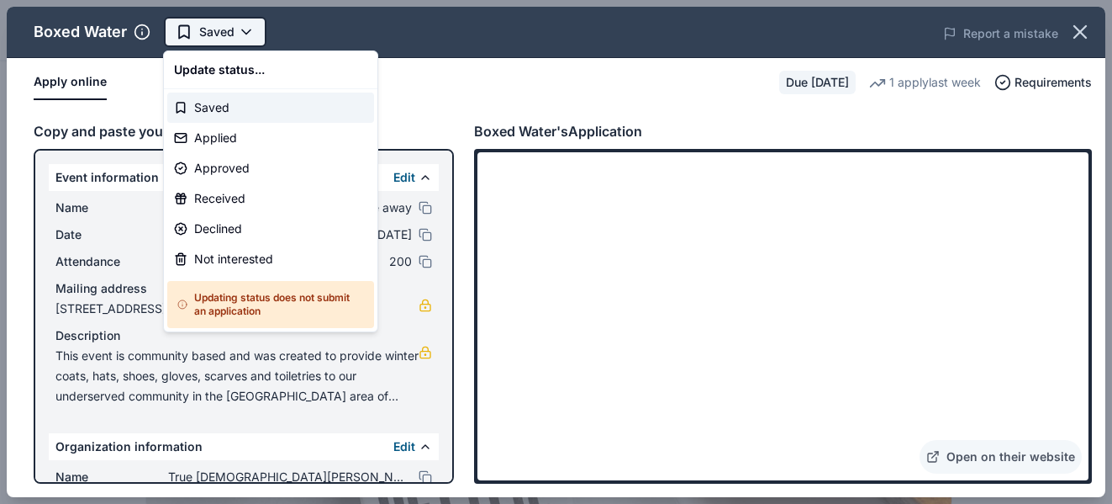
click at [177, 31] on html "community coat give away Saved Apply Due [DATE] Share Boxed Water New 1 apply l…" at bounding box center [556, 252] width 1112 height 504
click at [202, 135] on div "Applied" at bounding box center [270, 138] width 207 height 30
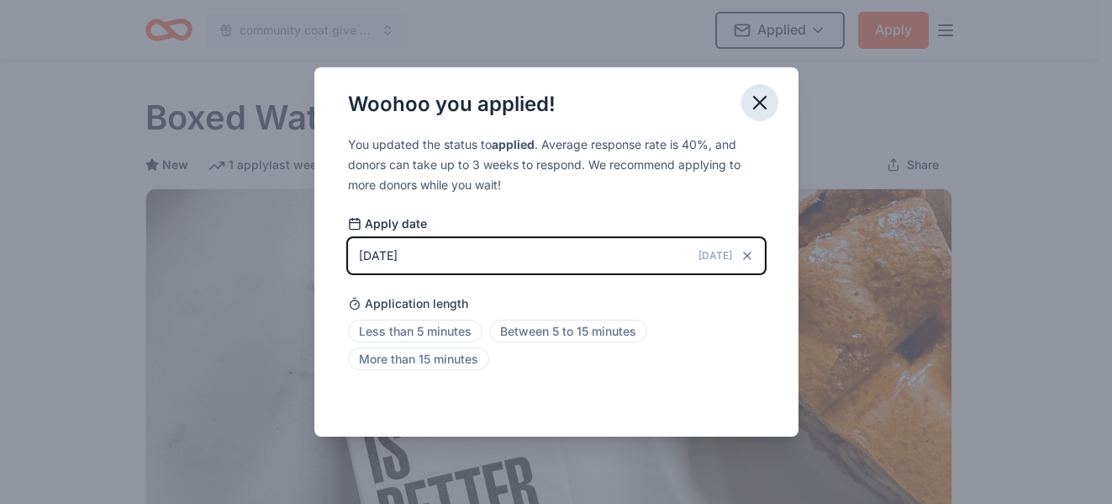
click at [757, 108] on icon "button" at bounding box center [760, 103] width 24 height 24
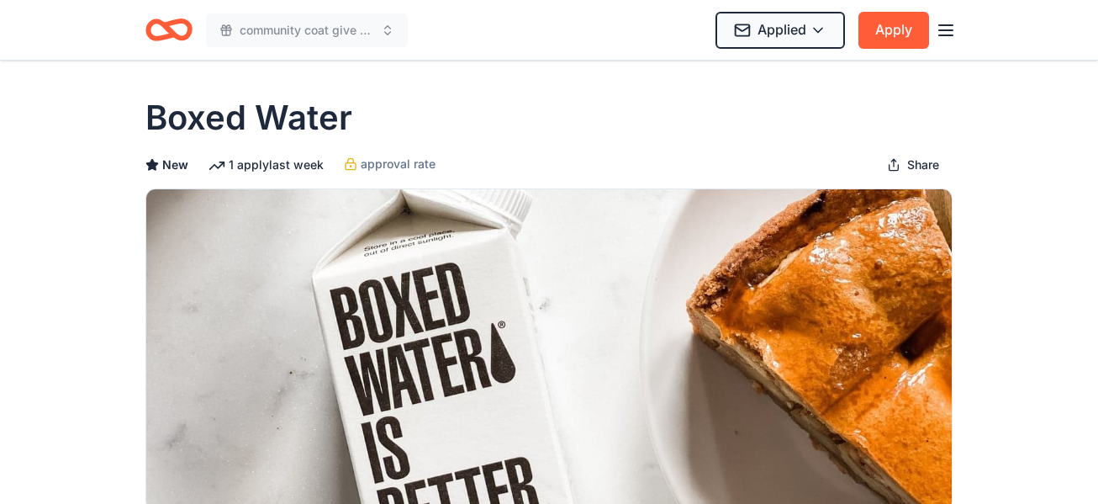
click at [186, 22] on icon "Home" at bounding box center [177, 29] width 26 height 17
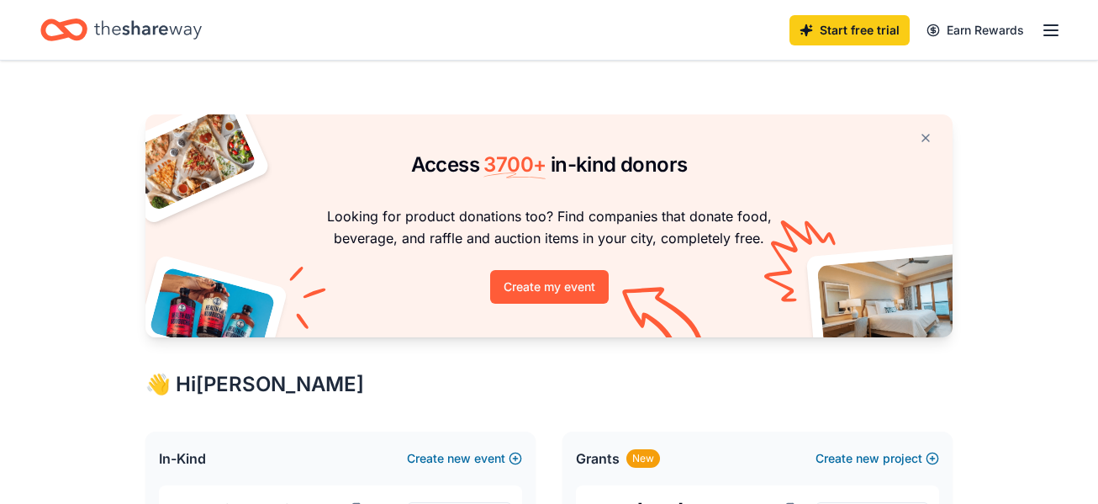
click at [293, 35] on div "Start free trial Earn Rewards" at bounding box center [548, 30] width 1017 height 40
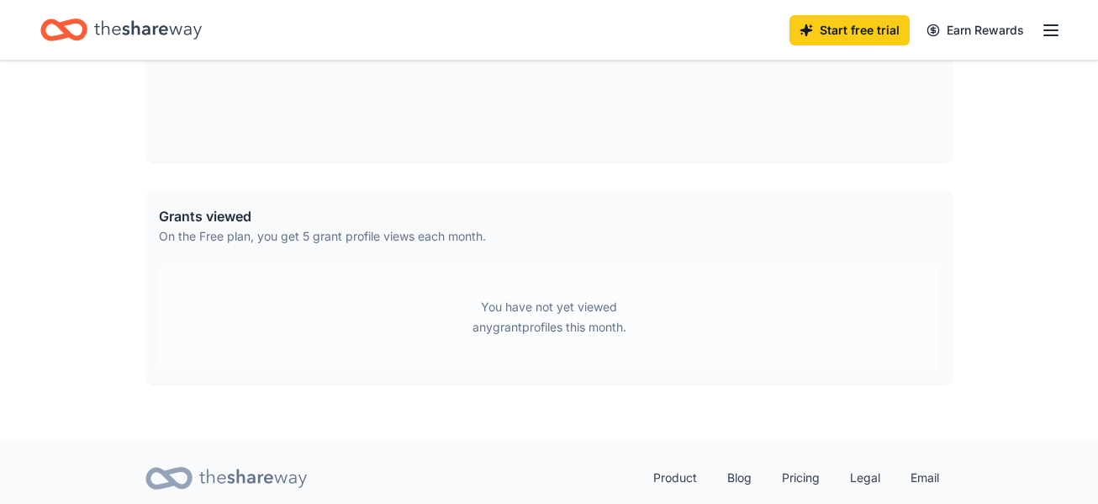
scroll to position [1074, 0]
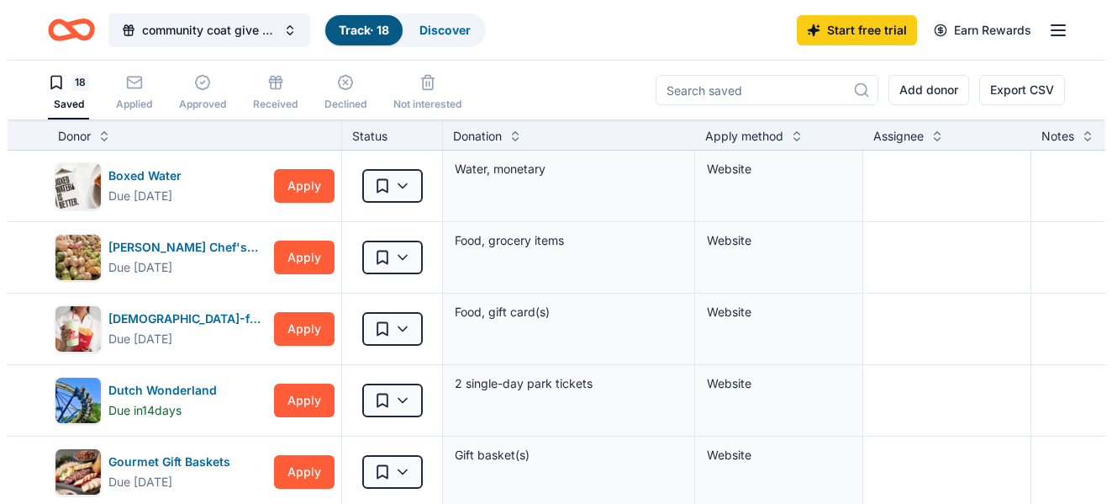
scroll to position [1, 0]
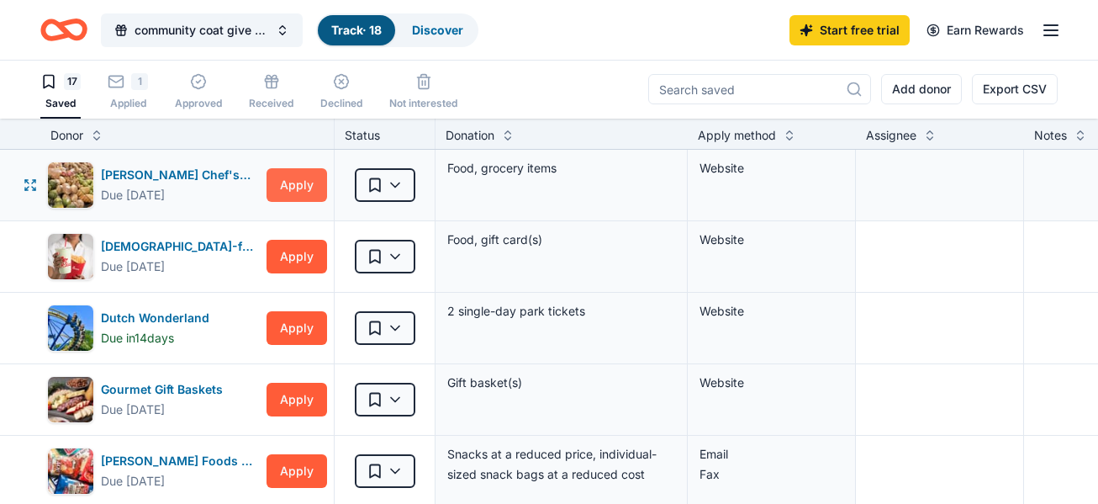
click at [280, 184] on button "Apply" at bounding box center [296, 185] width 61 height 34
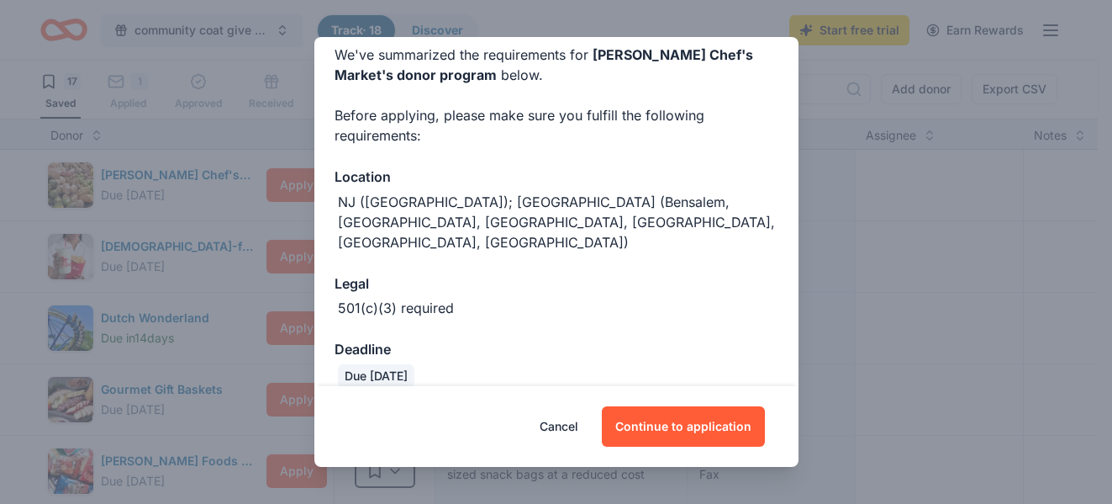
scroll to position [76, 0]
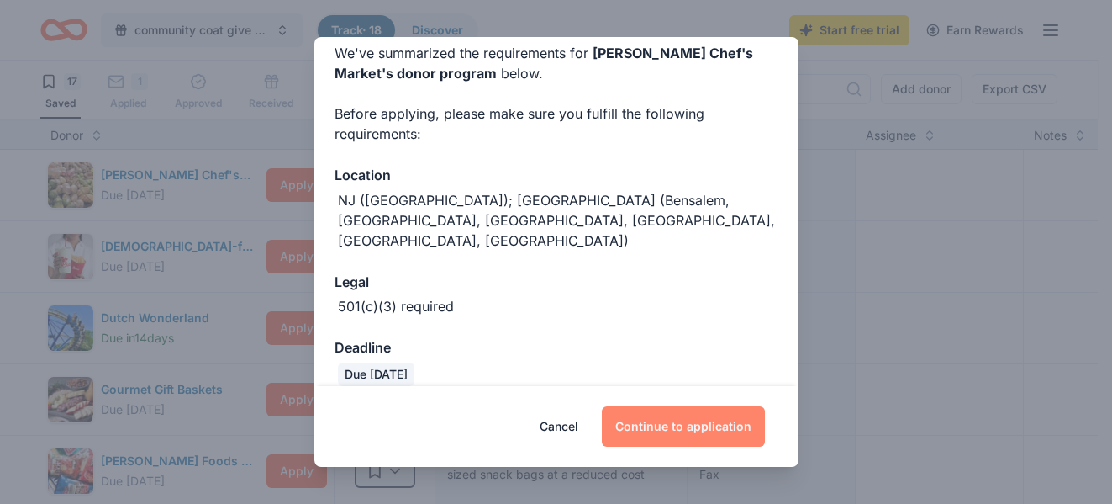
click at [683, 425] on button "Continue to application" at bounding box center [683, 426] width 163 height 40
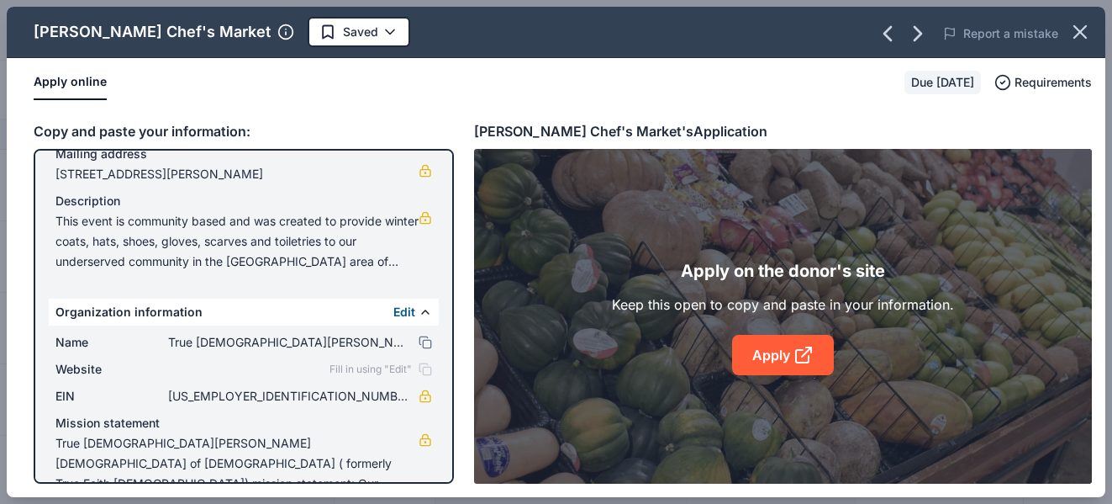
scroll to position [166, 0]
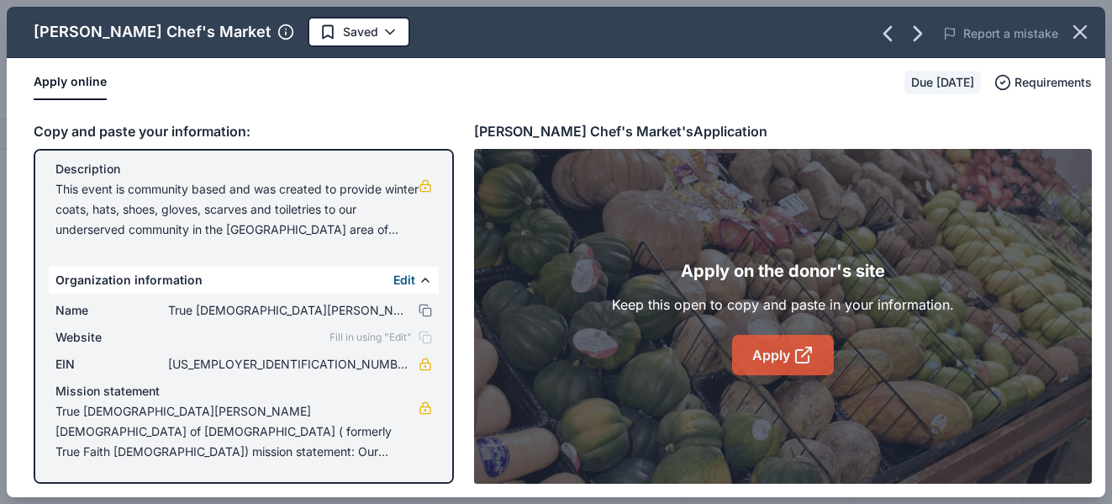
click at [776, 351] on link "Apply" at bounding box center [783, 355] width 102 height 40
click at [762, 351] on link "Apply" at bounding box center [783, 355] width 102 height 40
